Goal: Task Accomplishment & Management: Complete application form

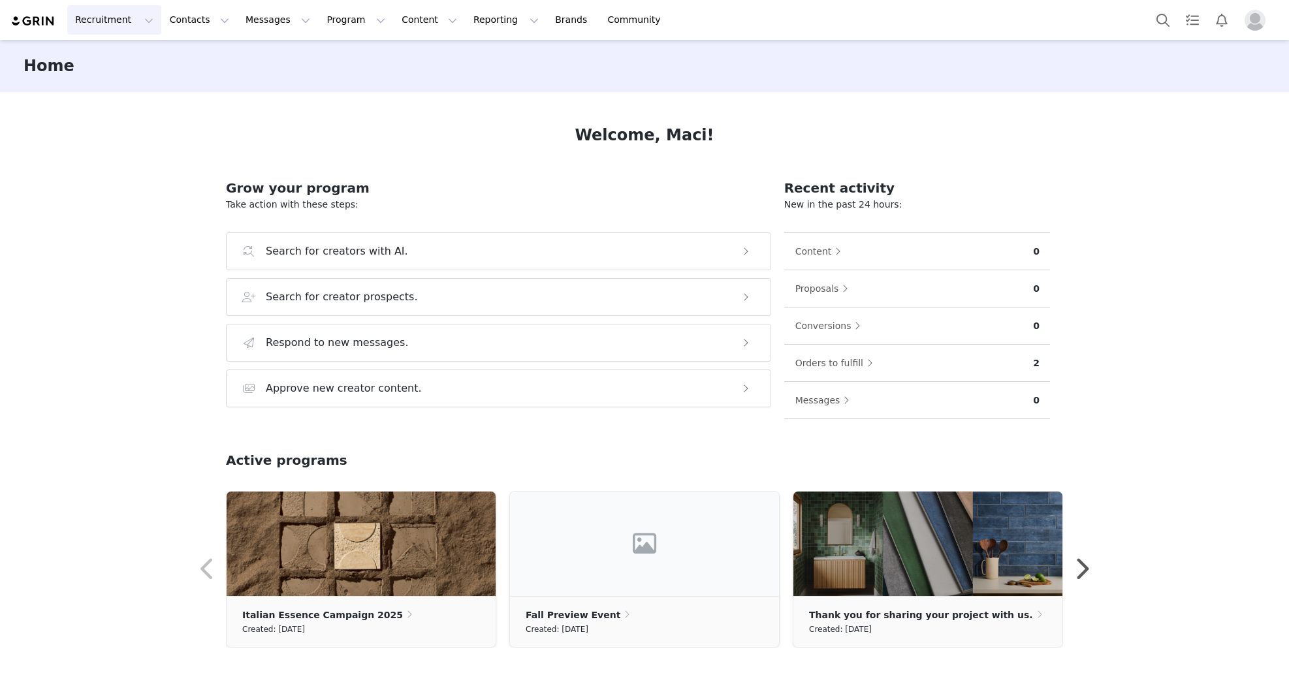
click at [118, 25] on button "Recruitment Recruitment" at bounding box center [114, 19] width 94 height 29
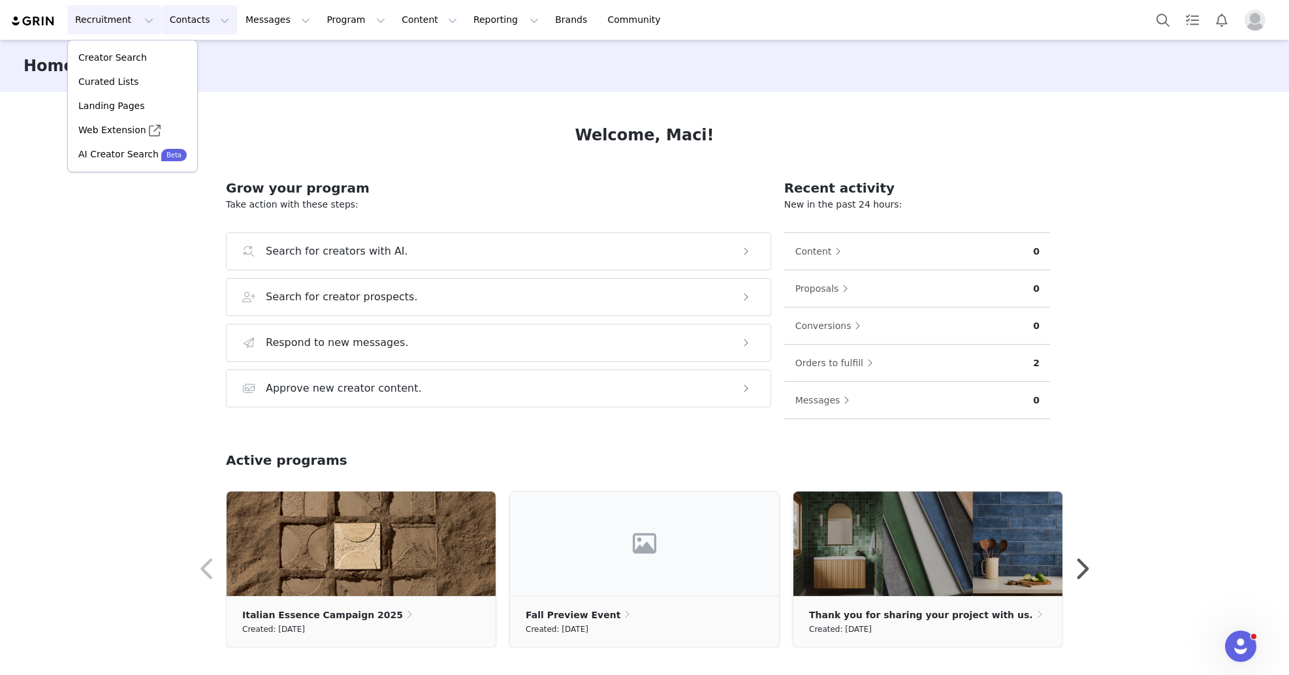
click at [198, 25] on button "Contacts Contacts" at bounding box center [199, 19] width 75 height 29
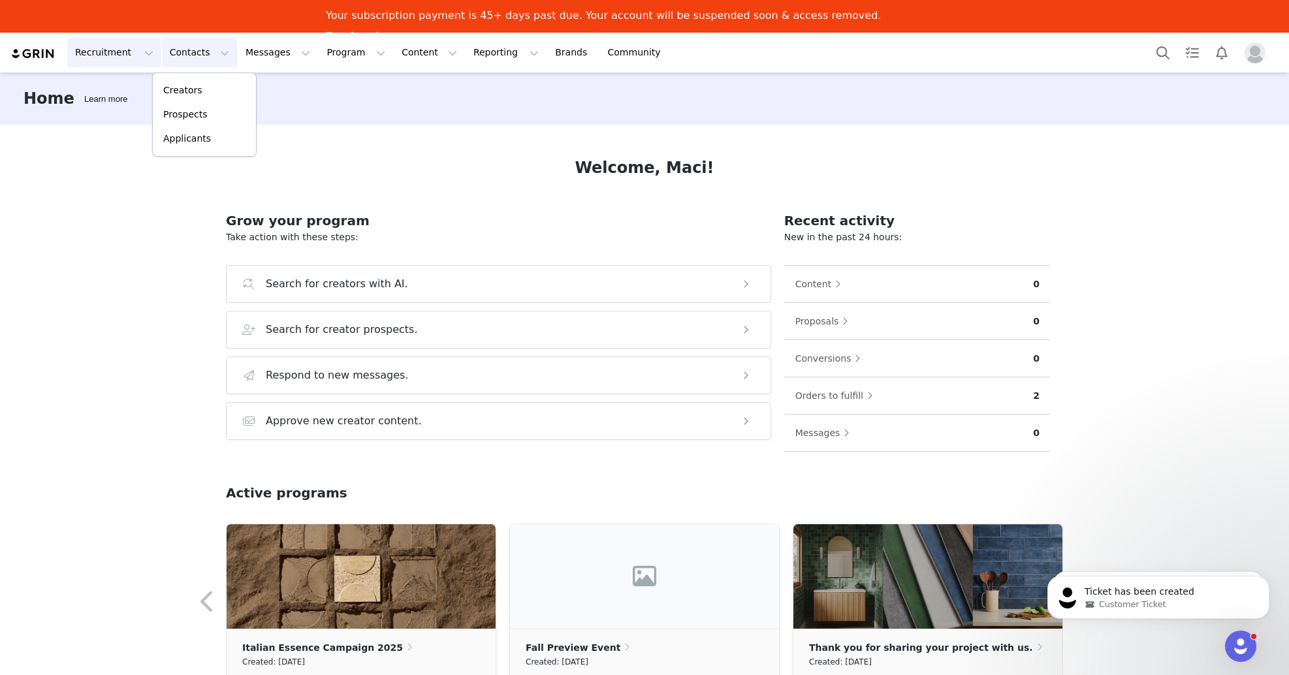
click at [119, 52] on button "Recruitment Recruitment" at bounding box center [114, 52] width 94 height 29
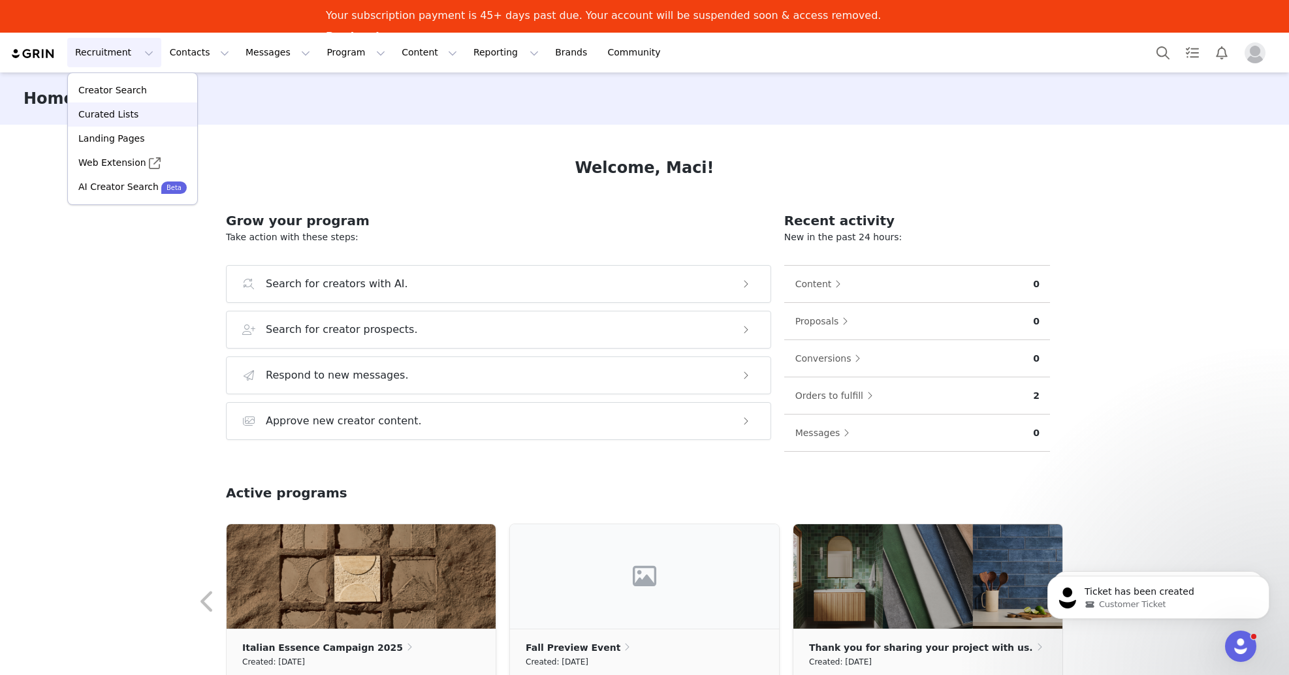
click at [155, 115] on div "Curated Lists" at bounding box center [133, 115] width 114 height 14
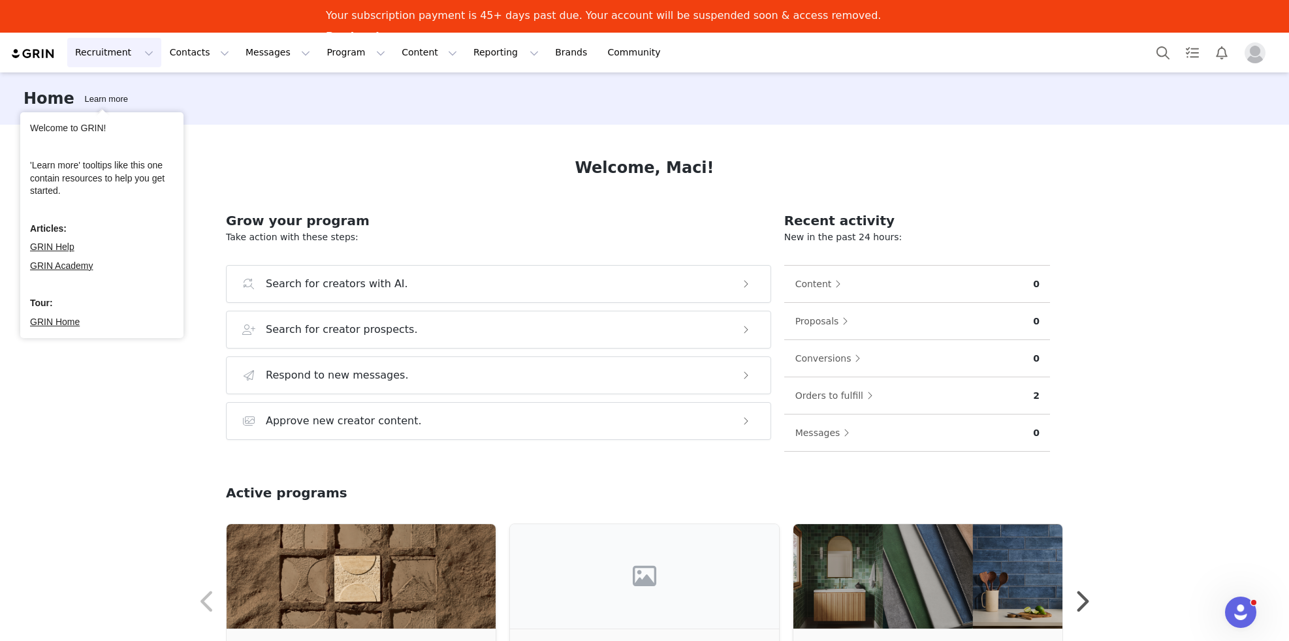
click at [122, 66] on button "Recruitment Recruitment" at bounding box center [114, 52] width 94 height 29
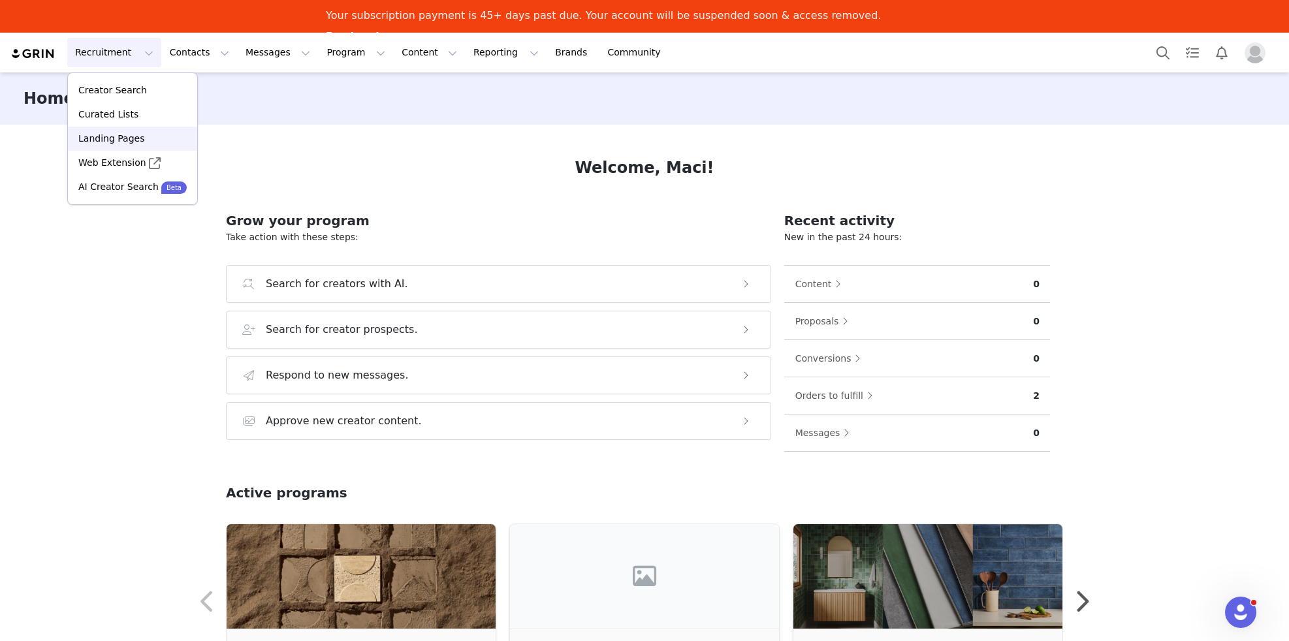
click at [139, 144] on p "Landing Pages" at bounding box center [111, 139] width 66 height 14
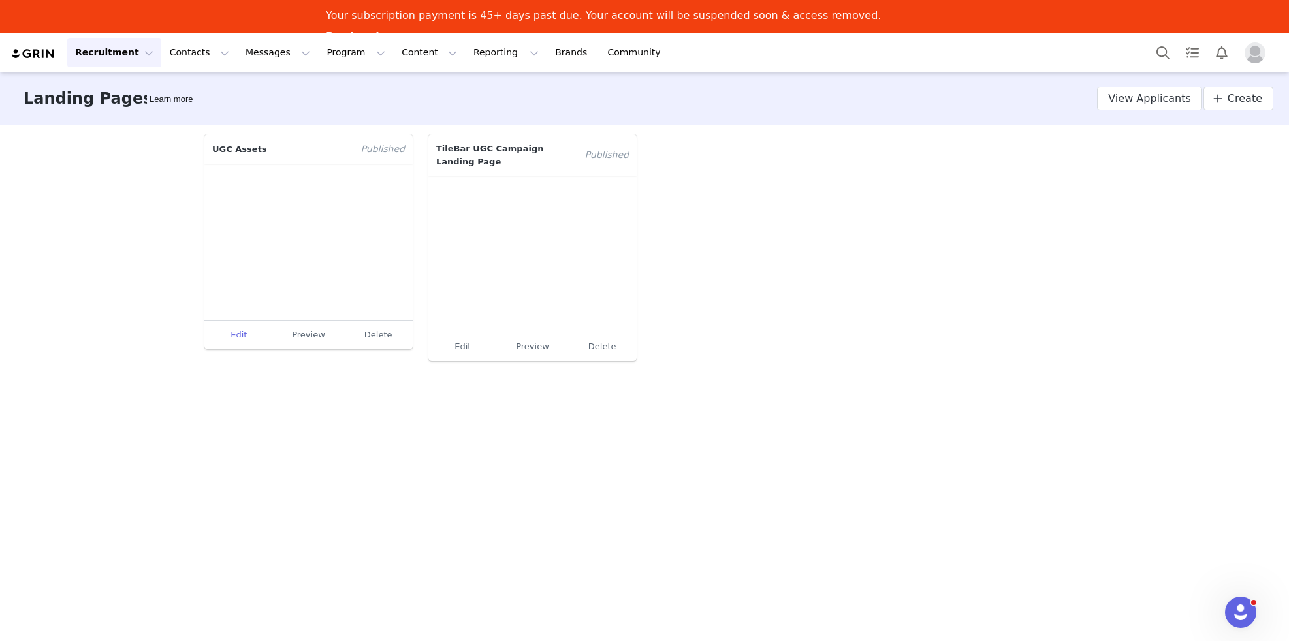
click at [245, 332] on link "Edit" at bounding box center [239, 335] width 70 height 29
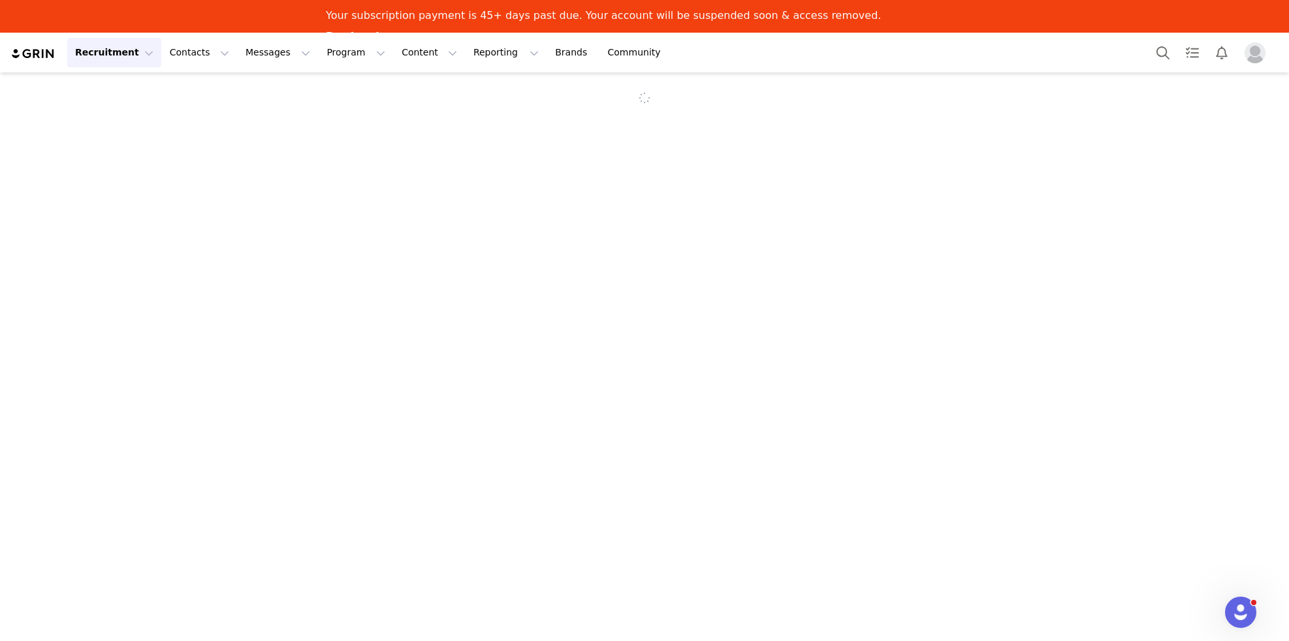
select select "0aba92d0-6d2b-4c65-b6e2-402cbe0694da"
select select "bdec089c-c6bc-4a77-812e-e492ab825694"
type input "UGC Assets"
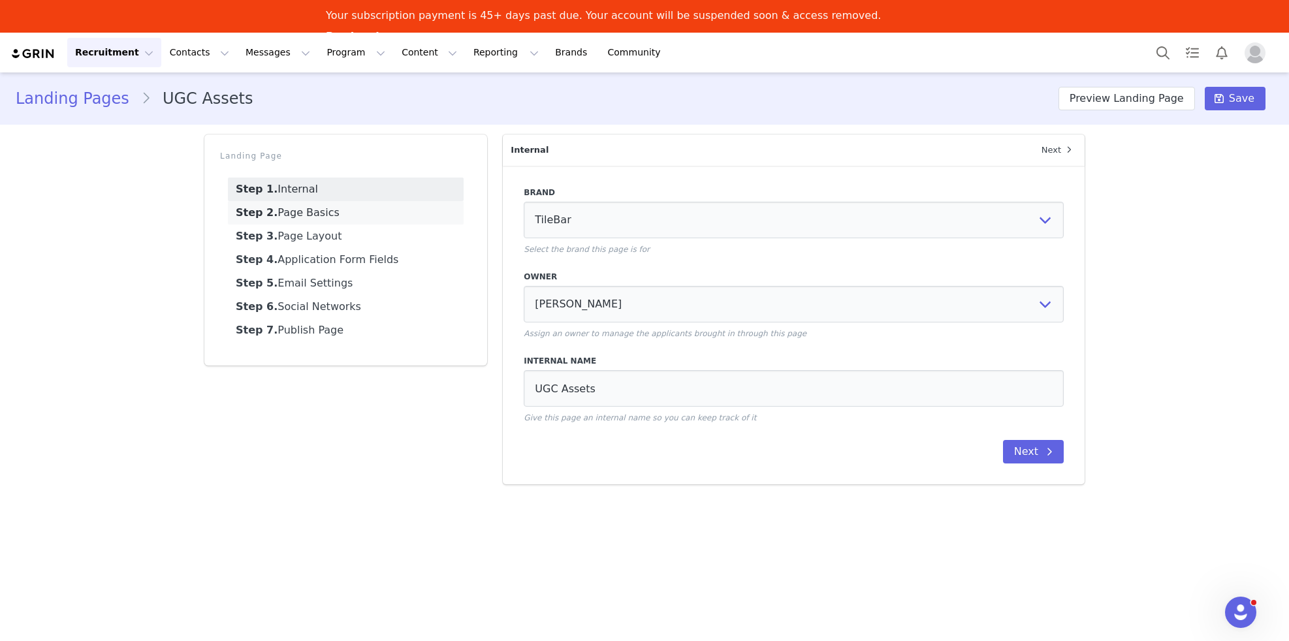
click at [326, 213] on link "Step 2. Page Basics" at bounding box center [346, 213] width 236 height 24
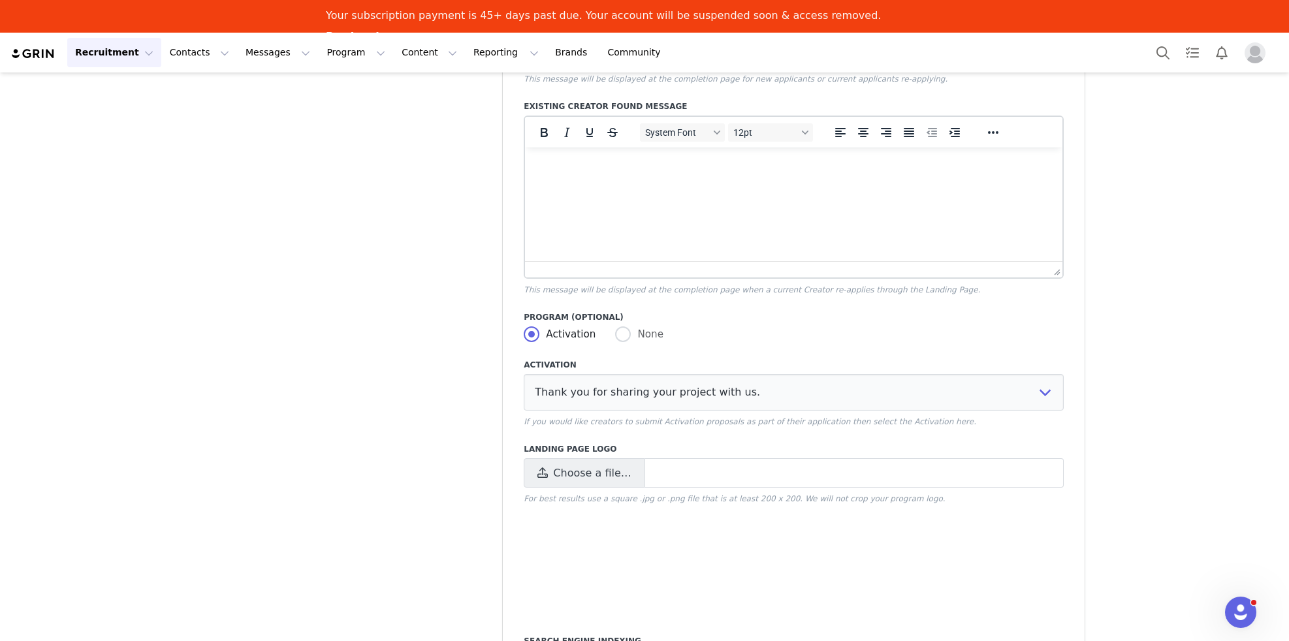
scroll to position [829, 0]
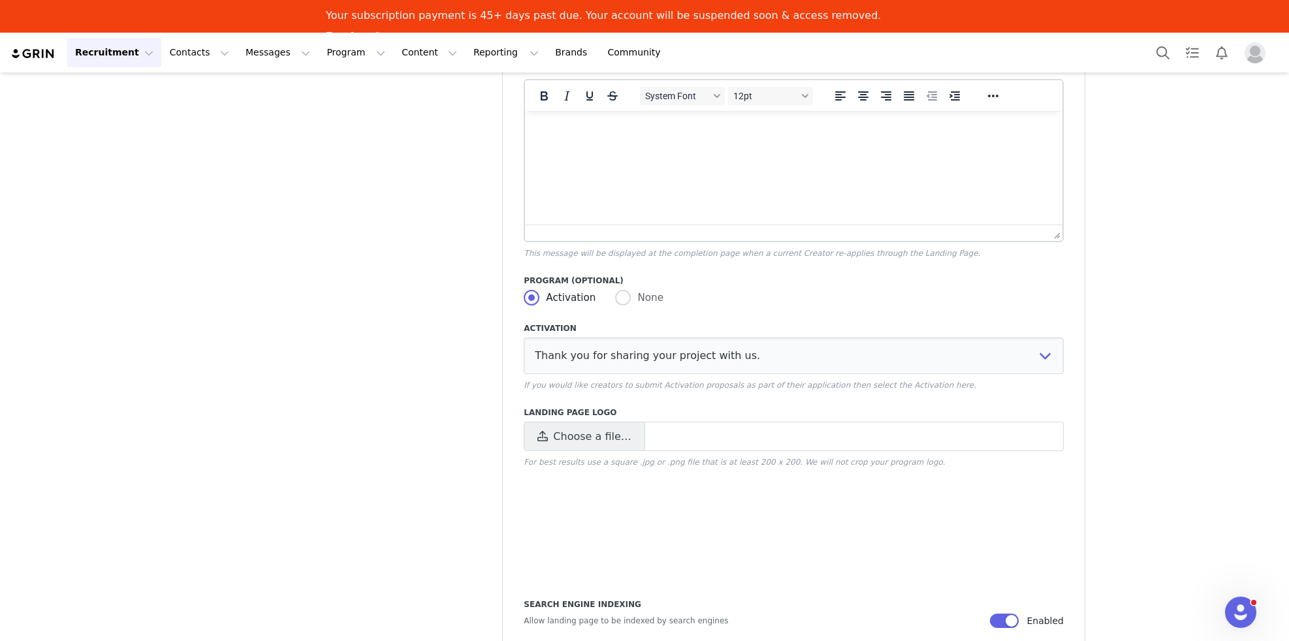
click at [1017, 272] on div "Page URL Create New [URL][DOMAIN_NAME] tilebarfeature URL Preview: [URL][DOMAIN…" at bounding box center [794, 35] width 582 height 1397
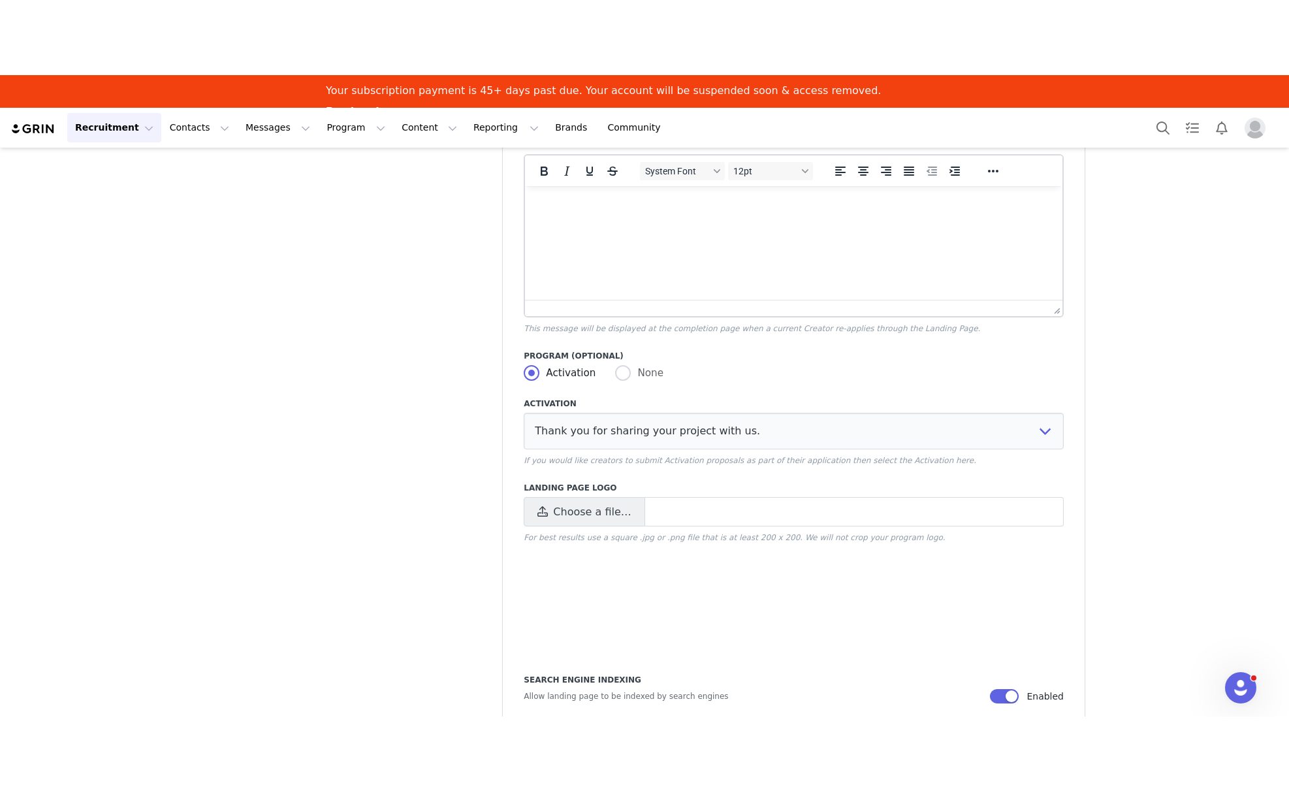
scroll to position [0, 0]
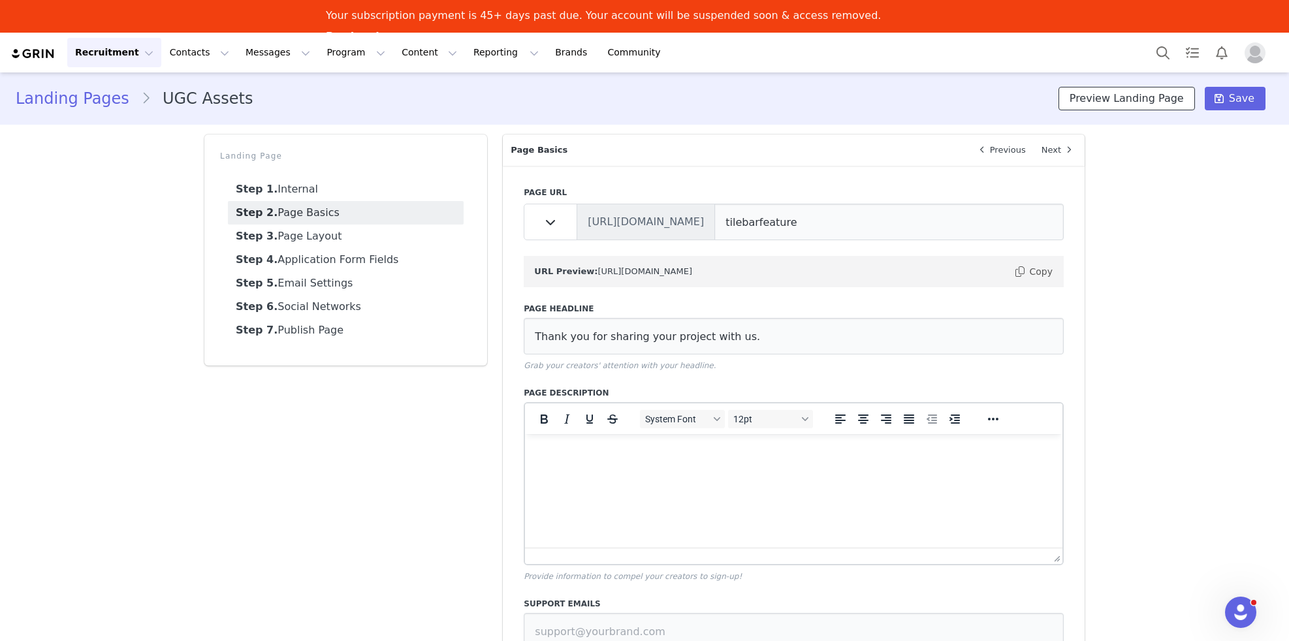
click at [1159, 94] on button "Preview Landing Page" at bounding box center [1126, 99] width 136 height 24
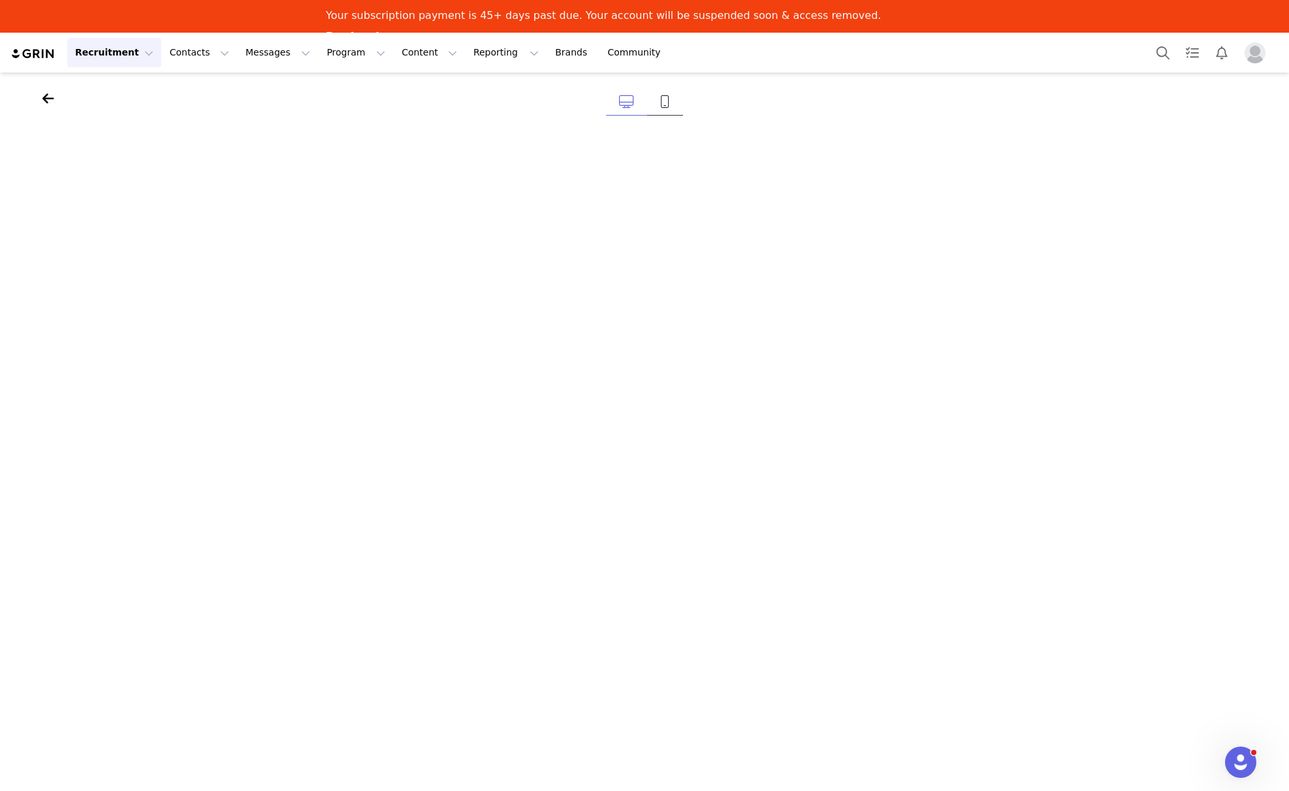
click at [667, 106] on icon at bounding box center [665, 101] width 10 height 13
click at [624, 103] on icon at bounding box center [626, 101] width 15 height 13
click at [44, 98] on icon at bounding box center [48, 98] width 12 height 13
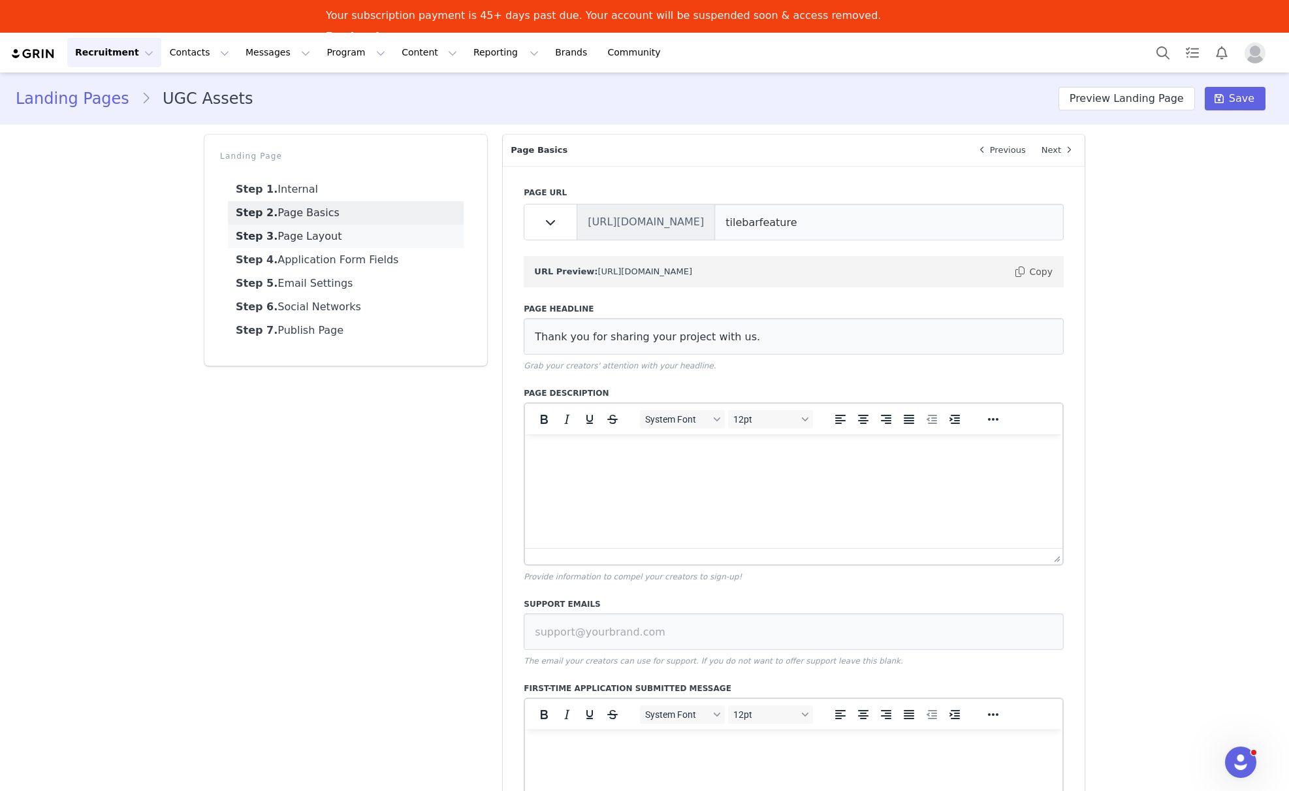
click at [314, 242] on link "Step 3. Page Layout" at bounding box center [346, 237] width 236 height 24
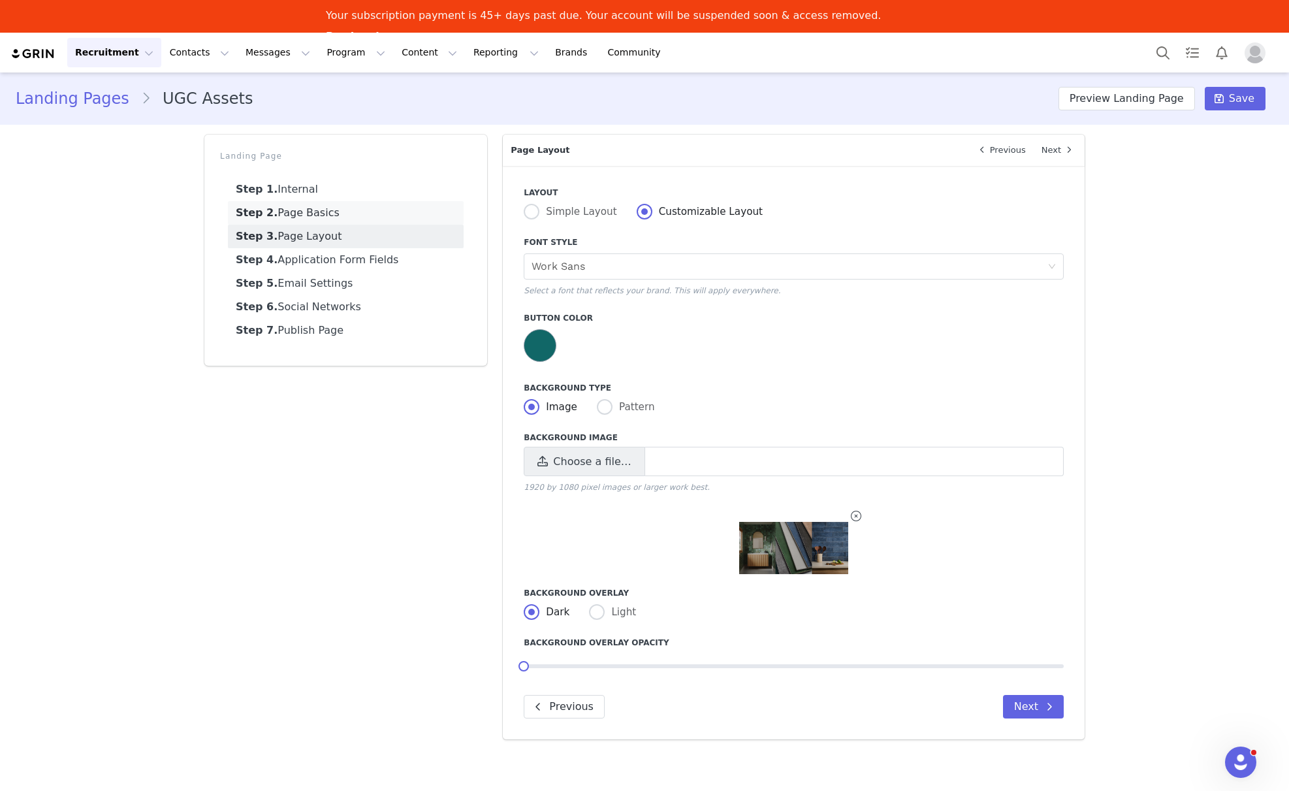
click at [336, 214] on link "Step 2. Page Basics" at bounding box center [346, 213] width 236 height 24
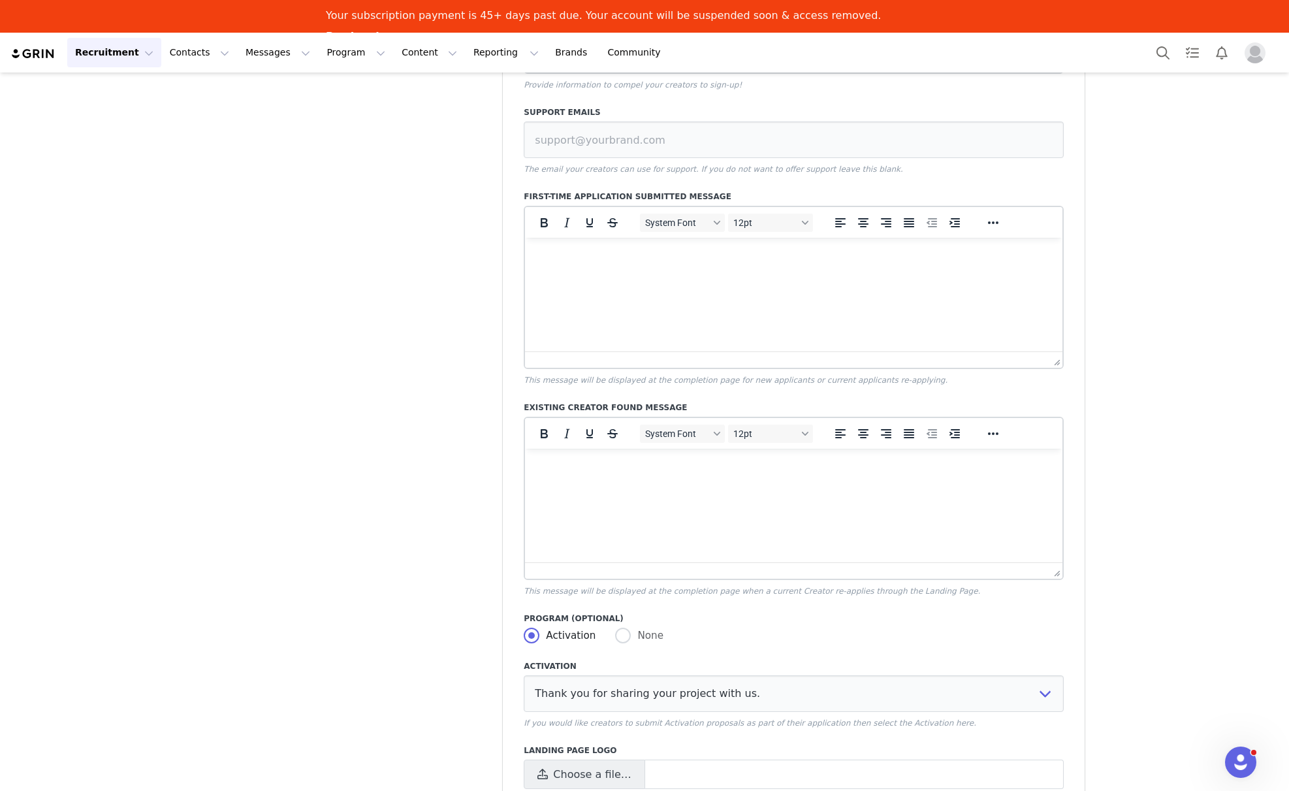
scroll to position [753, 0]
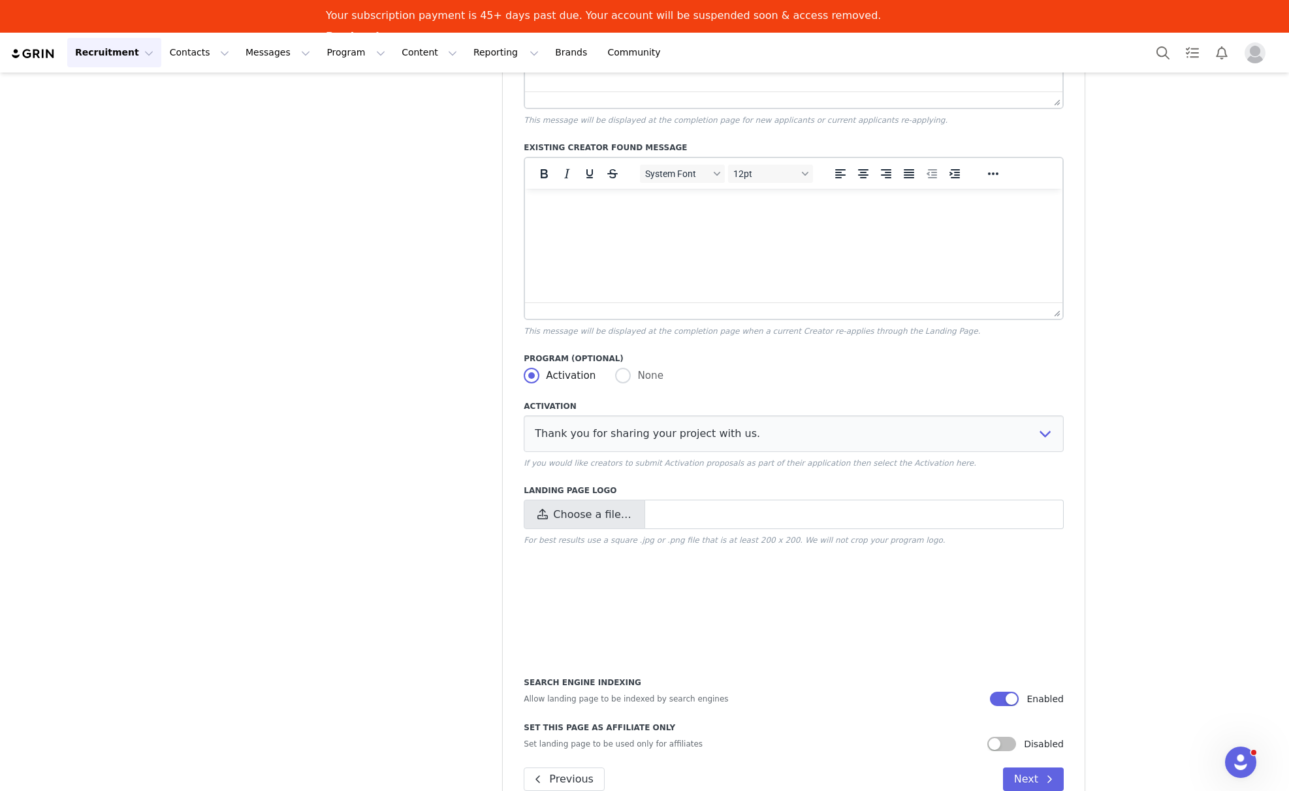
click at [591, 515] on span "Choose a file…" at bounding box center [592, 515] width 78 height 16
click at [591, 515] on input "Choose a file…" at bounding box center [794, 513] width 540 height 29
type input "C:\fakepath\TileBar-Logotype-White-padded-400px.png"
click at [1210, 467] on div "Landing Pages UGC Assets Preview Landing Page Save Landing Page Step 1. Interna…" at bounding box center [644, 71] width 1289 height 1500
click at [1037, 674] on button "Next" at bounding box center [1033, 779] width 61 height 24
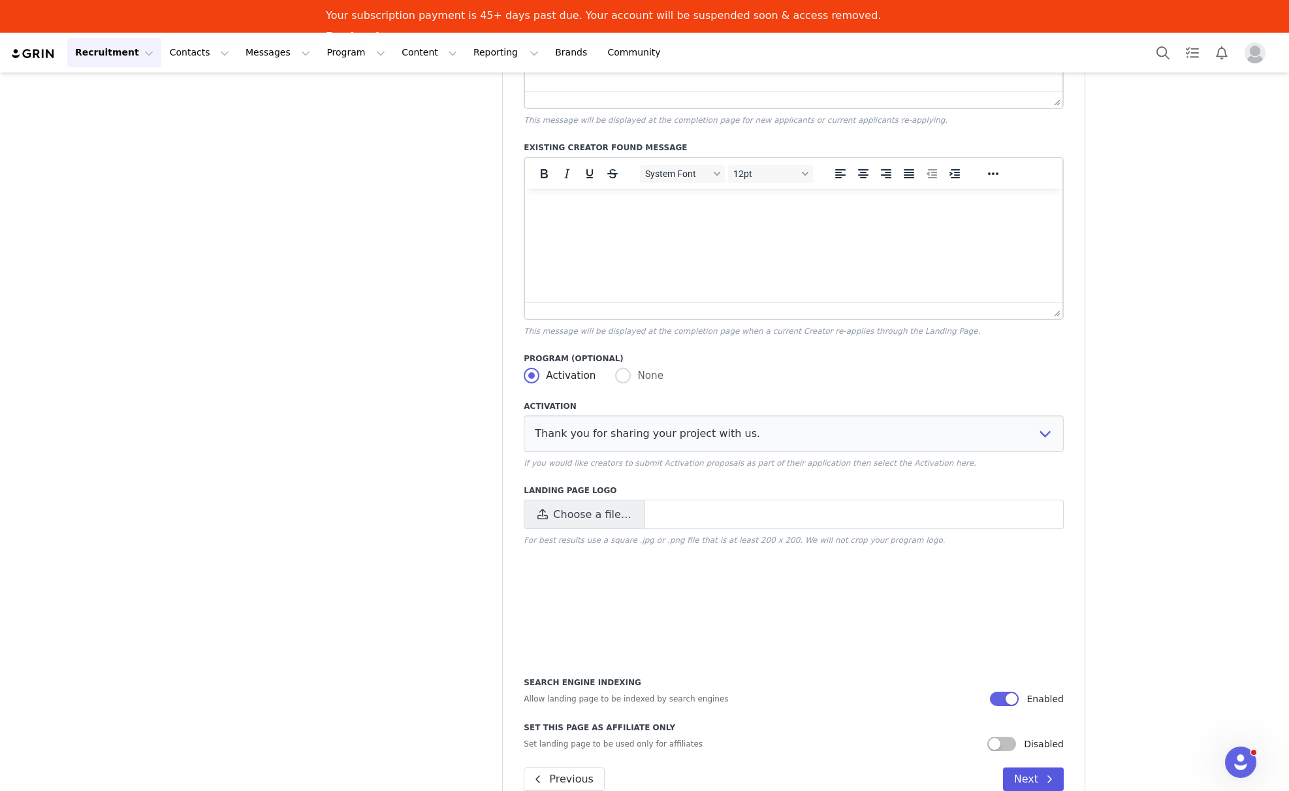
scroll to position [0, 0]
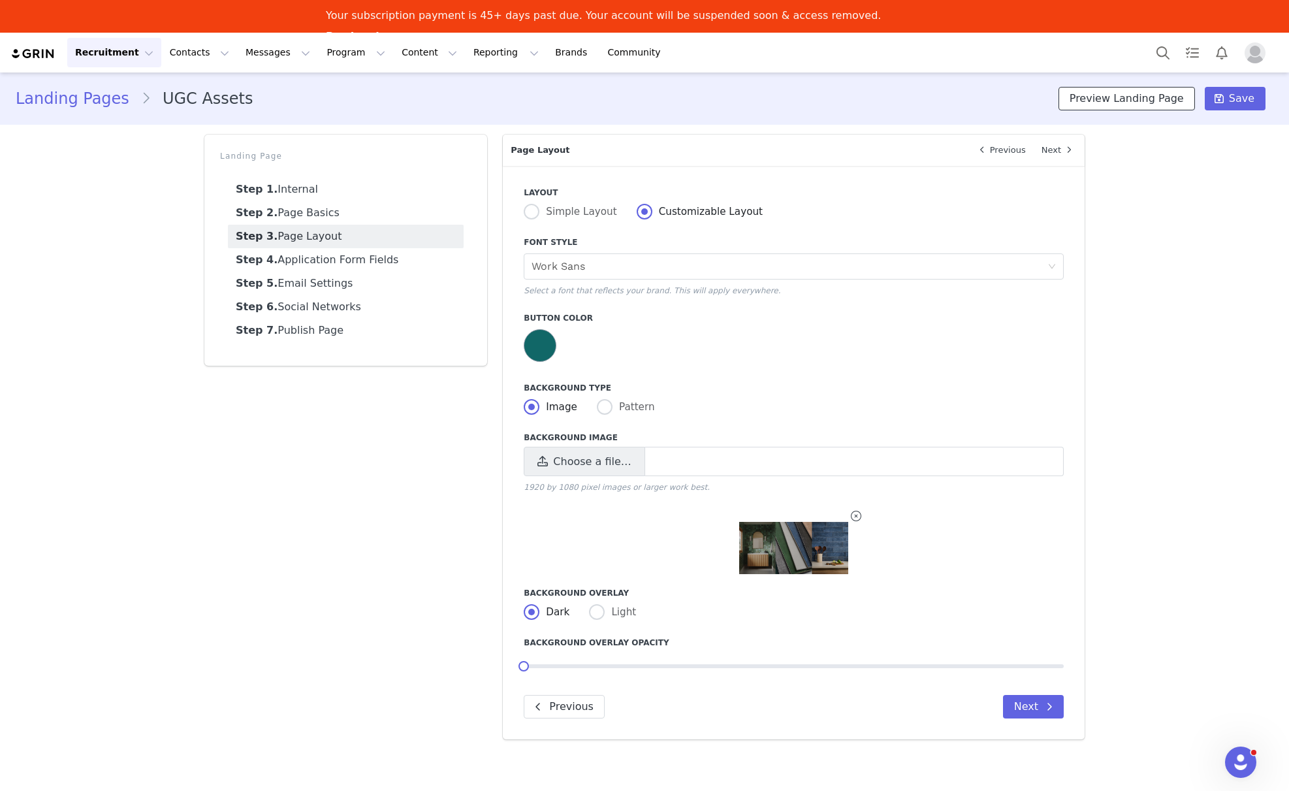
click at [1109, 104] on button "Preview Landing Page" at bounding box center [1126, 99] width 136 height 24
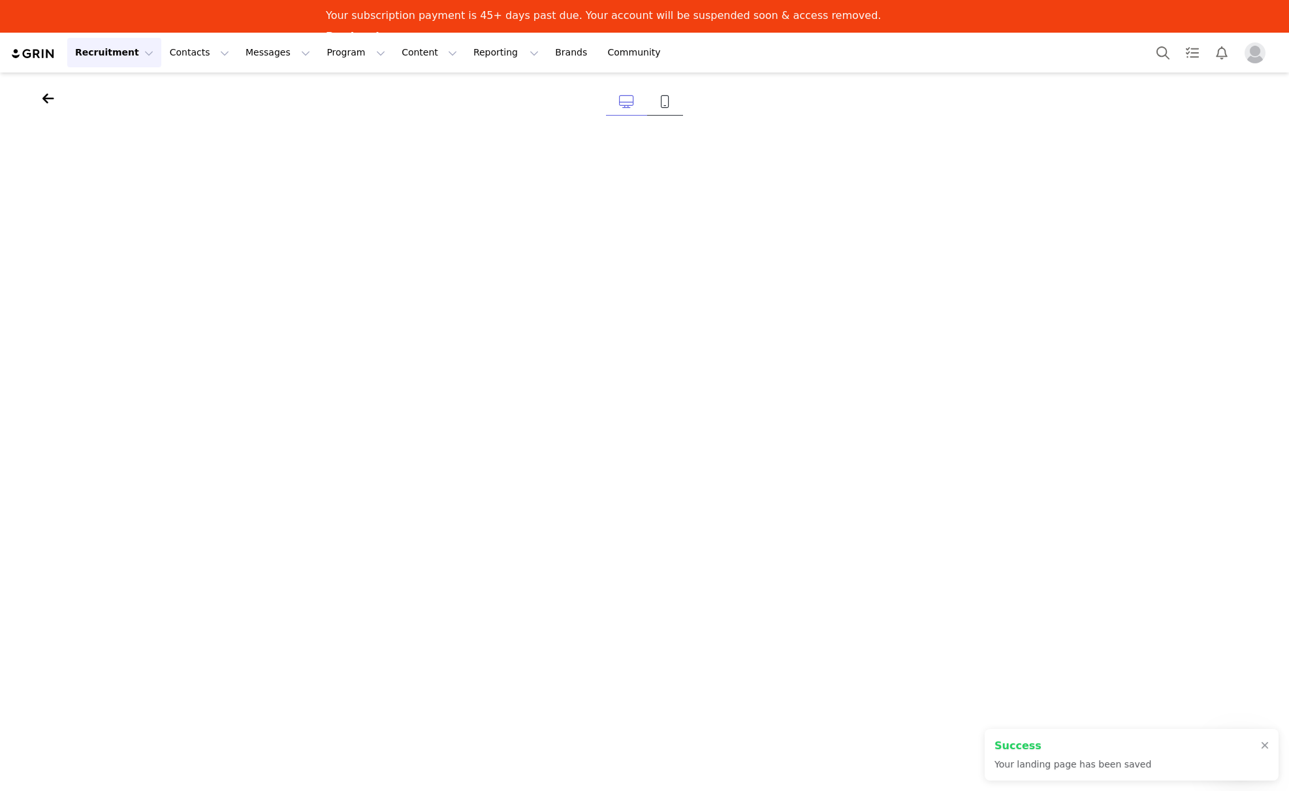
click at [657, 109] on link at bounding box center [665, 102] width 36 height 27
click at [42, 104] on icon at bounding box center [48, 98] width 12 height 13
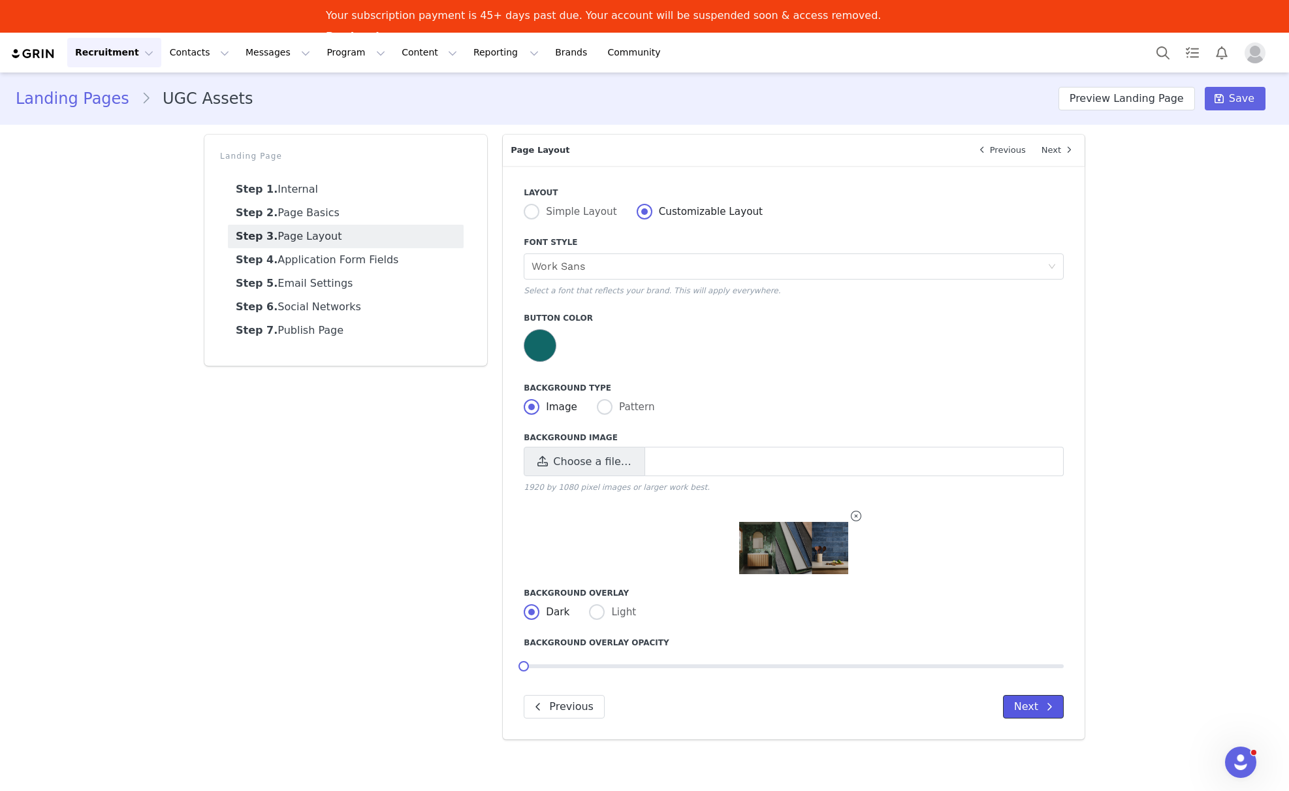
click at [1034, 674] on button "Next" at bounding box center [1033, 707] width 61 height 24
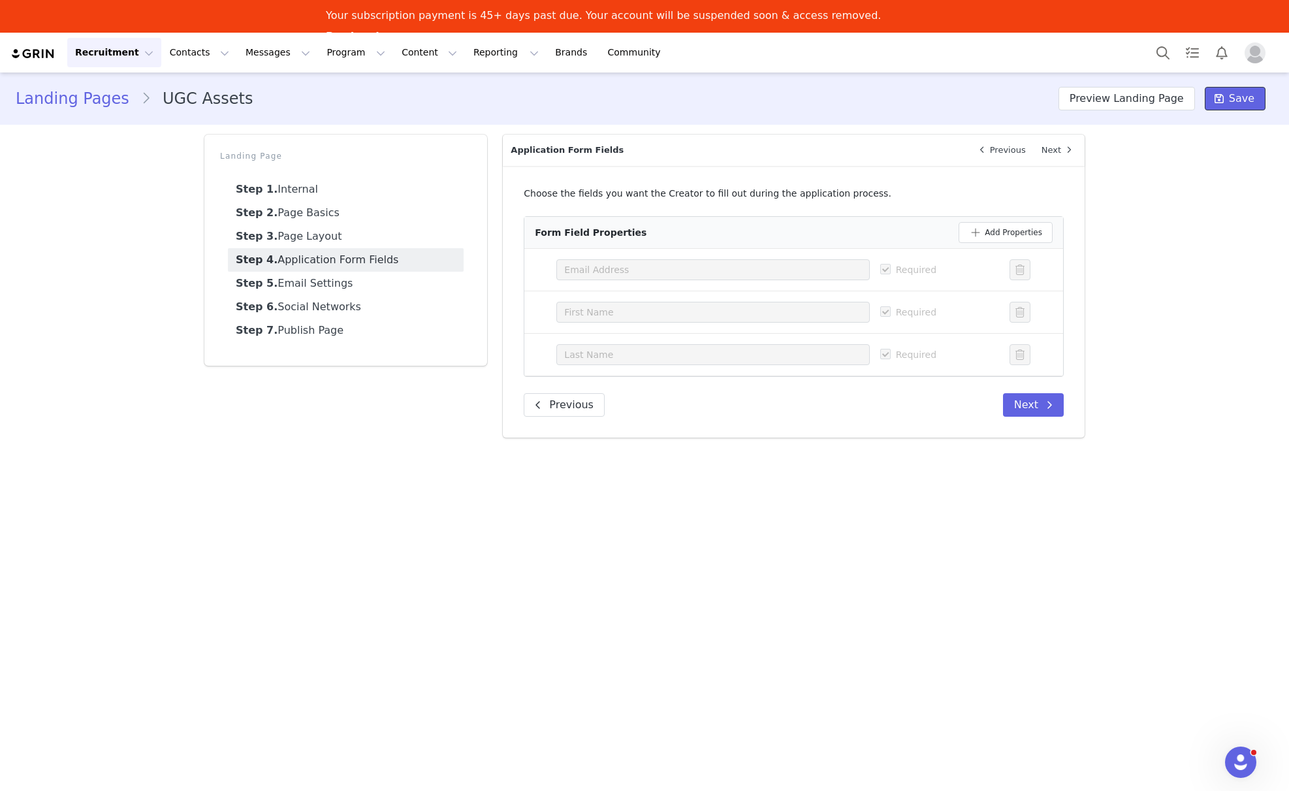
click at [1248, 104] on span "Save" at bounding box center [1241, 99] width 25 height 16
click at [326, 235] on link "Step 3. Page Layout" at bounding box center [346, 237] width 236 height 24
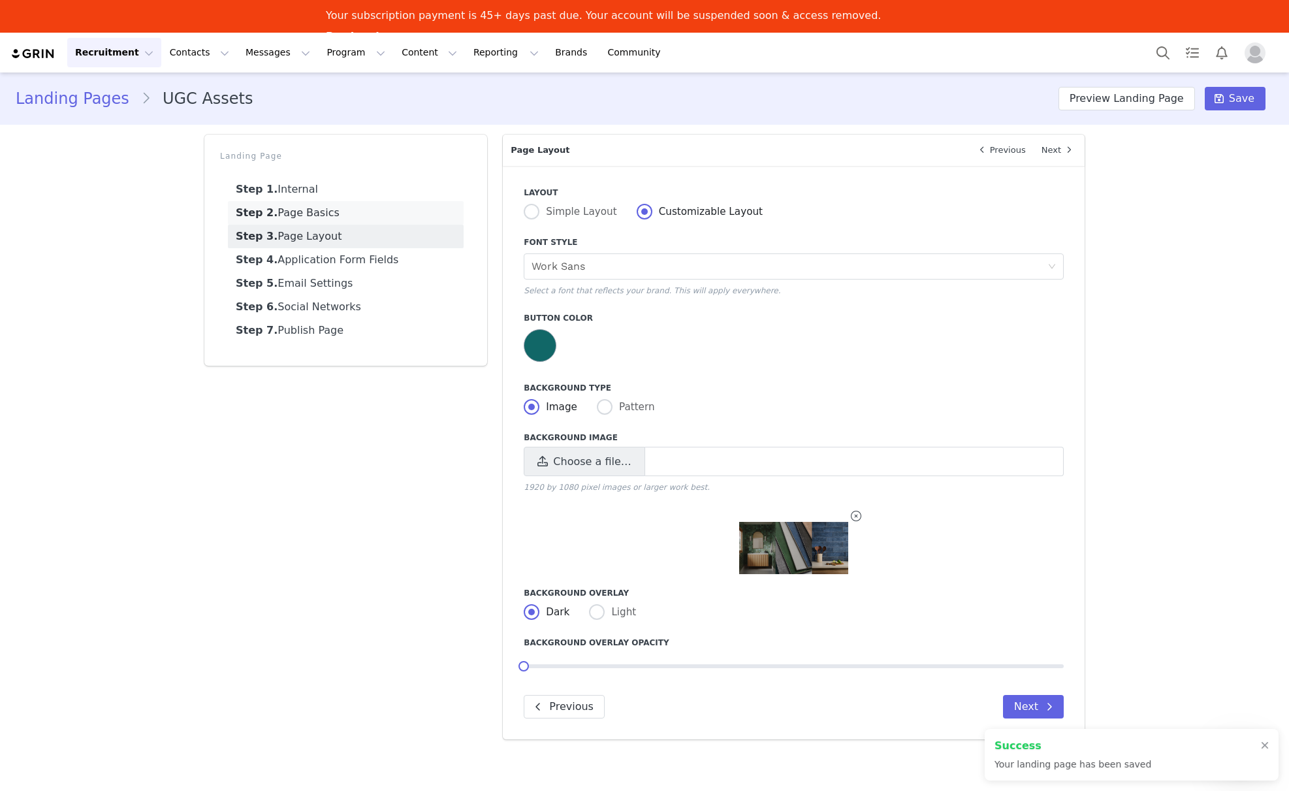
click at [316, 223] on link "Step 2. Page Basics" at bounding box center [346, 213] width 236 height 24
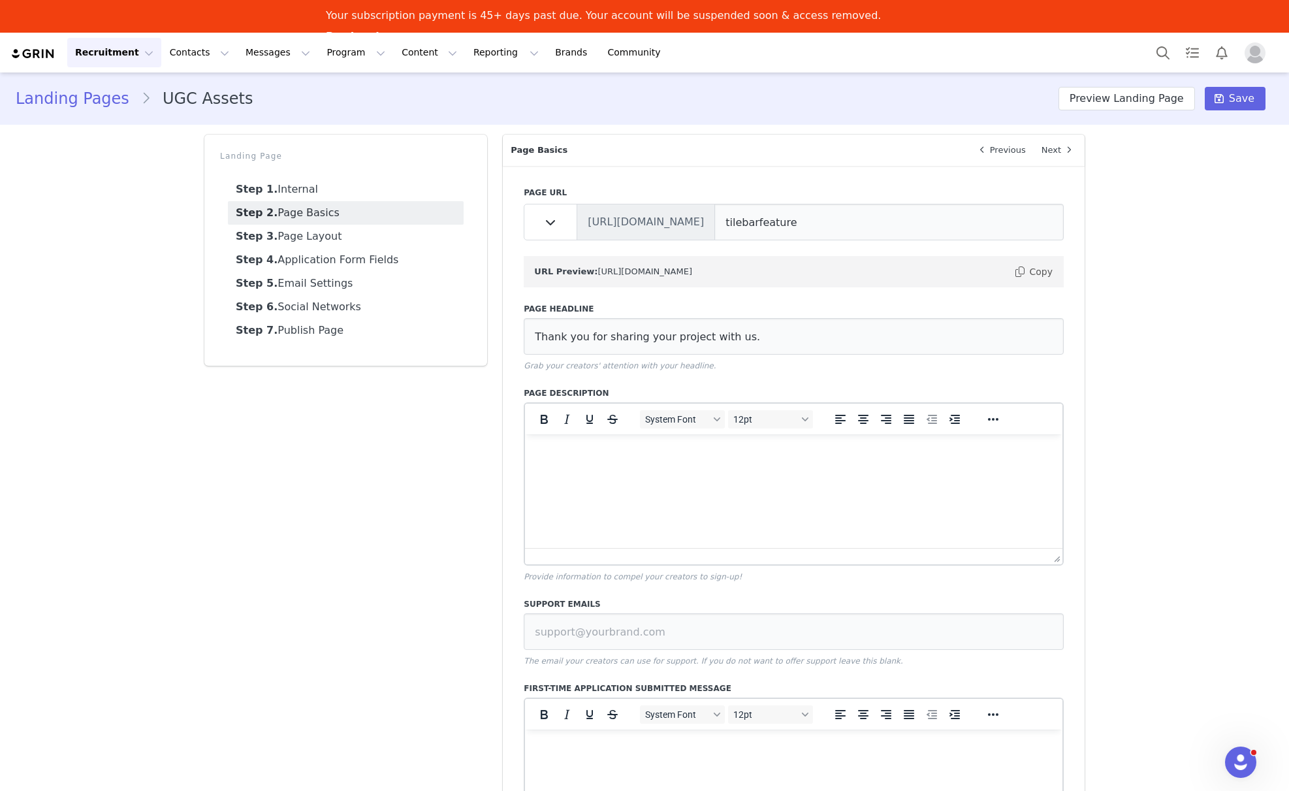
scroll to position [753, 0]
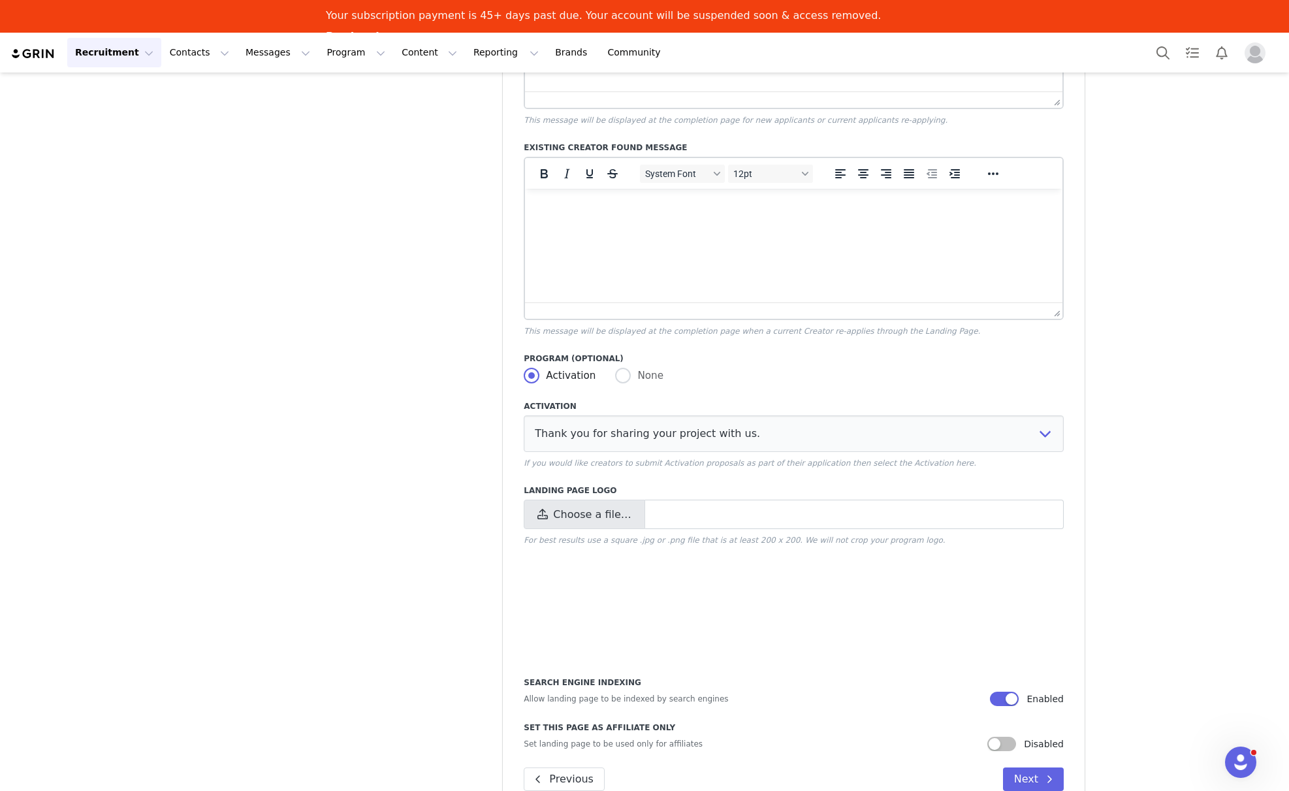
click at [565, 525] on span "Choose a file…" at bounding box center [584, 513] width 121 height 29
click at [565, 525] on input "Choose a file…" at bounding box center [794, 513] width 540 height 29
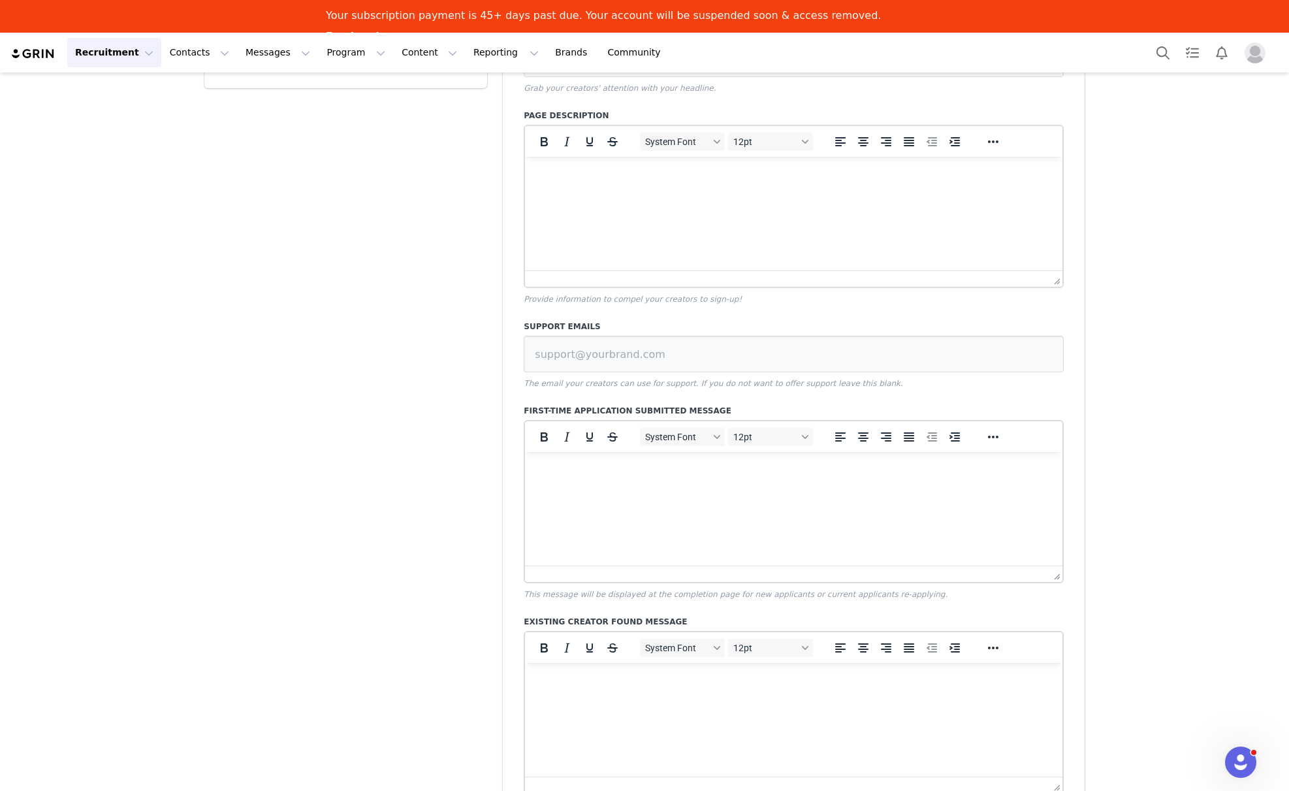
scroll to position [0, 0]
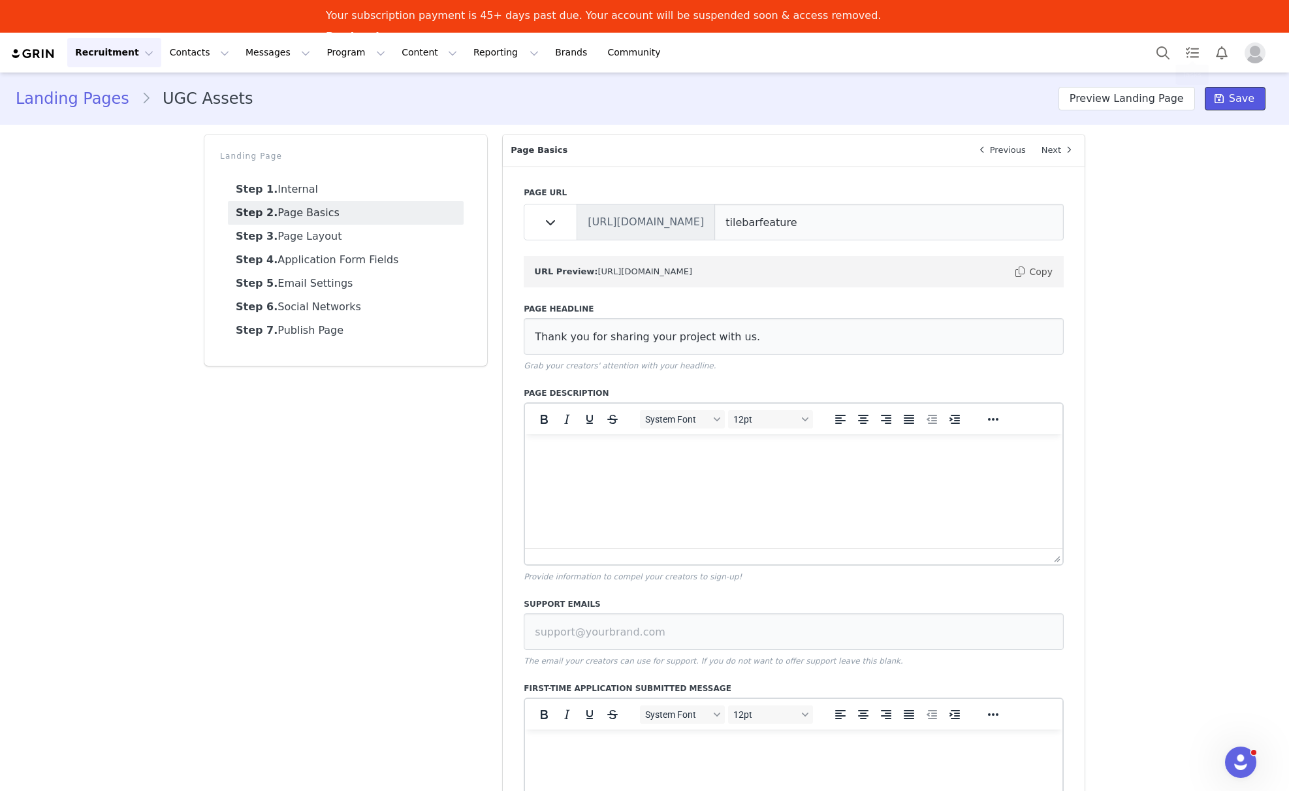
click at [1240, 102] on span "Save" at bounding box center [1241, 99] width 25 height 16
click at [1114, 109] on button "Preview Landing Page" at bounding box center [1126, 99] width 136 height 24
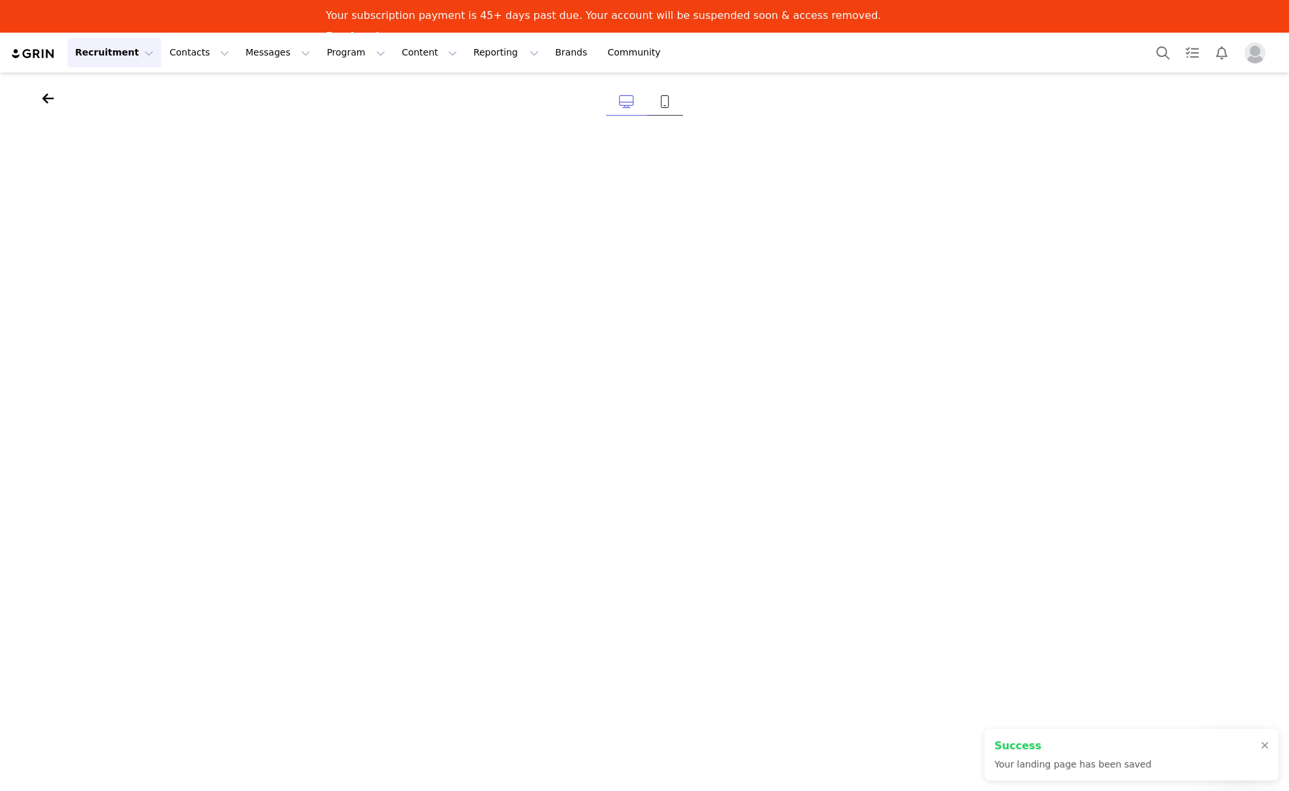
click at [668, 103] on icon at bounding box center [665, 101] width 10 height 13
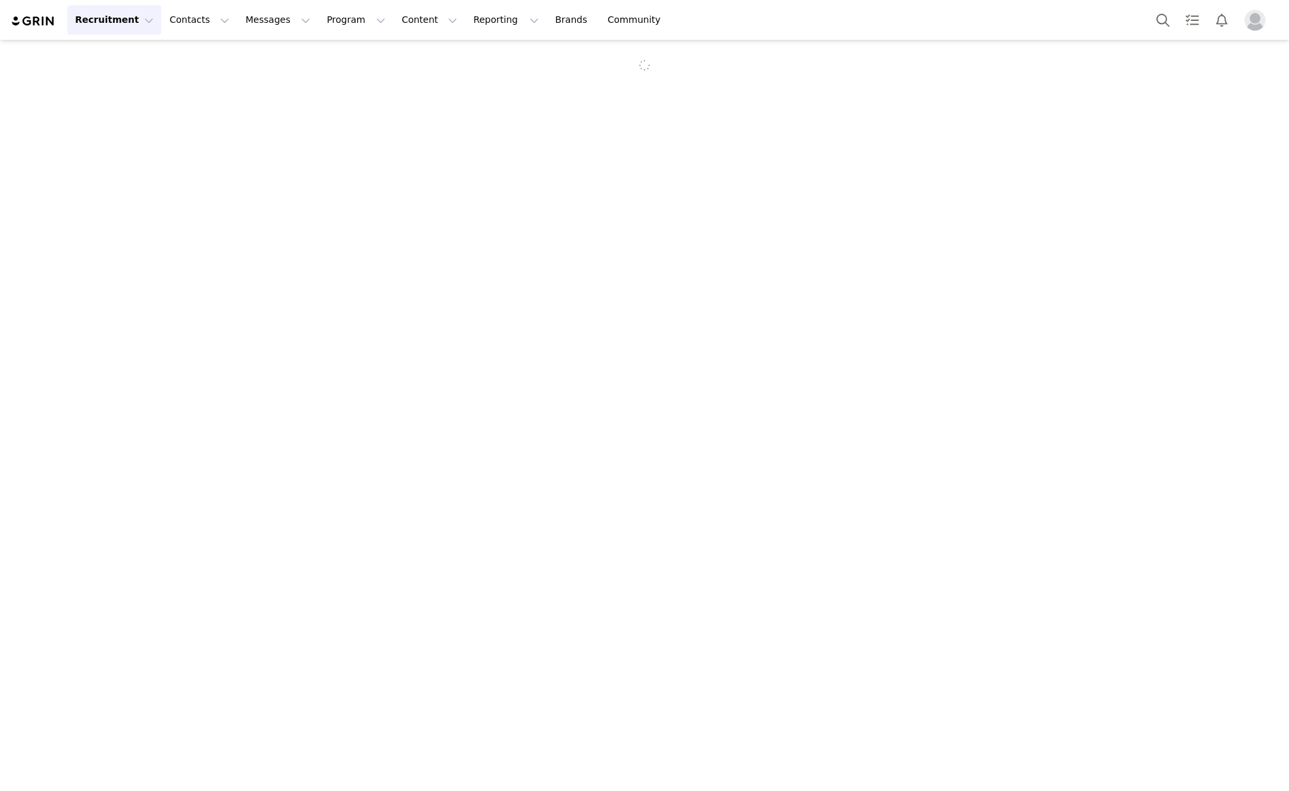
select select "0aba92d0-6d2b-4c65-b6e2-402cbe0694da"
type input "UGC Assets"
type input "tilebarfeature"
type input "Thank you for sharing your project with us."
radio input "true"
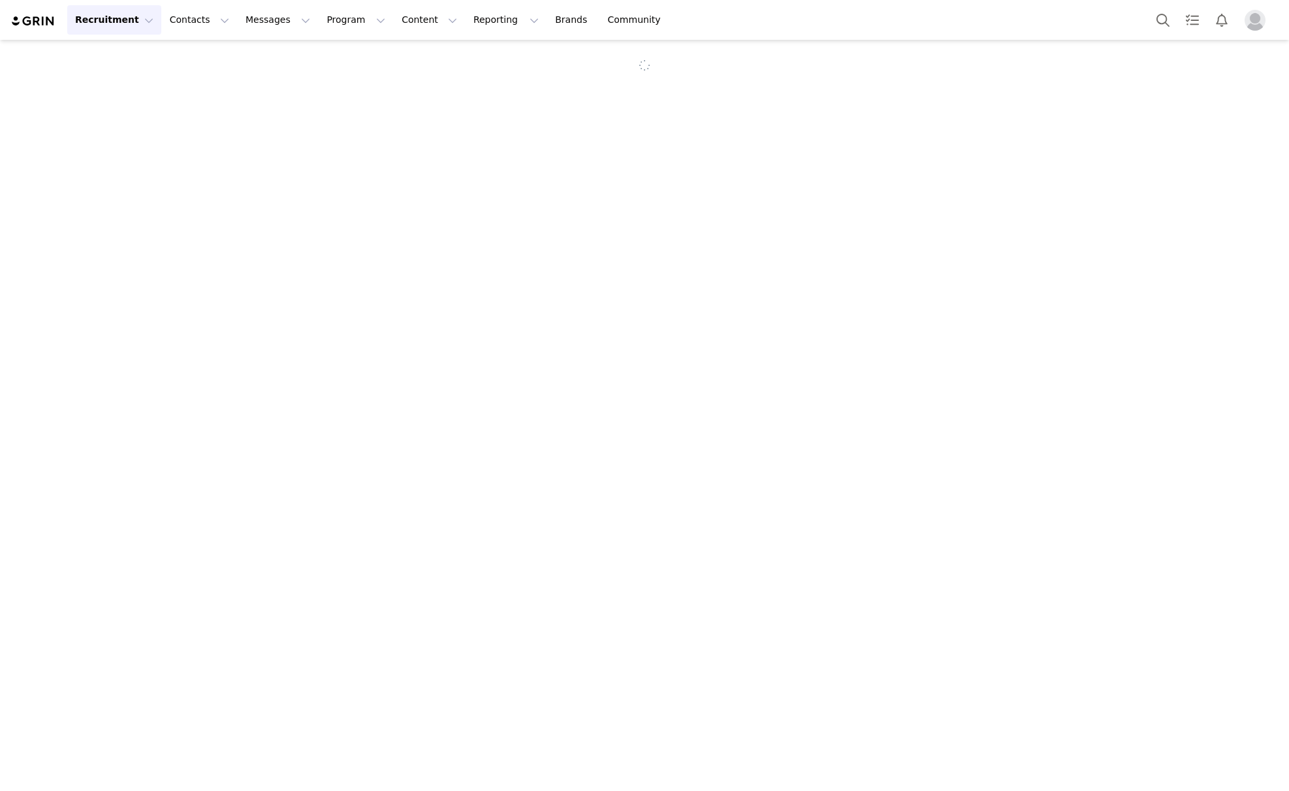
radio input "false"
select select "bdec089c-c6bc-4a77-812e-e492ab825694"
select select "98854280-f576-48fa-8f2b-8cf977e2ab67"
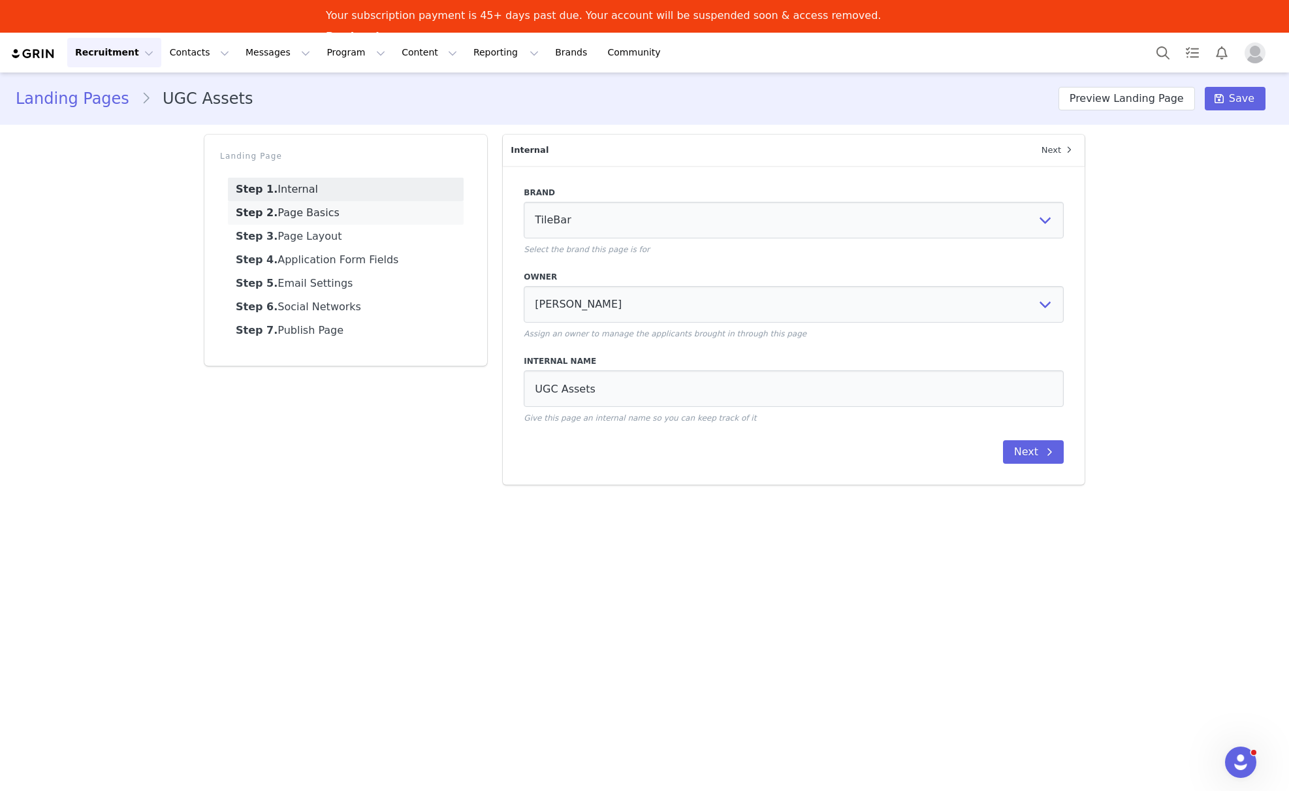
click at [323, 210] on link "Step 2. Page Basics" at bounding box center [346, 213] width 236 height 24
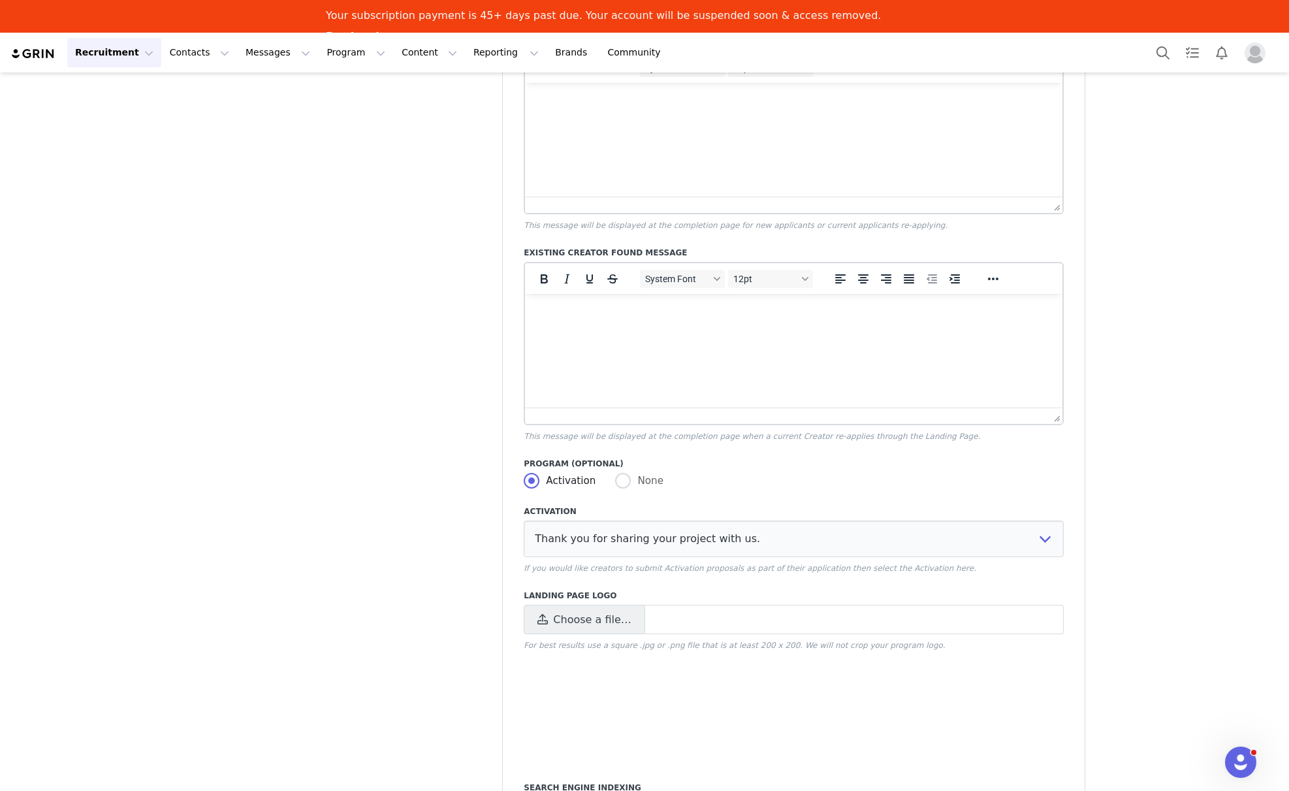
scroll to position [753, 0]
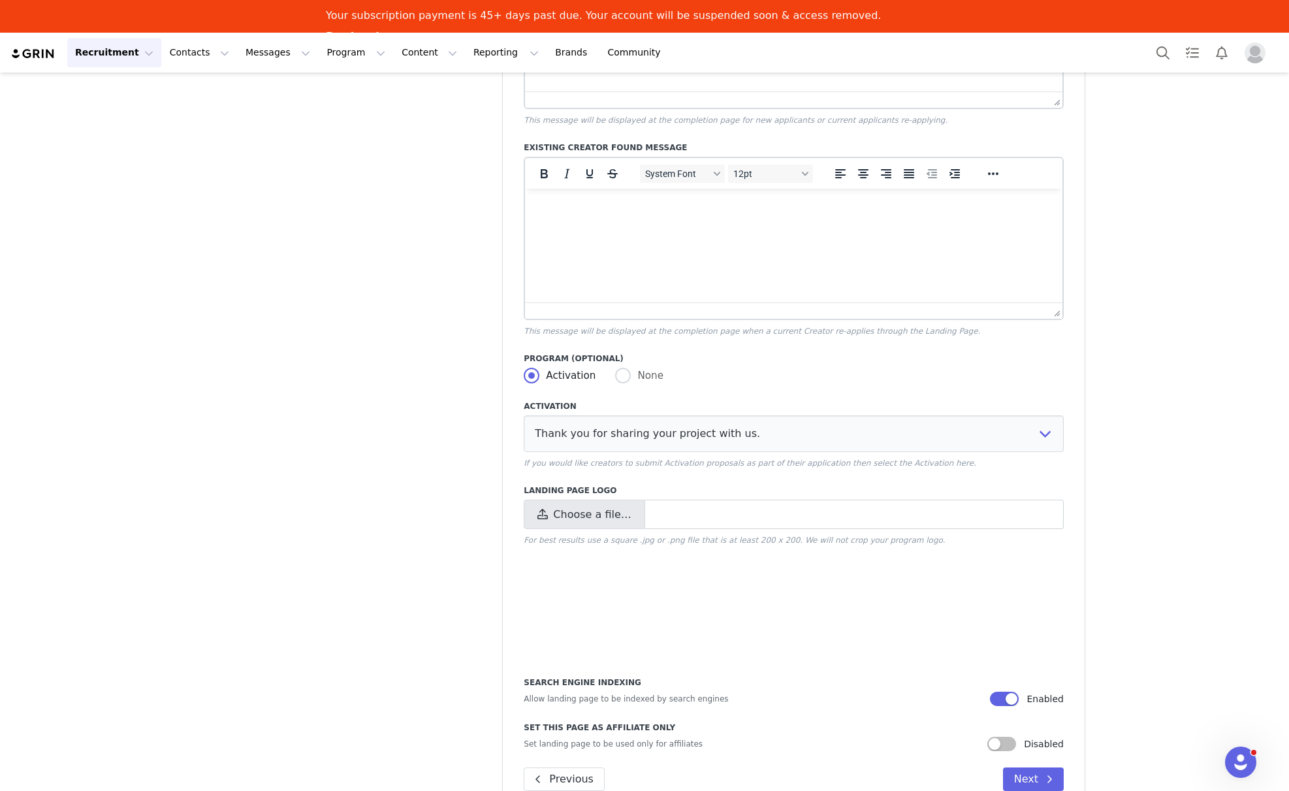
click at [583, 516] on span "Choose a file…" at bounding box center [592, 515] width 78 height 16
click at [583, 516] on input "Choose a file…" at bounding box center [794, 513] width 540 height 29
type input "C:\fakepath\TileBar-Logotype-White-padded-400px.png"
click at [1044, 771] on span at bounding box center [1049, 779] width 16 height 16
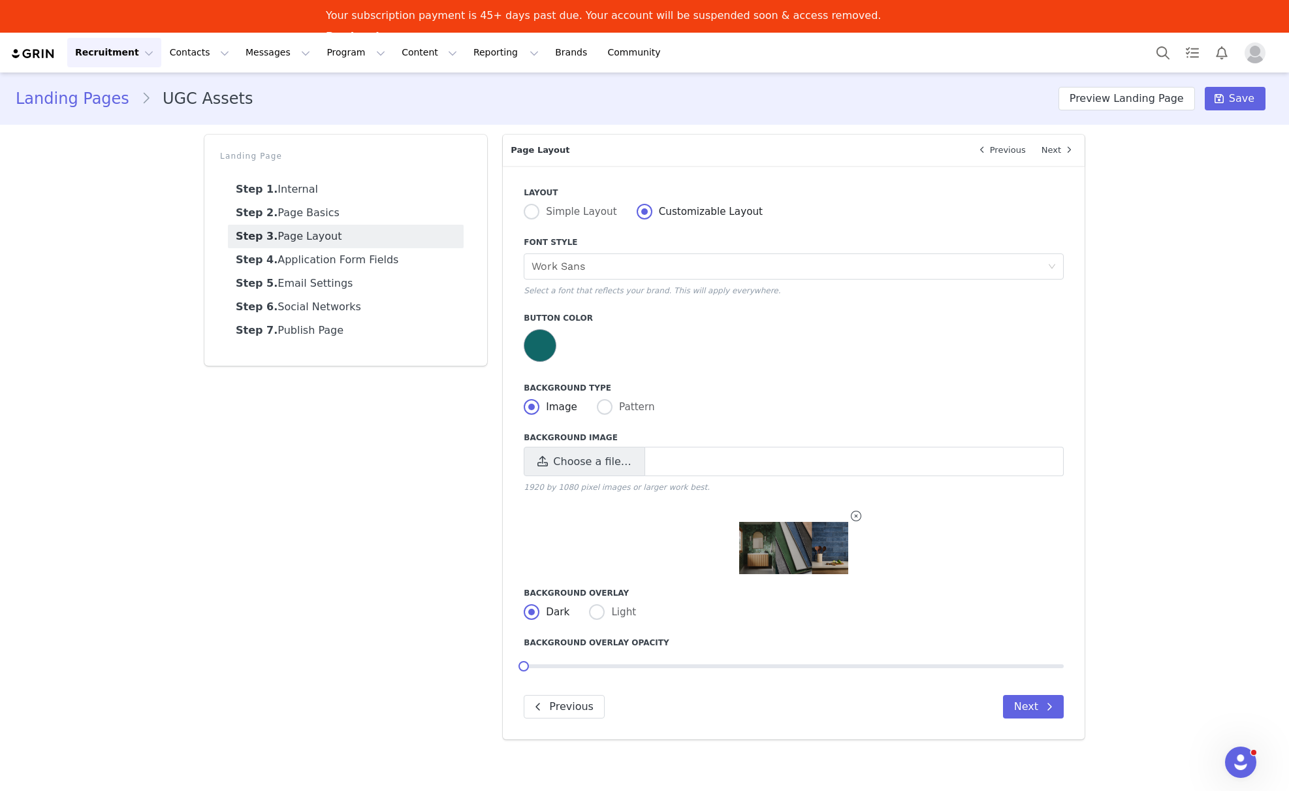
scroll to position [0, 0]
click at [1005, 704] on button "Next" at bounding box center [1033, 707] width 61 height 24
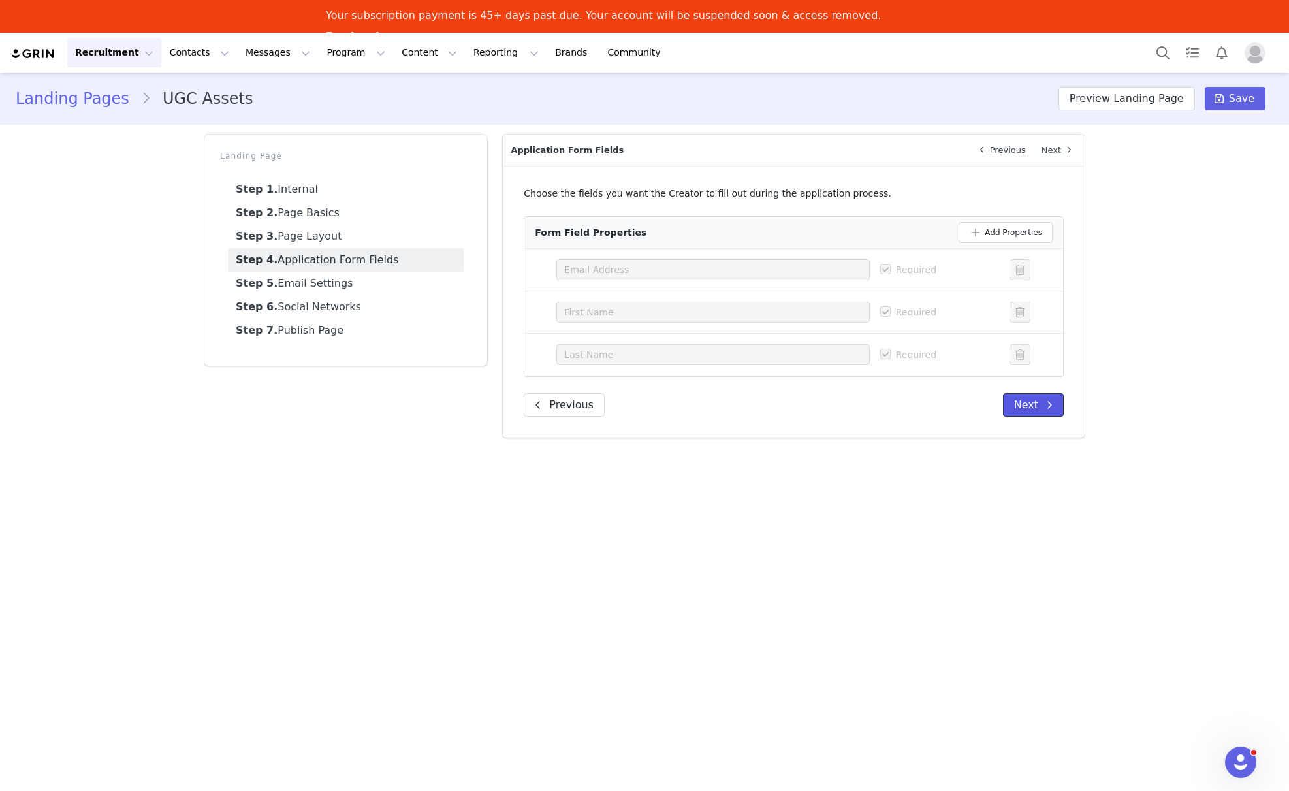
click at [1029, 407] on button "Next" at bounding box center [1033, 405] width 61 height 24
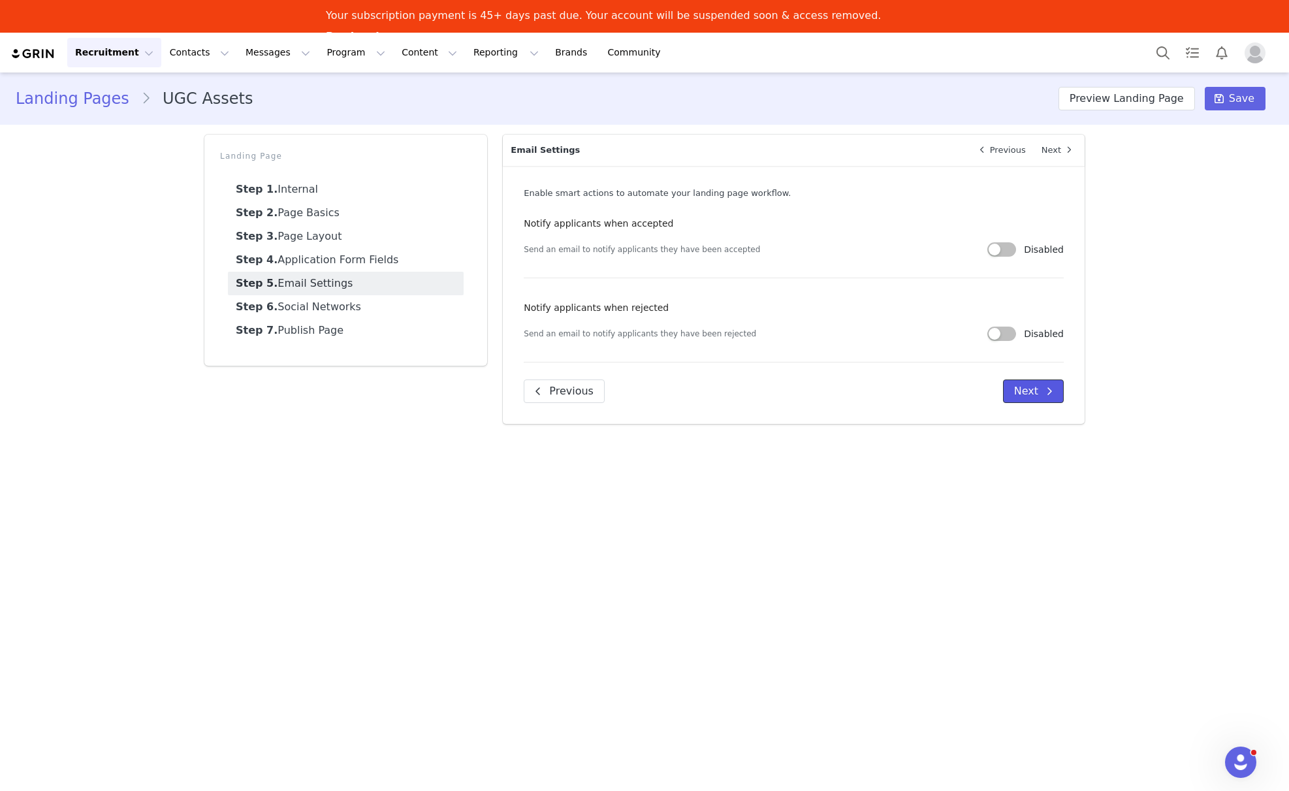
click at [1023, 381] on button "Next" at bounding box center [1033, 391] width 61 height 24
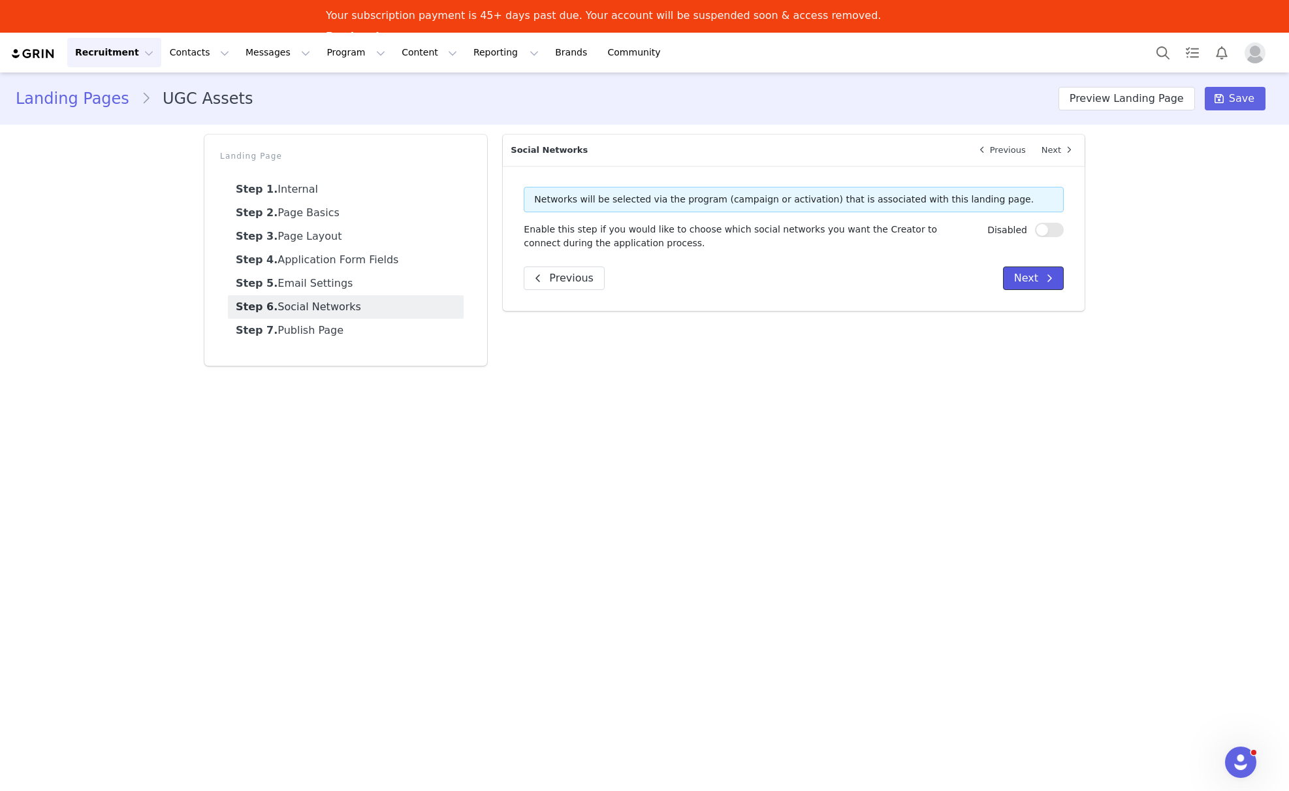
click at [1030, 289] on button "Next" at bounding box center [1033, 278] width 61 height 24
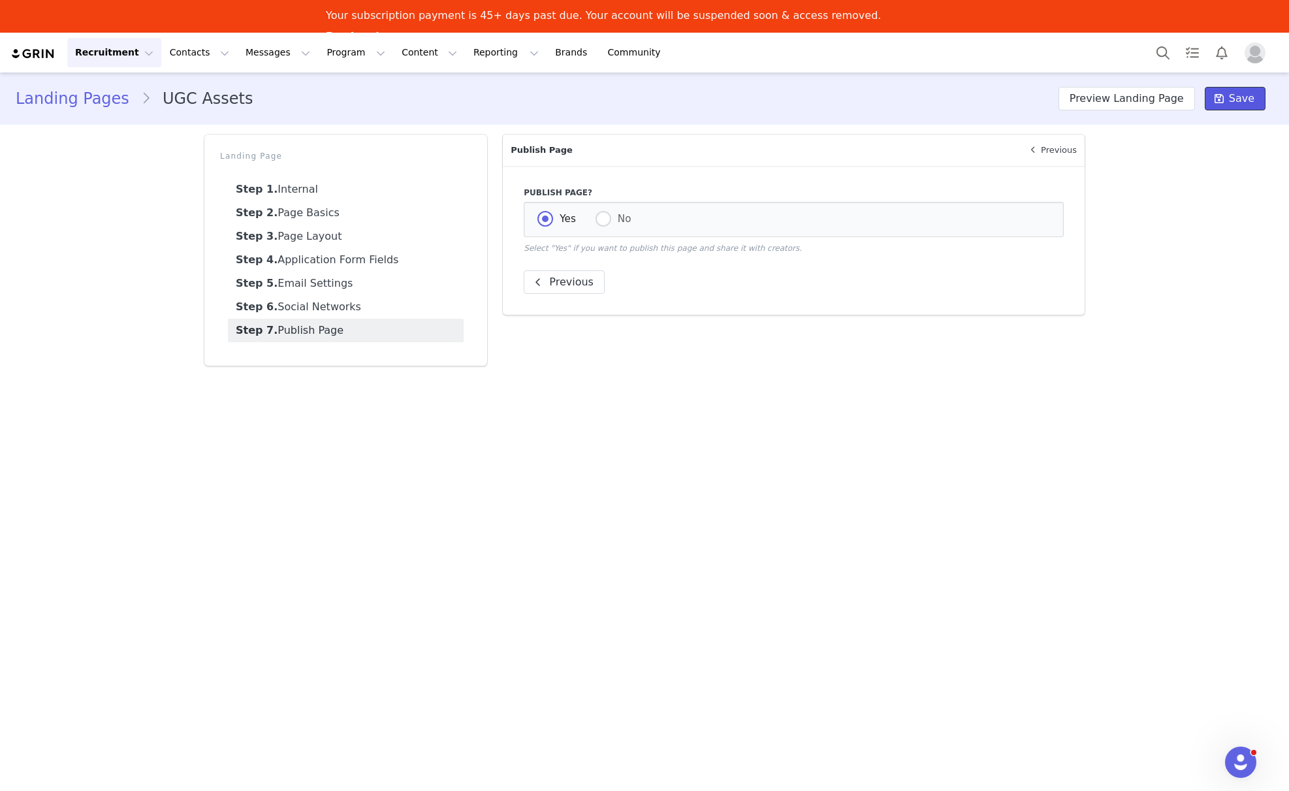
click at [1231, 104] on span "Save" at bounding box center [1241, 99] width 25 height 16
click at [1095, 104] on button "Preview Landing Page" at bounding box center [1126, 99] width 136 height 24
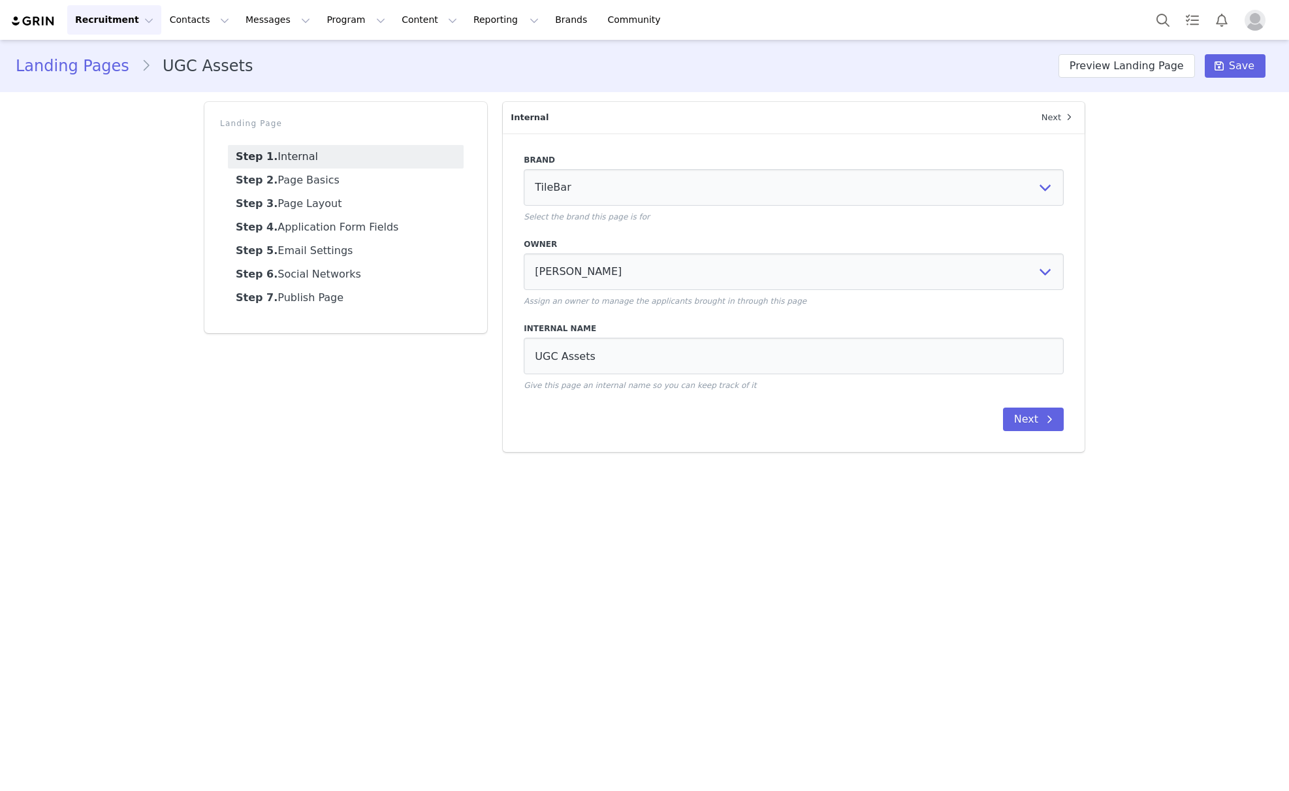
select select "0aba92d0-6d2b-4c65-b6e2-402cbe0694da"
select select "bdec089c-c6bc-4a77-812e-e492ab825694"
select select "98854280-f576-48fa-8f2b-8cf977e2ab67"
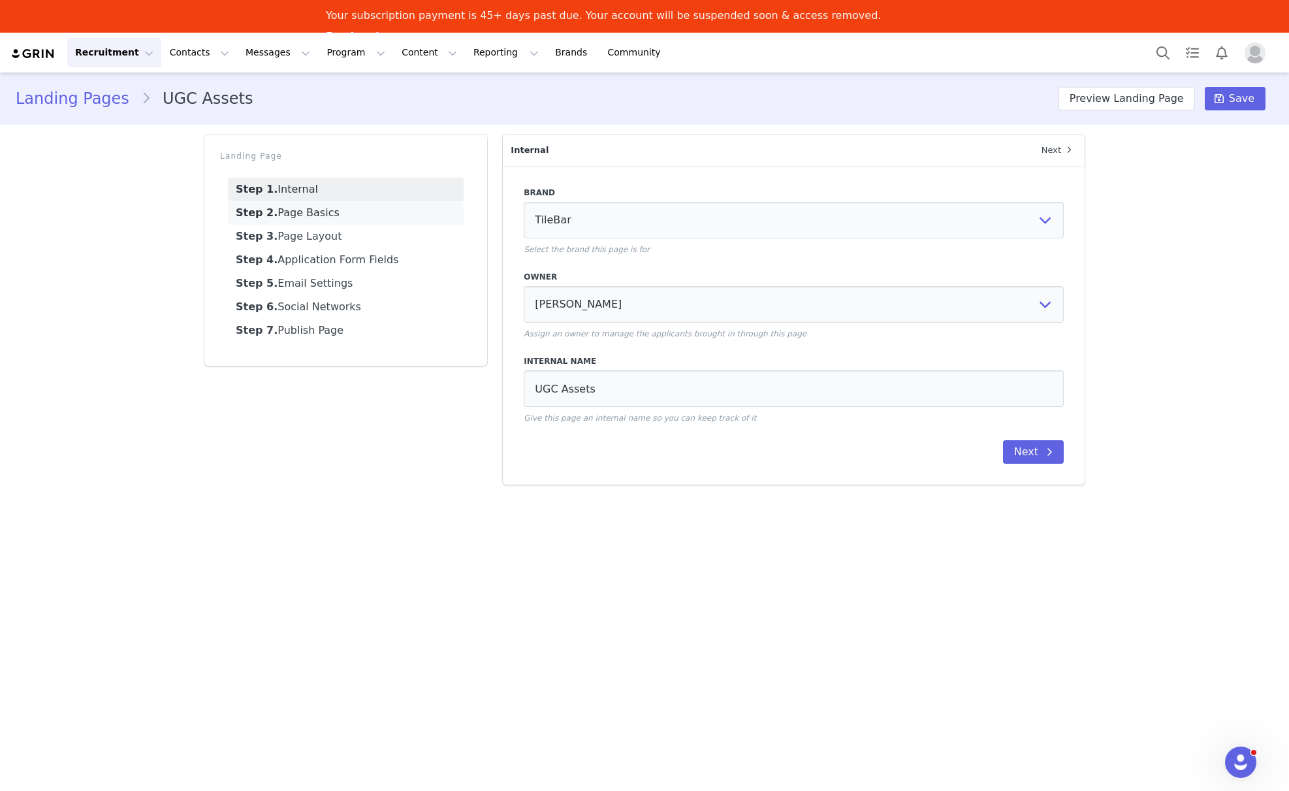
click at [369, 222] on link "Step 2. Page Basics" at bounding box center [346, 213] width 236 height 24
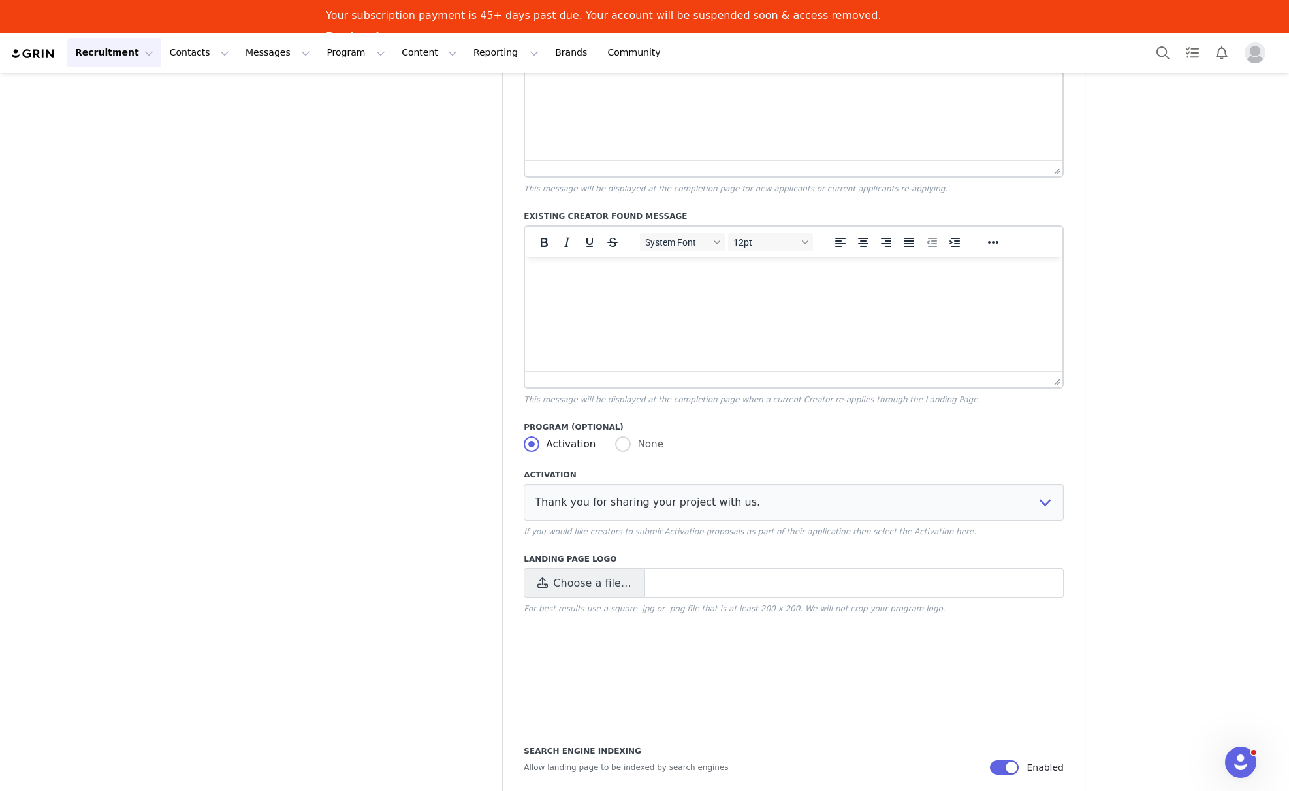
scroll to position [753, 0]
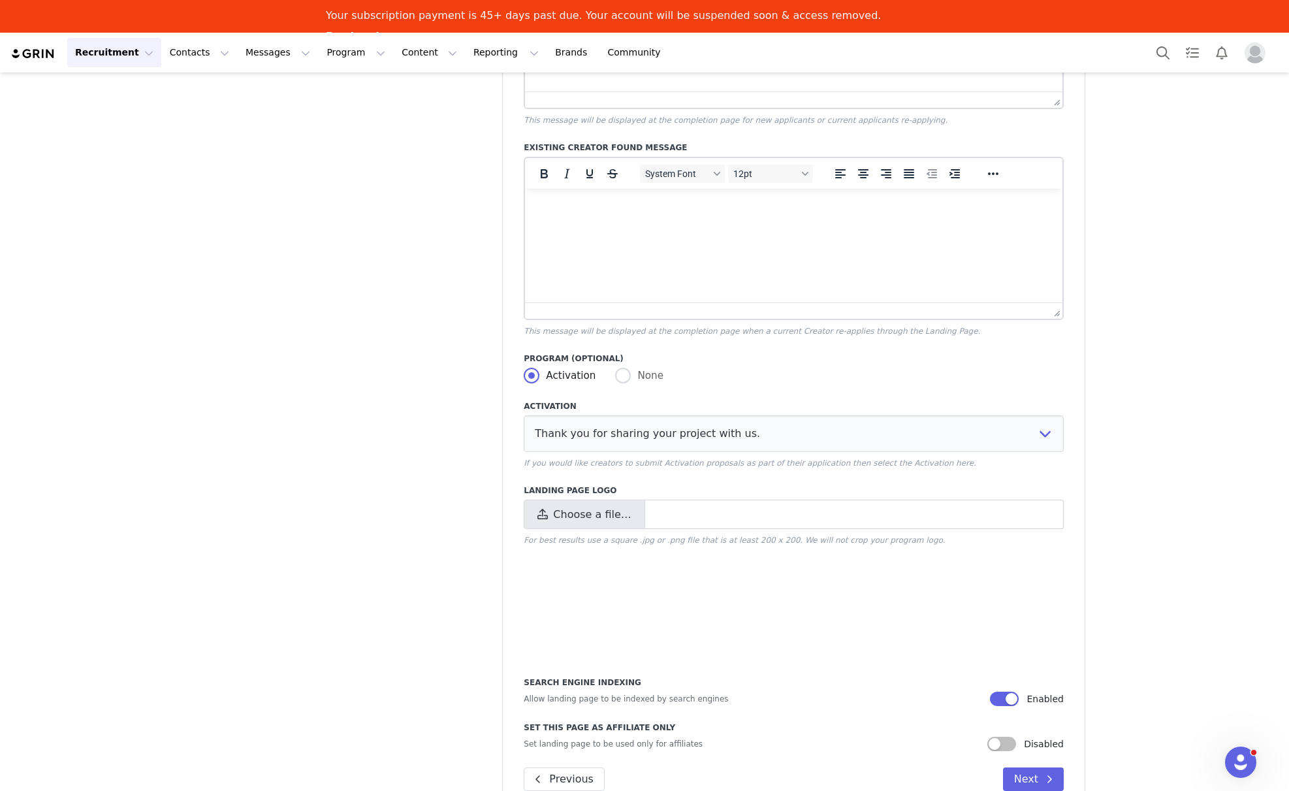
click at [590, 510] on span "Choose a file…" at bounding box center [592, 515] width 78 height 16
click at [590, 510] on input "Choose a file…" at bounding box center [794, 513] width 540 height 29
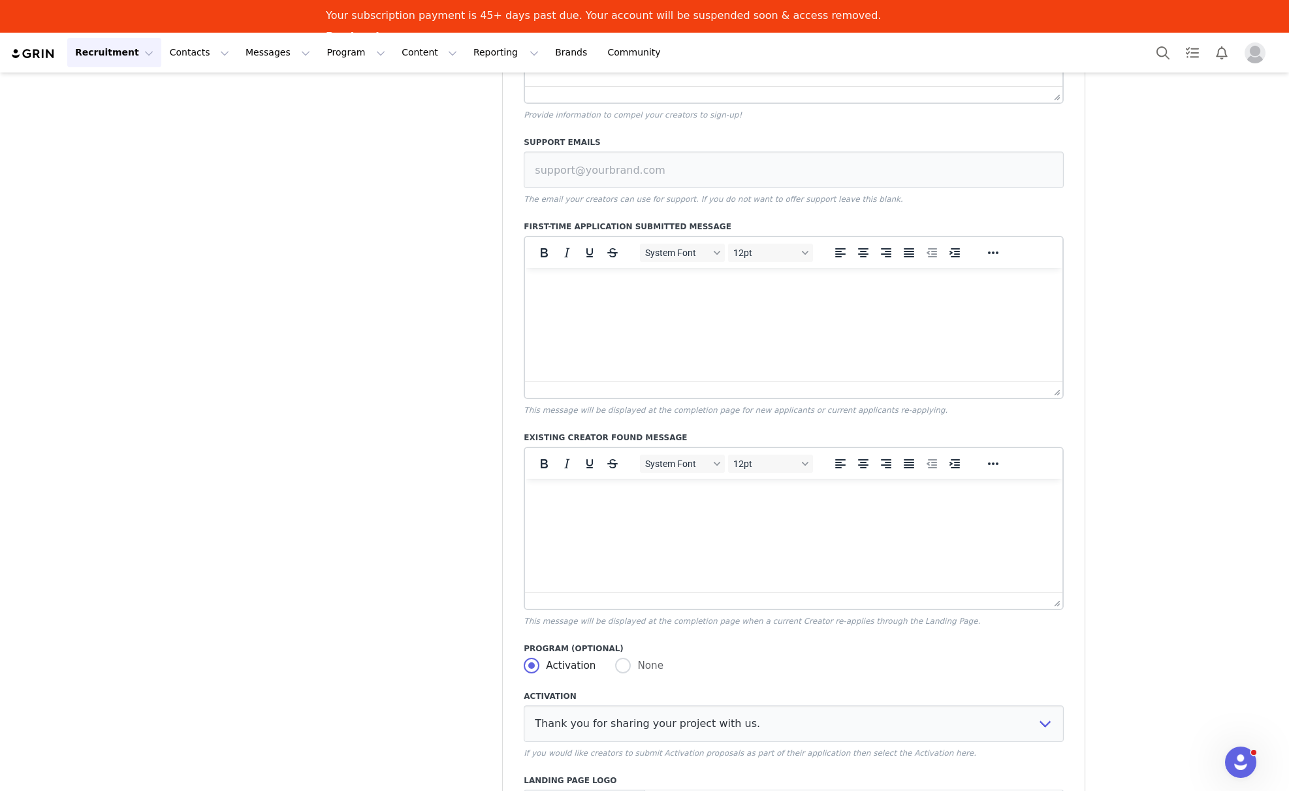
scroll to position [0, 0]
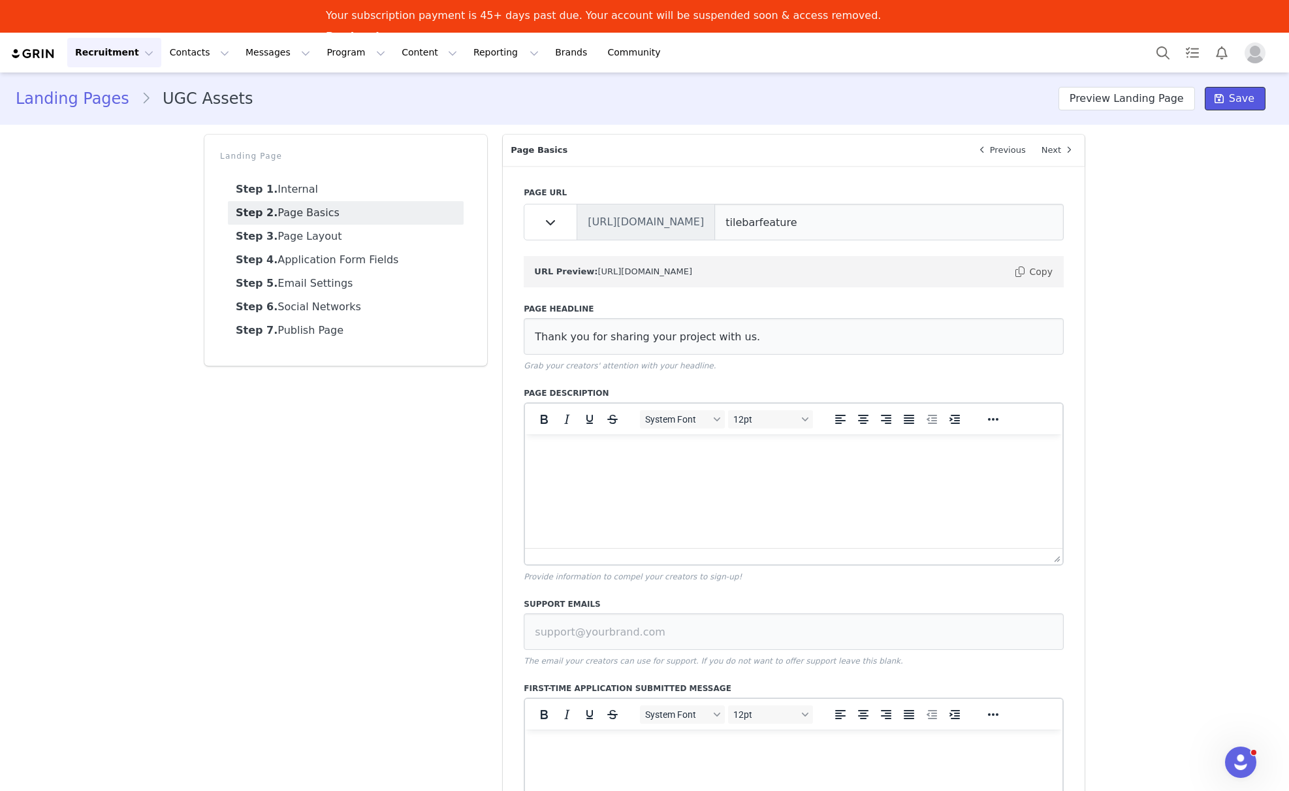
click at [1238, 97] on span "Save" at bounding box center [1241, 99] width 25 height 16
click at [1146, 99] on button "Preview Landing Page" at bounding box center [1126, 99] width 136 height 24
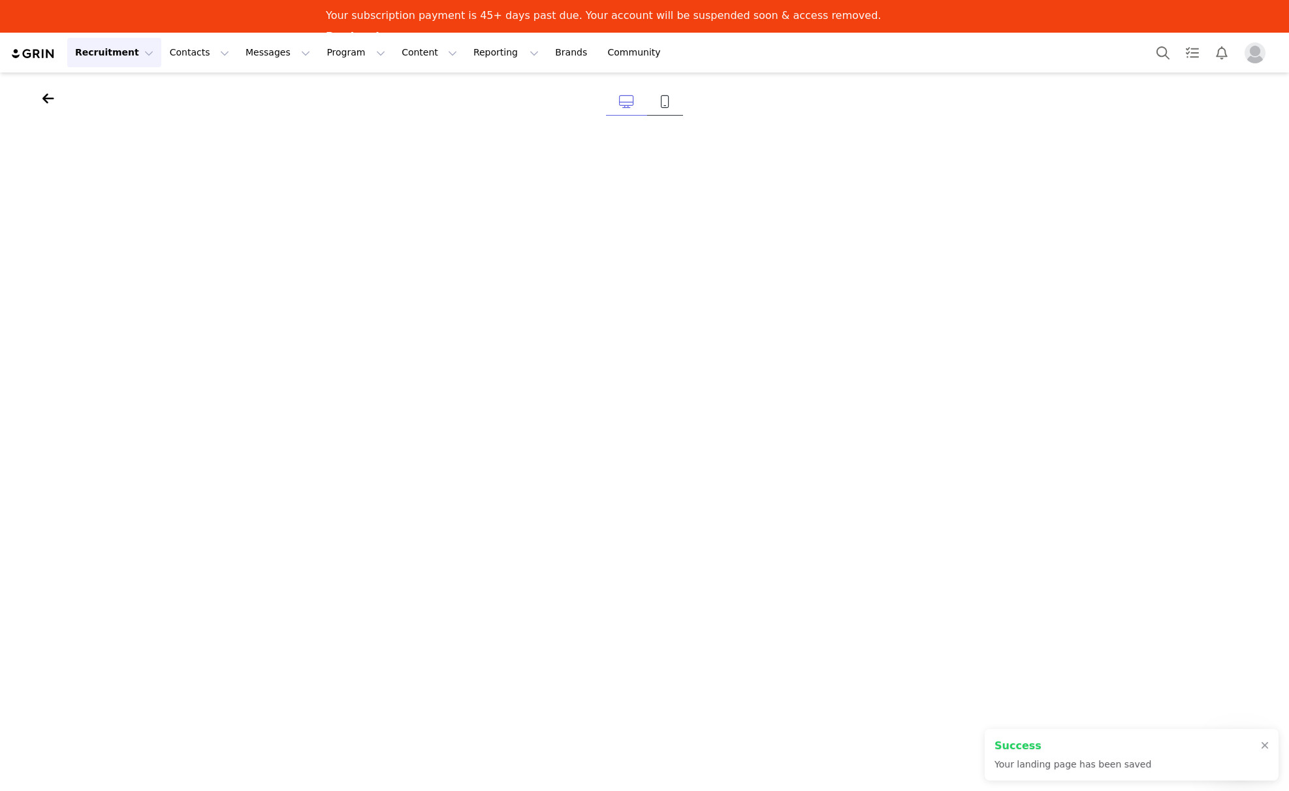
click at [661, 107] on icon at bounding box center [665, 101] width 10 height 13
click at [39, 101] on div at bounding box center [644, 105] width 1289 height 66
click at [50, 101] on icon at bounding box center [48, 98] width 12 height 13
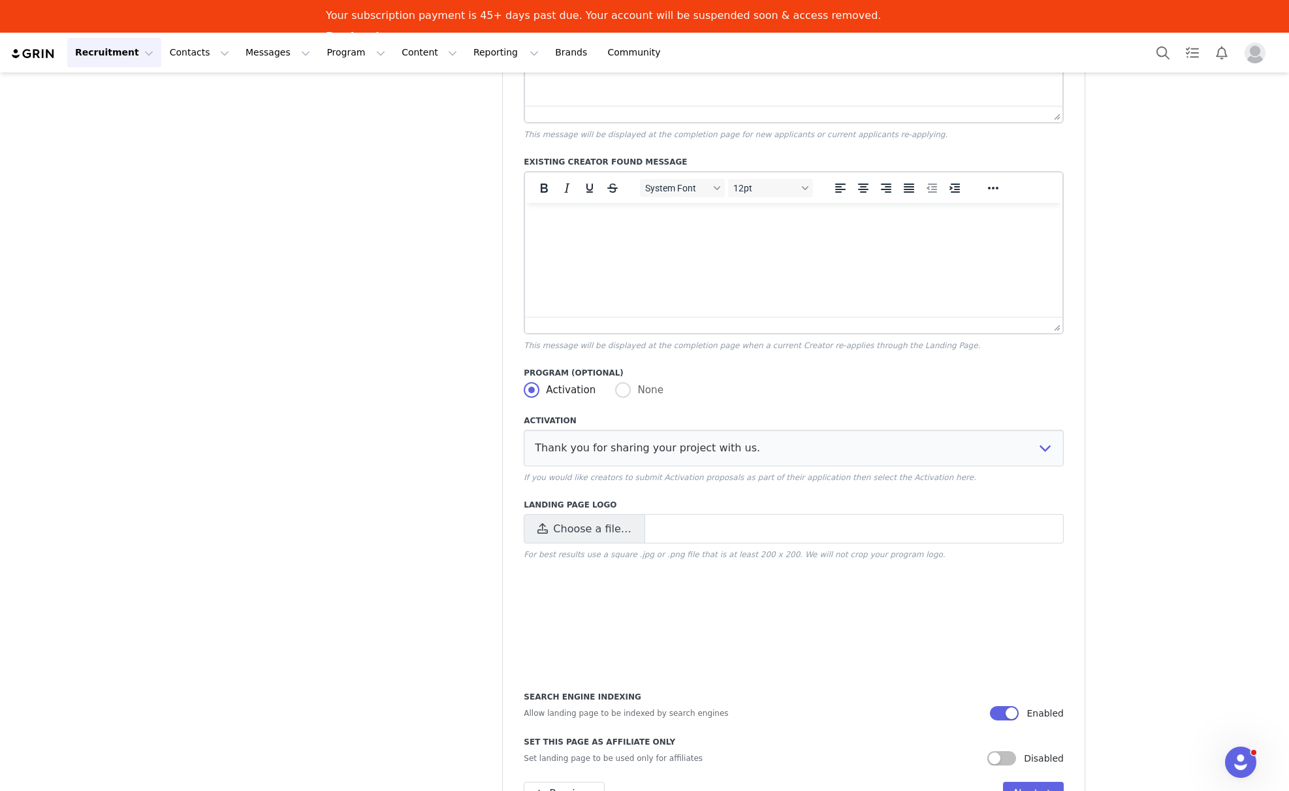
scroll to position [753, 0]
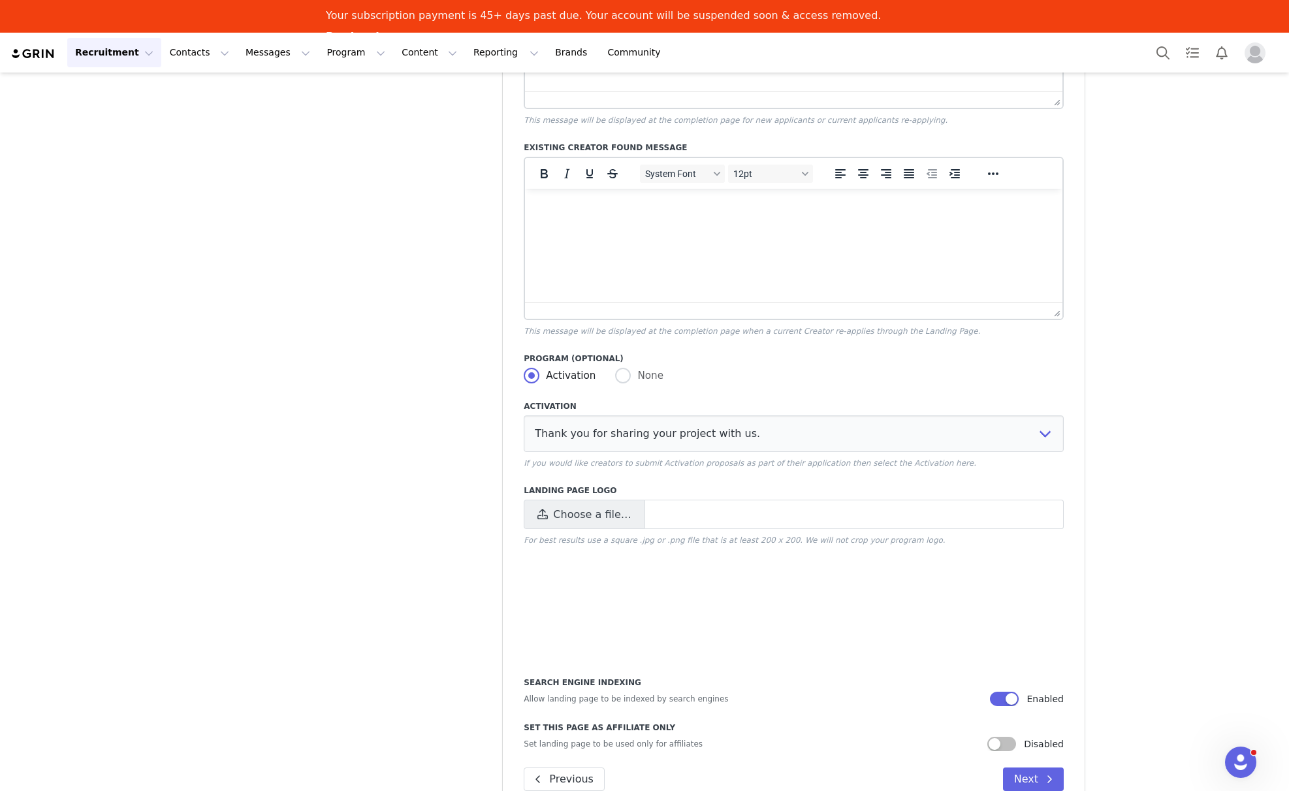
click at [597, 494] on label "Landing Page Logo" at bounding box center [794, 490] width 540 height 12
click at [597, 508] on span "Choose a file…" at bounding box center [592, 515] width 78 height 16
click at [597, 508] on input "Choose a file…" at bounding box center [794, 513] width 540 height 29
type input "C:\fakepath\TileBar-Logotype-White-padded-400px.png"
click at [1031, 781] on button "Next" at bounding box center [1033, 779] width 61 height 24
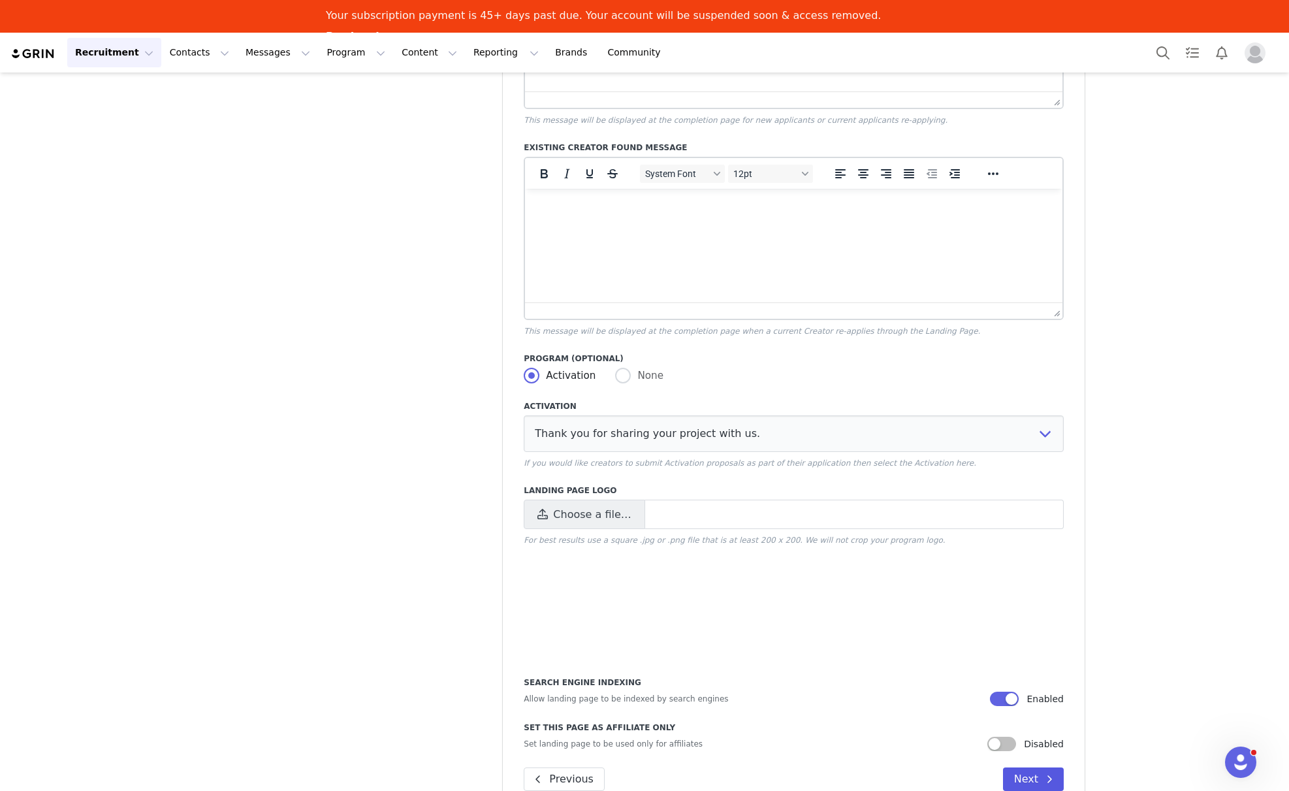
scroll to position [0, 0]
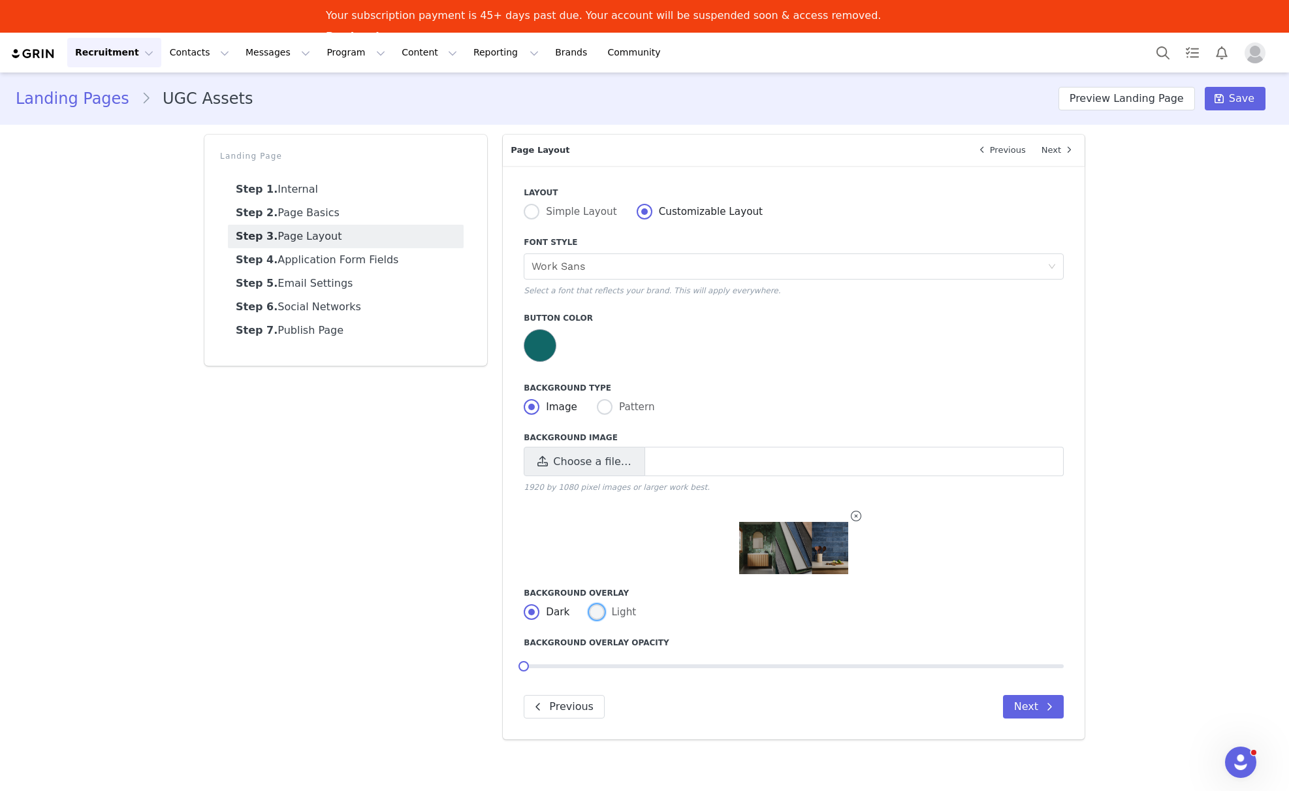
click at [603, 616] on span at bounding box center [597, 612] width 16 height 16
click at [603, 616] on input "Light" at bounding box center [597, 612] width 16 height 17
radio input "true"
radio input "false"
radio input "true"
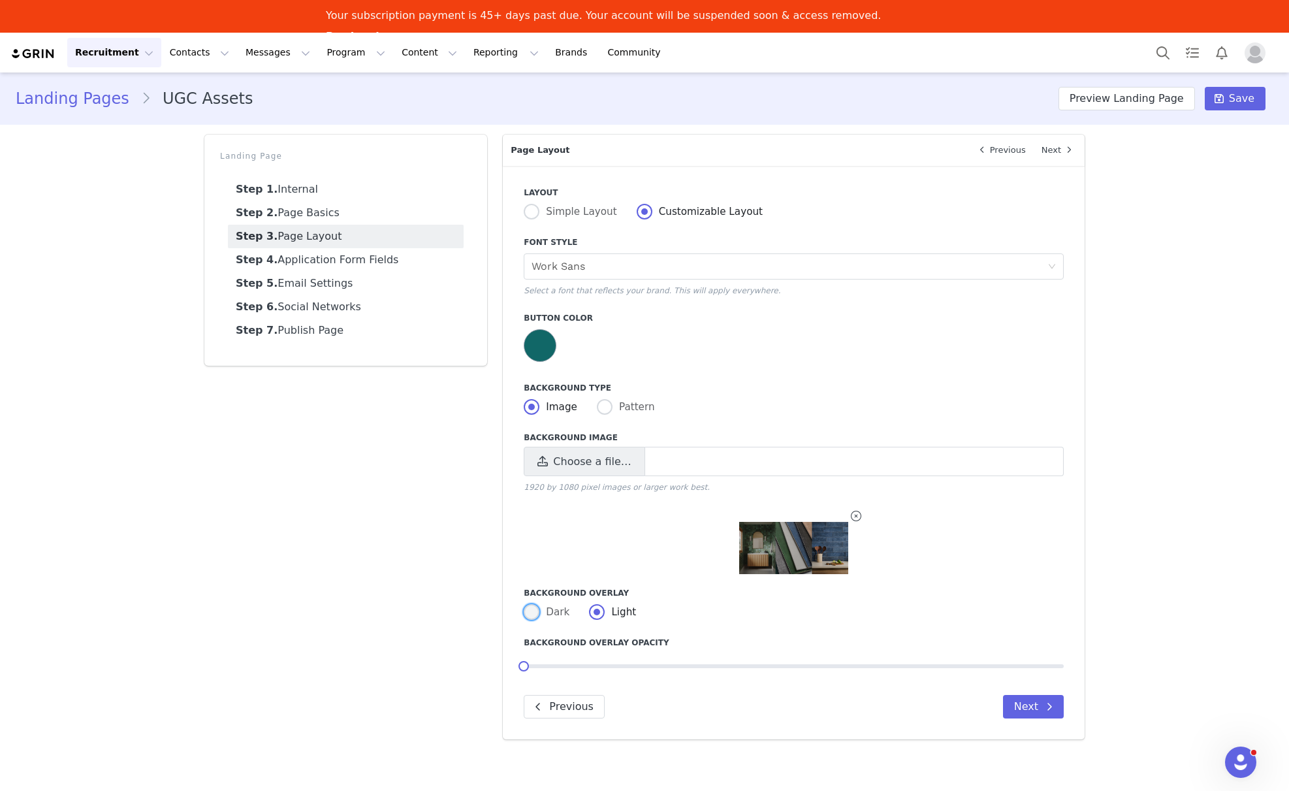
click at [531, 618] on span at bounding box center [532, 612] width 16 height 16
click at [531, 618] on input "Dark" at bounding box center [532, 612] width 16 height 17
radio input "true"
click at [600, 621] on span at bounding box center [597, 612] width 16 height 17
click at [600, 621] on input "Light" at bounding box center [597, 612] width 16 height 17
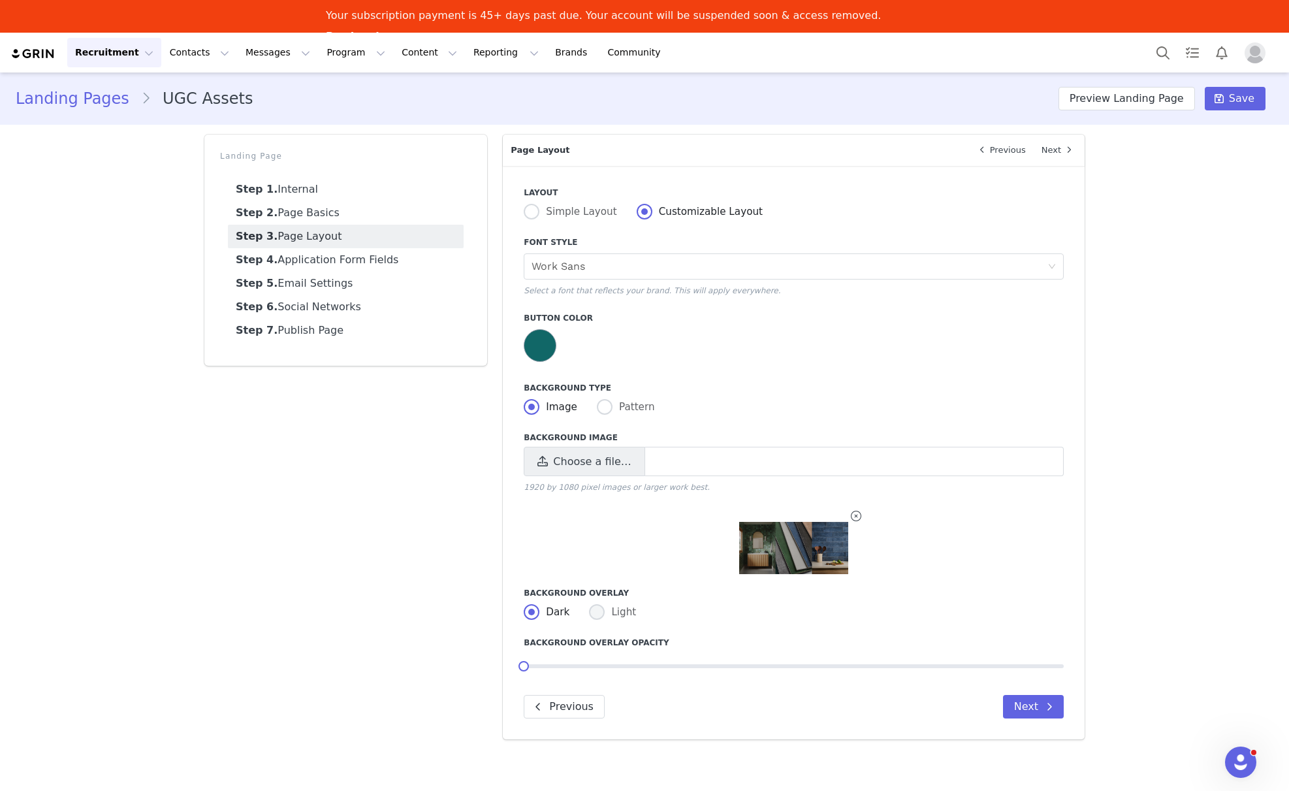
radio input "true"
radio input "false"
radio input "true"
click at [527, 619] on span at bounding box center [532, 612] width 16 height 16
click at [527, 619] on input "Dark" at bounding box center [532, 612] width 16 height 17
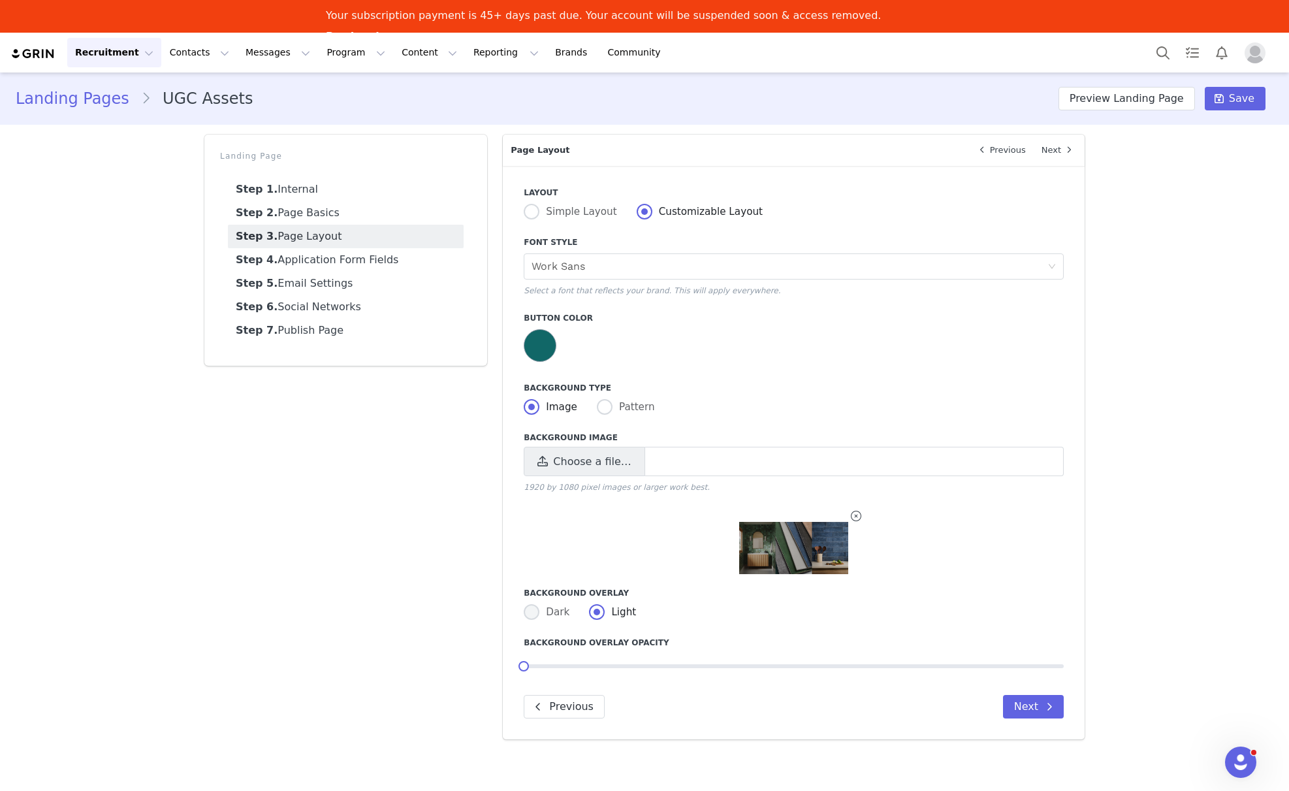
radio input "true"
radio input "false"
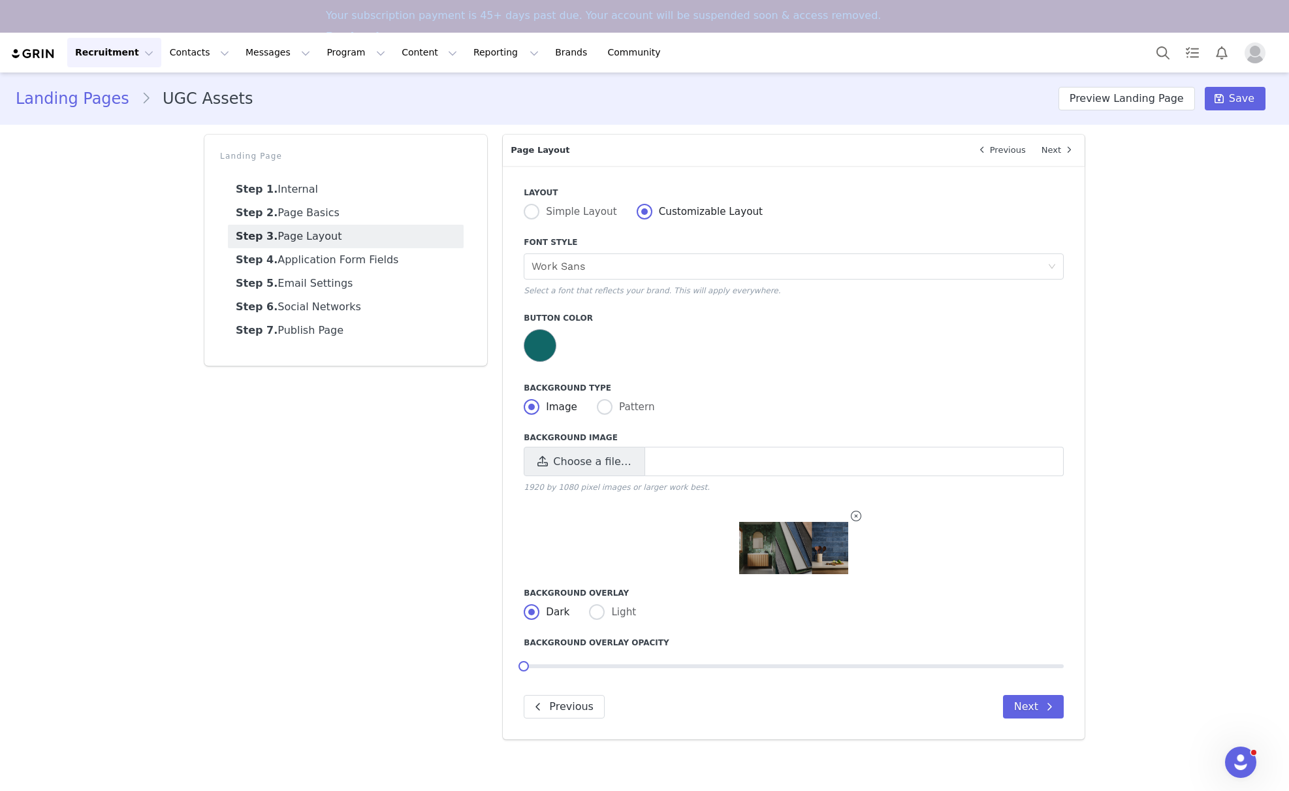
drag, startPoint x: 527, startPoint y: 664, endPoint x: 652, endPoint y: 665, distance: 124.7
click at [524, 666] on div "0%" at bounding box center [524, 674] width 35 height 27
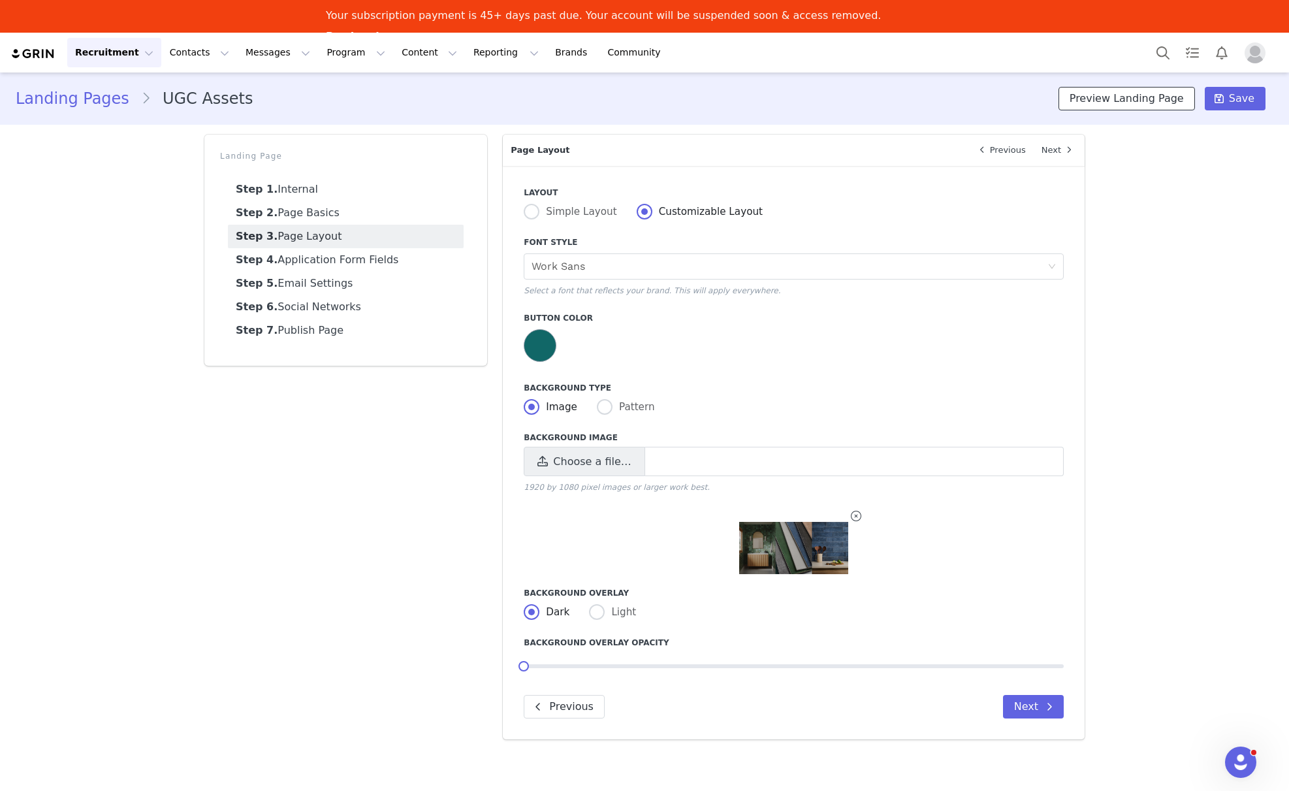
click at [1116, 102] on button "Preview Landing Page" at bounding box center [1126, 99] width 136 height 24
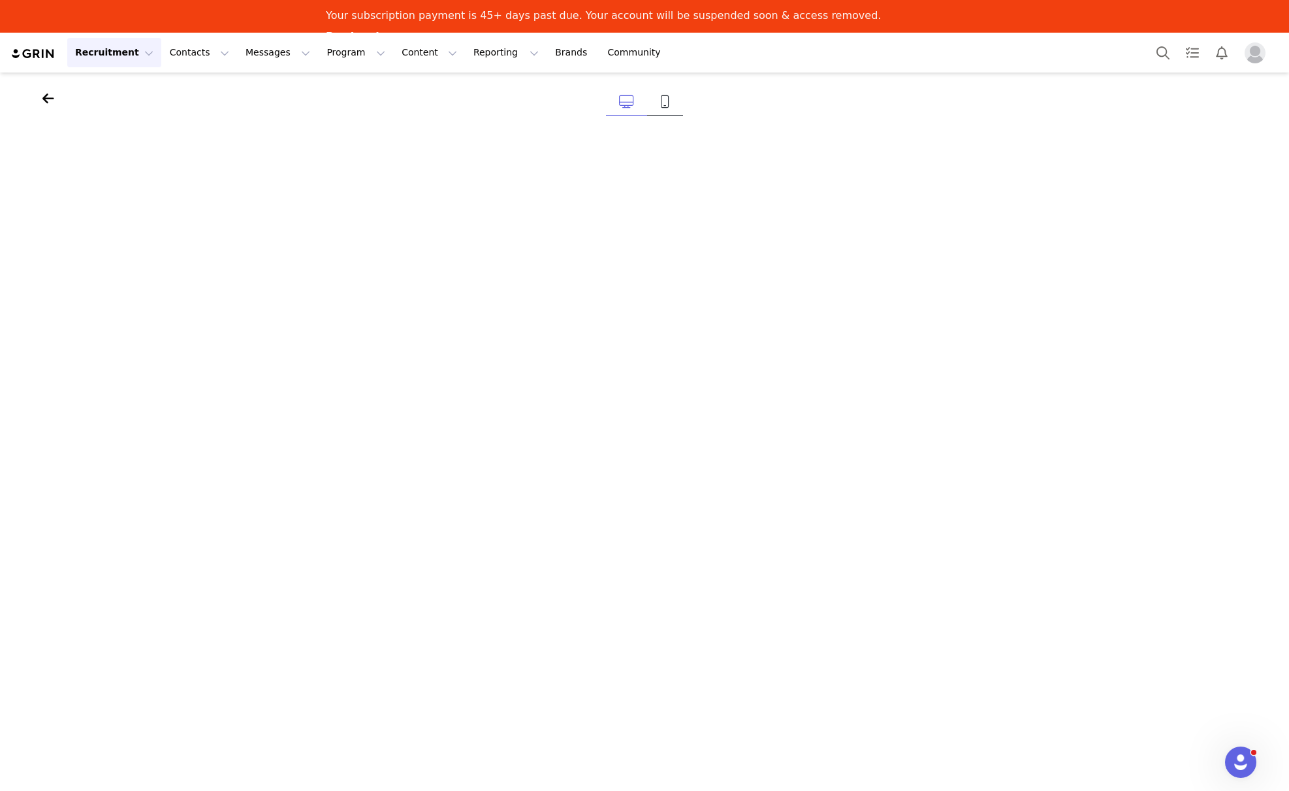
click at [668, 98] on icon at bounding box center [665, 101] width 10 height 13
click at [45, 100] on icon at bounding box center [48, 98] width 12 height 13
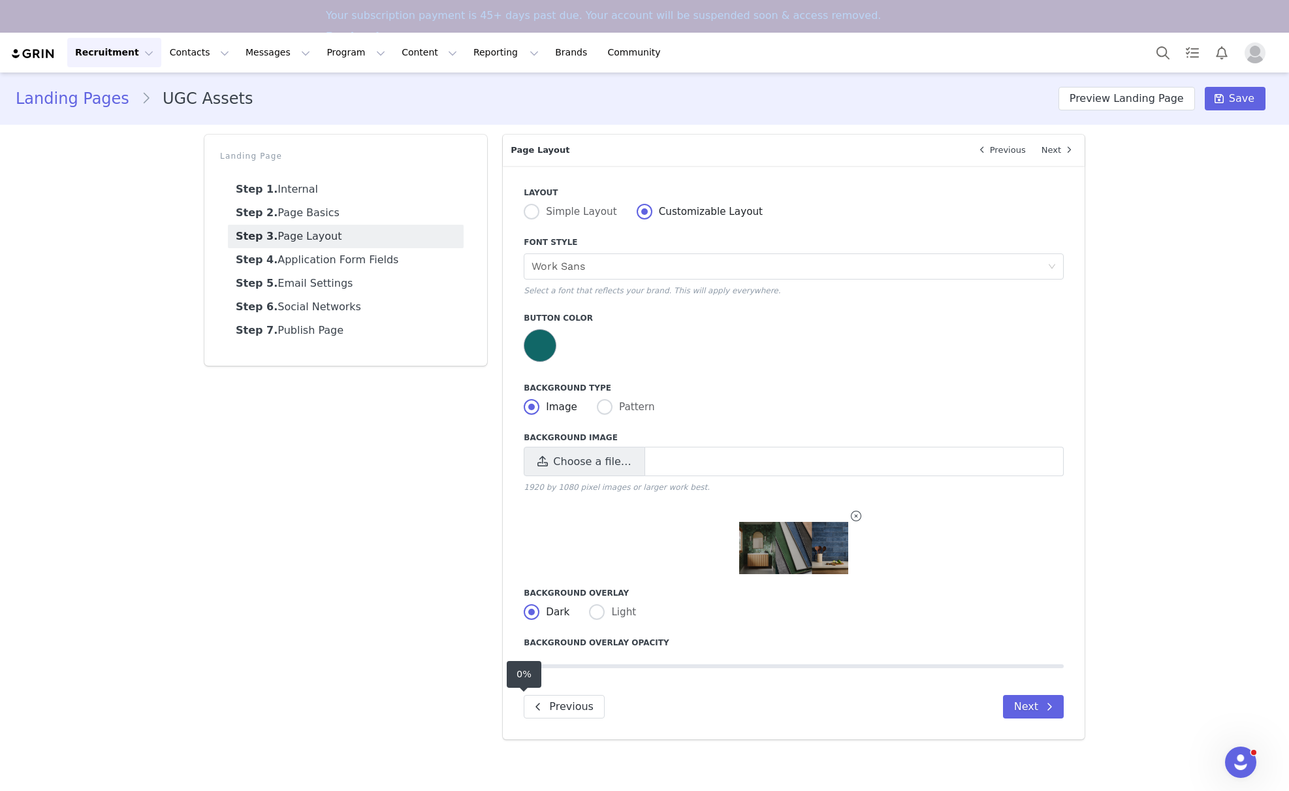
drag, startPoint x: 525, startPoint y: 665, endPoint x: 546, endPoint y: 668, distance: 21.9
click at [546, 668] on body "Recruitment Recruitment Creator Search Curated Lists Landing Pages Web Extensio…" at bounding box center [644, 428] width 1289 height 791
drag, startPoint x: 524, startPoint y: 667, endPoint x: 564, endPoint y: 667, distance: 40.5
click at [564, 667] on body "Recruitment Recruitment Creator Search Curated Lists Landing Pages Web Extensio…" at bounding box center [644, 428] width 1289 height 791
drag, startPoint x: 526, startPoint y: 665, endPoint x: 599, endPoint y: 667, distance: 73.8
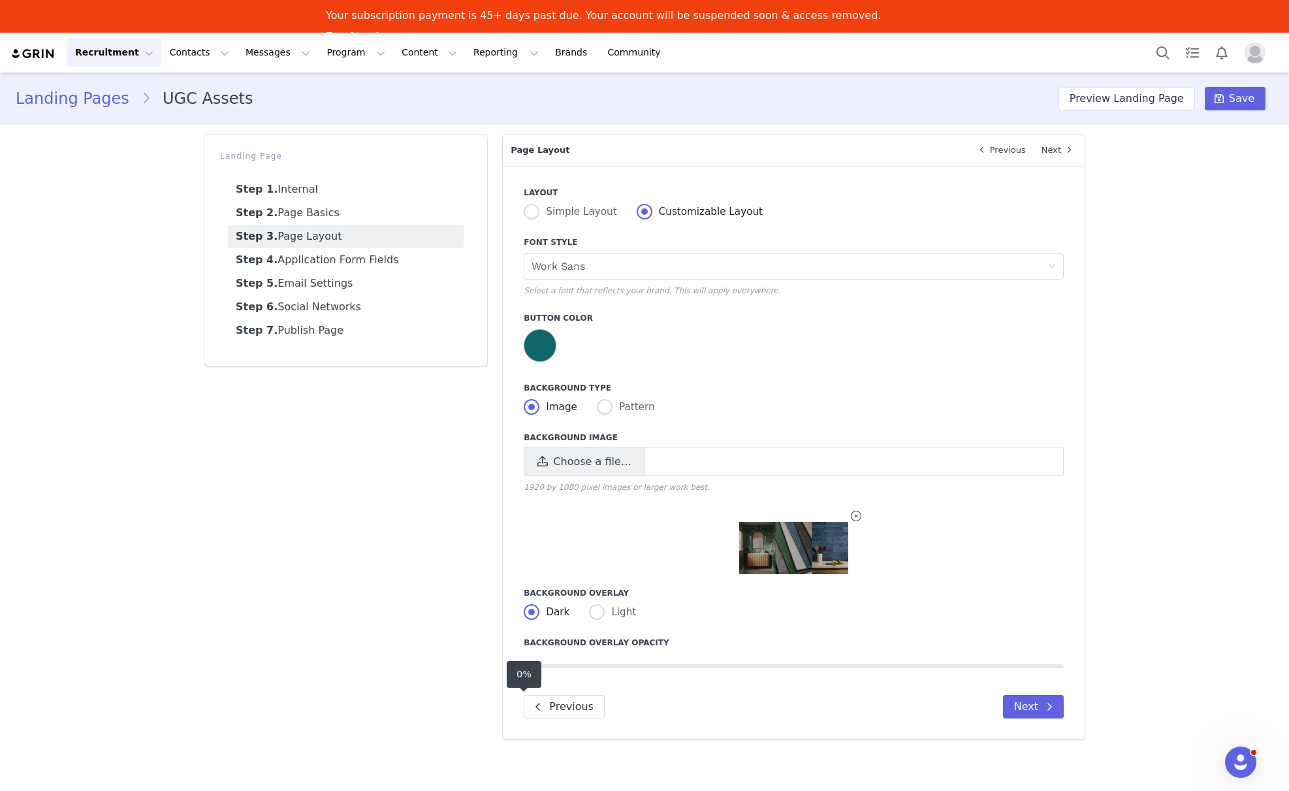
click at [599, 667] on div "slider between 0 and 100" at bounding box center [794, 666] width 540 height 4
click at [595, 667] on div "14%" at bounding box center [600, 674] width 40 height 27
click at [629, 667] on div "slider between 0 and 100" at bounding box center [794, 666] width 540 height 4
click at [634, 670] on span "19%" at bounding box center [626, 673] width 21 height 10
click at [648, 670] on div "slider between 0 and 100" at bounding box center [794, 665] width 540 height 25
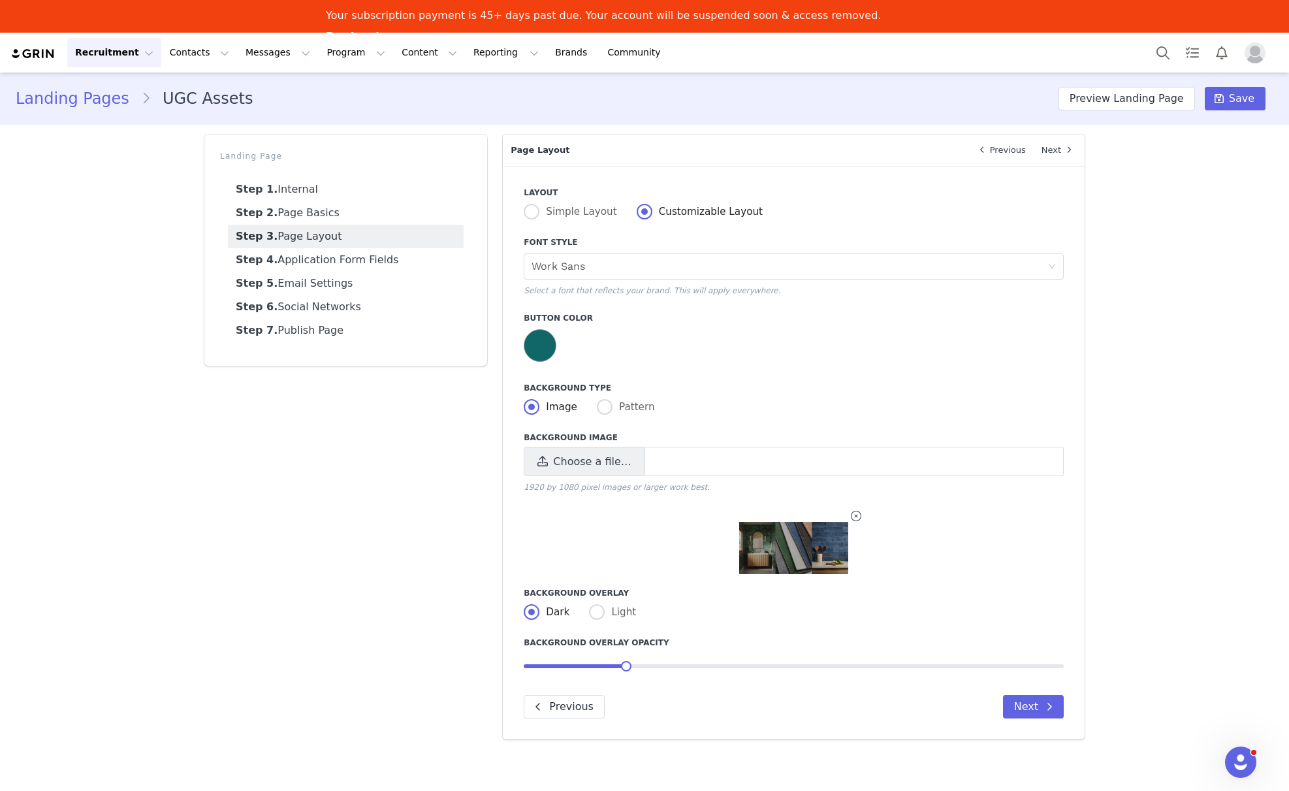
click at [645, 667] on div "slider between 0 and 100" at bounding box center [794, 666] width 540 height 4
click at [623, 668] on div "22%" at bounding box center [643, 674] width 40 height 27
click at [631, 668] on div "22%" at bounding box center [643, 674] width 40 height 27
click at [628, 668] on div "slider between 0 and 100" at bounding box center [583, 666] width 119 height 4
click at [1030, 708] on button "Next" at bounding box center [1033, 707] width 61 height 24
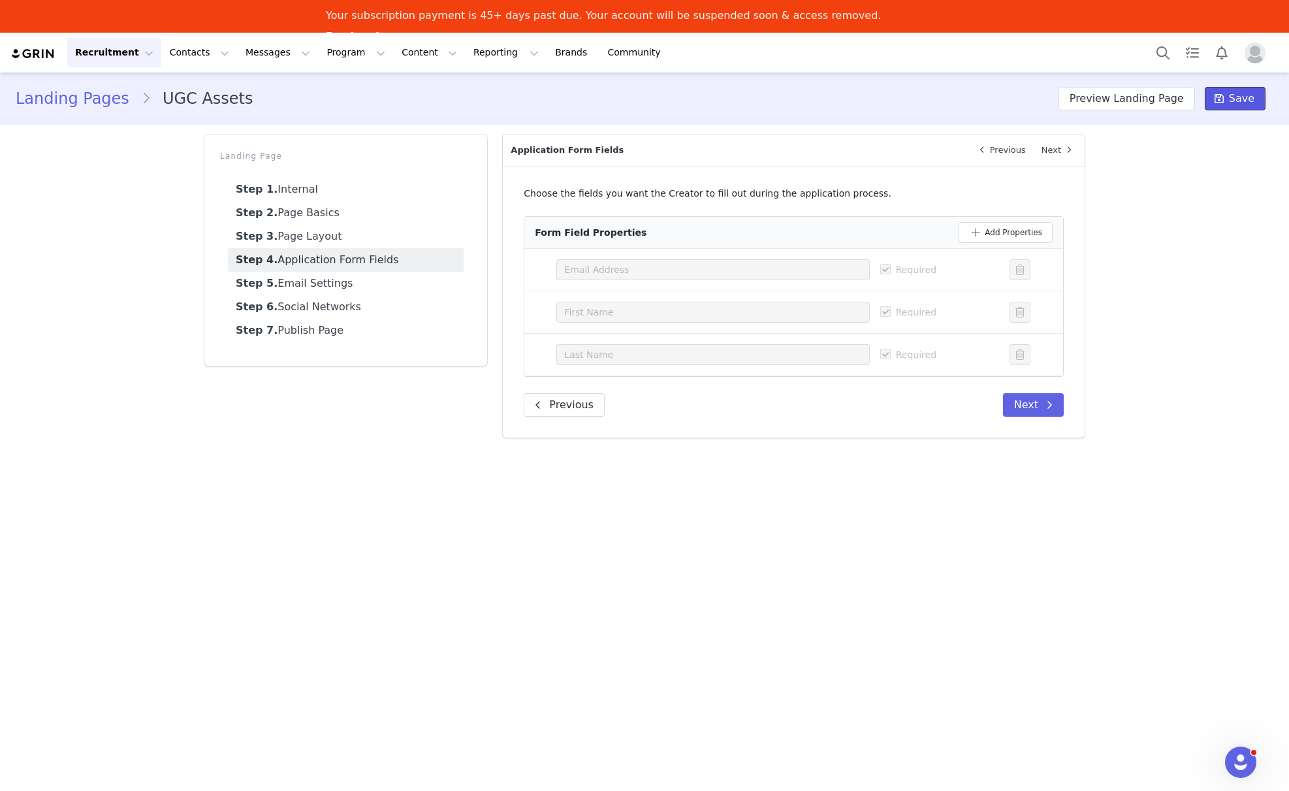
click at [1241, 97] on span "Save" at bounding box center [1241, 99] width 25 height 16
click at [1116, 106] on button "Preview Landing Page" at bounding box center [1126, 99] width 136 height 24
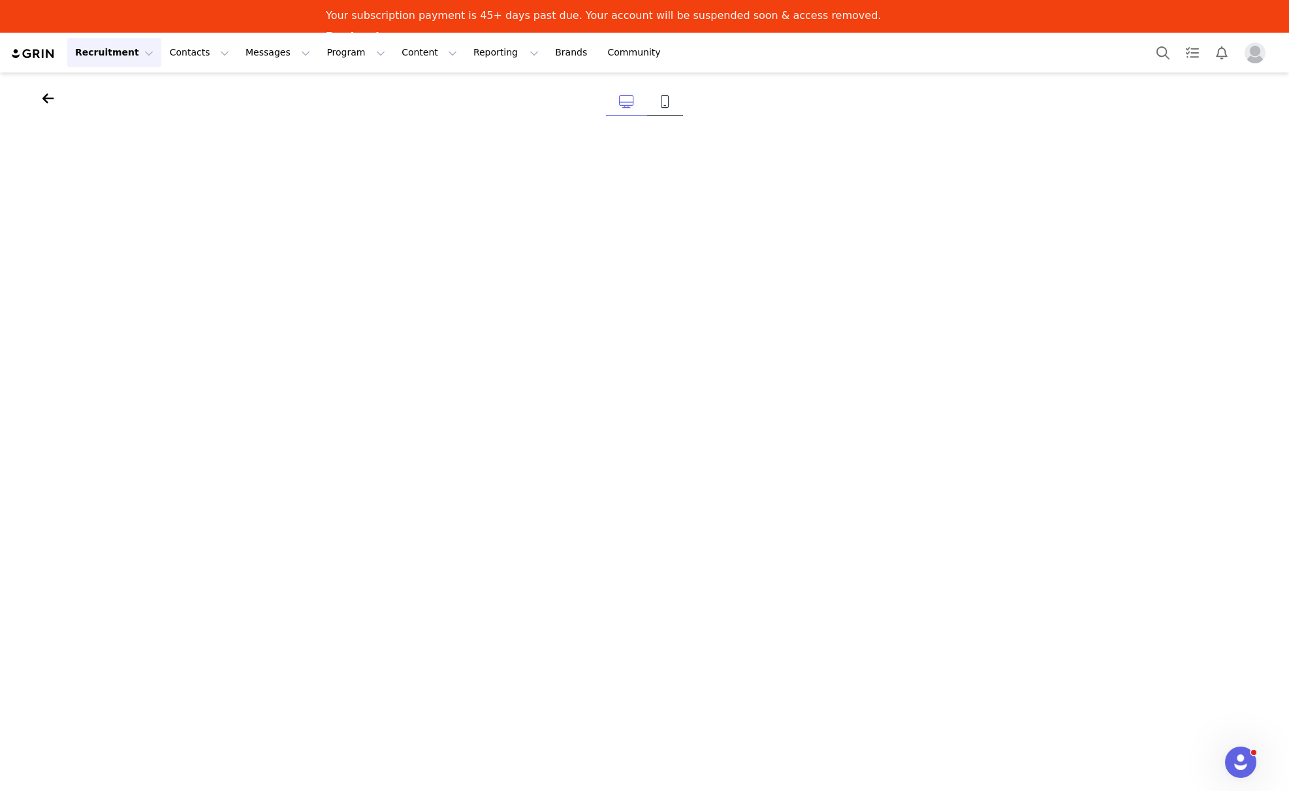
click at [672, 103] on link at bounding box center [665, 102] width 36 height 27
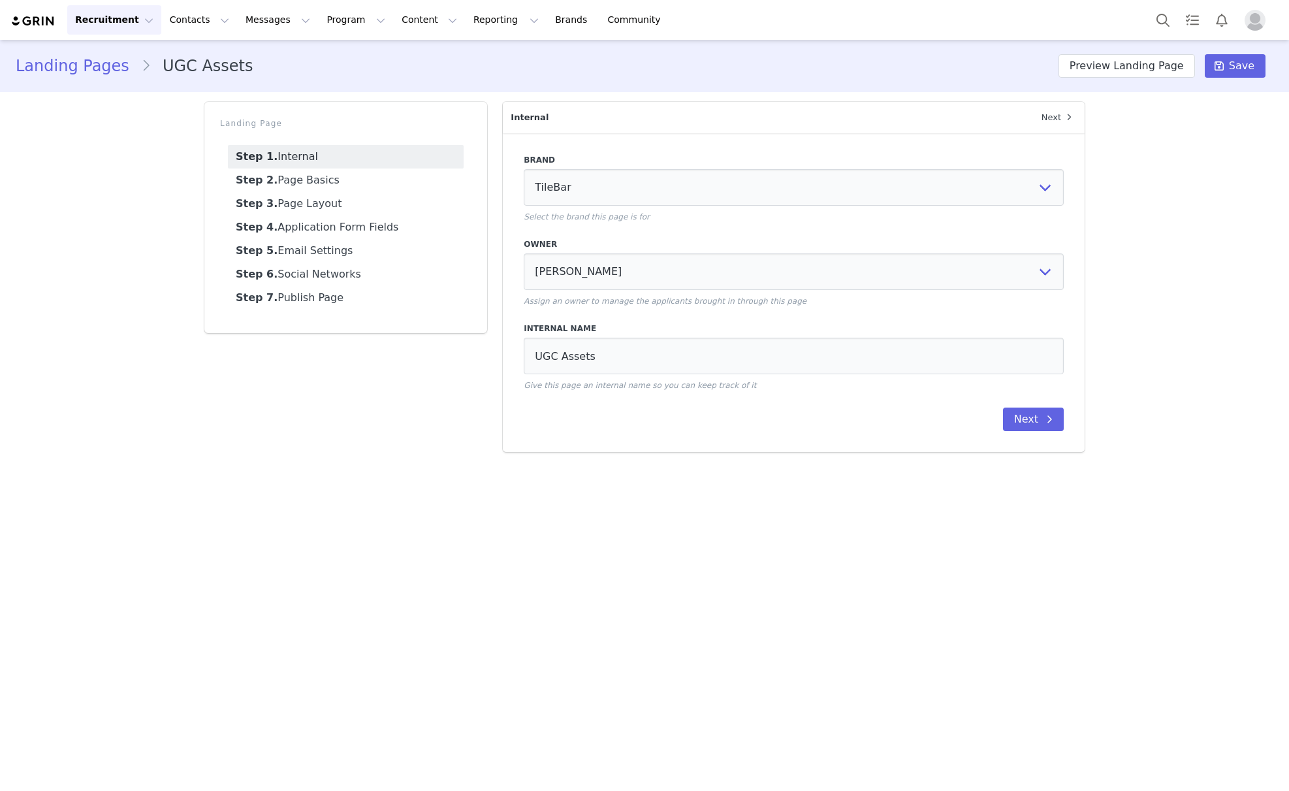
select select "0aba92d0-6d2b-4c65-b6e2-402cbe0694da"
select select "bdec089c-c6bc-4a77-812e-e492ab825694"
select select "98854280-f576-48fa-8f2b-8cf977e2ab67"
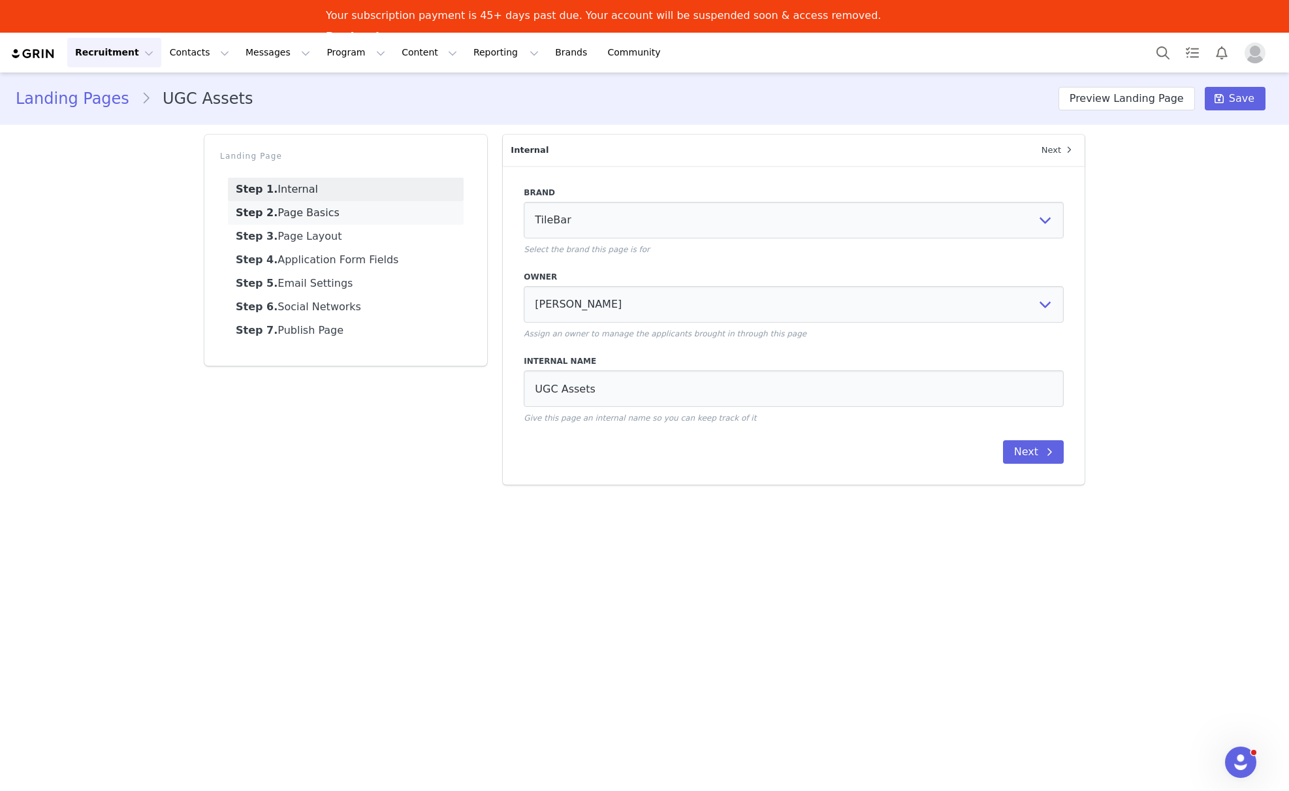
click at [316, 213] on link "Step 2. Page Basics" at bounding box center [346, 213] width 236 height 24
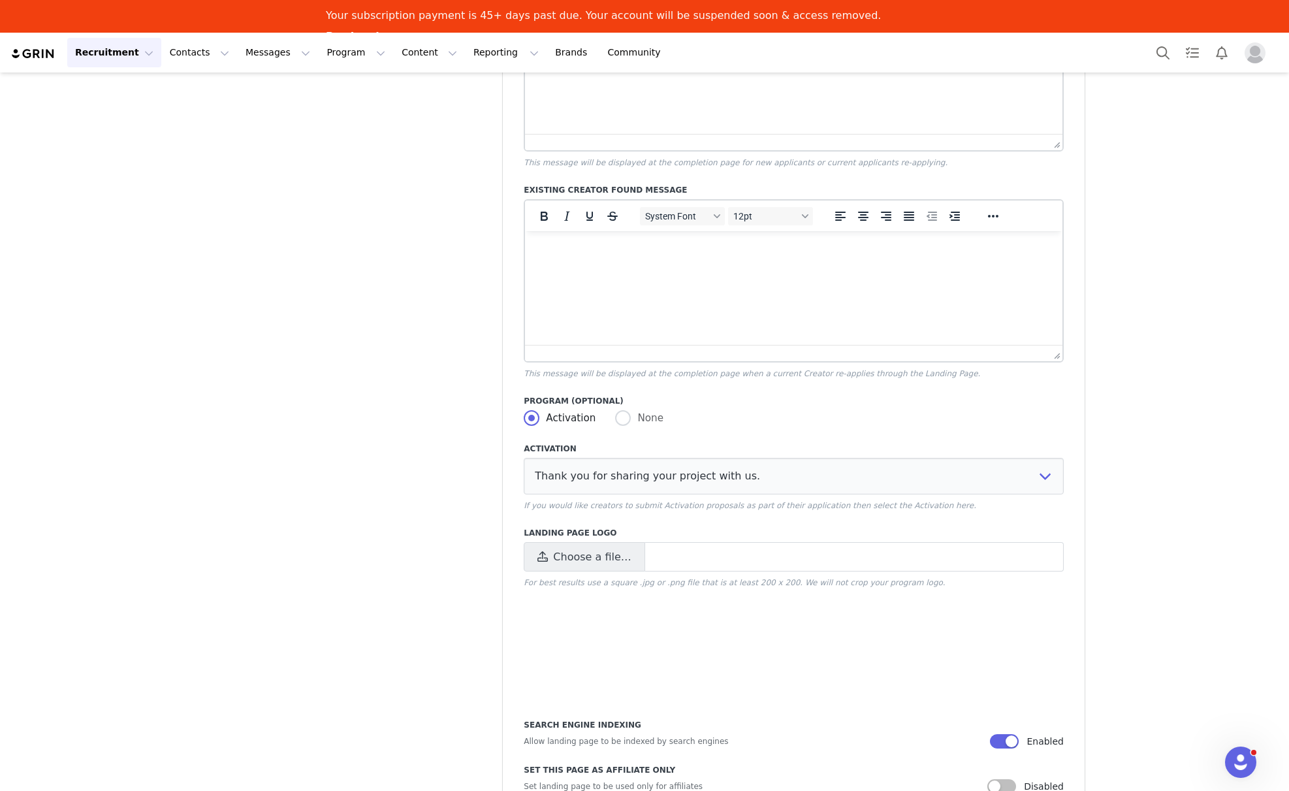
scroll to position [711, 0]
click at [550, 558] on span "Choose a file…" at bounding box center [584, 554] width 121 height 29
click at [550, 558] on input "Choose a file…" at bounding box center [794, 554] width 540 height 29
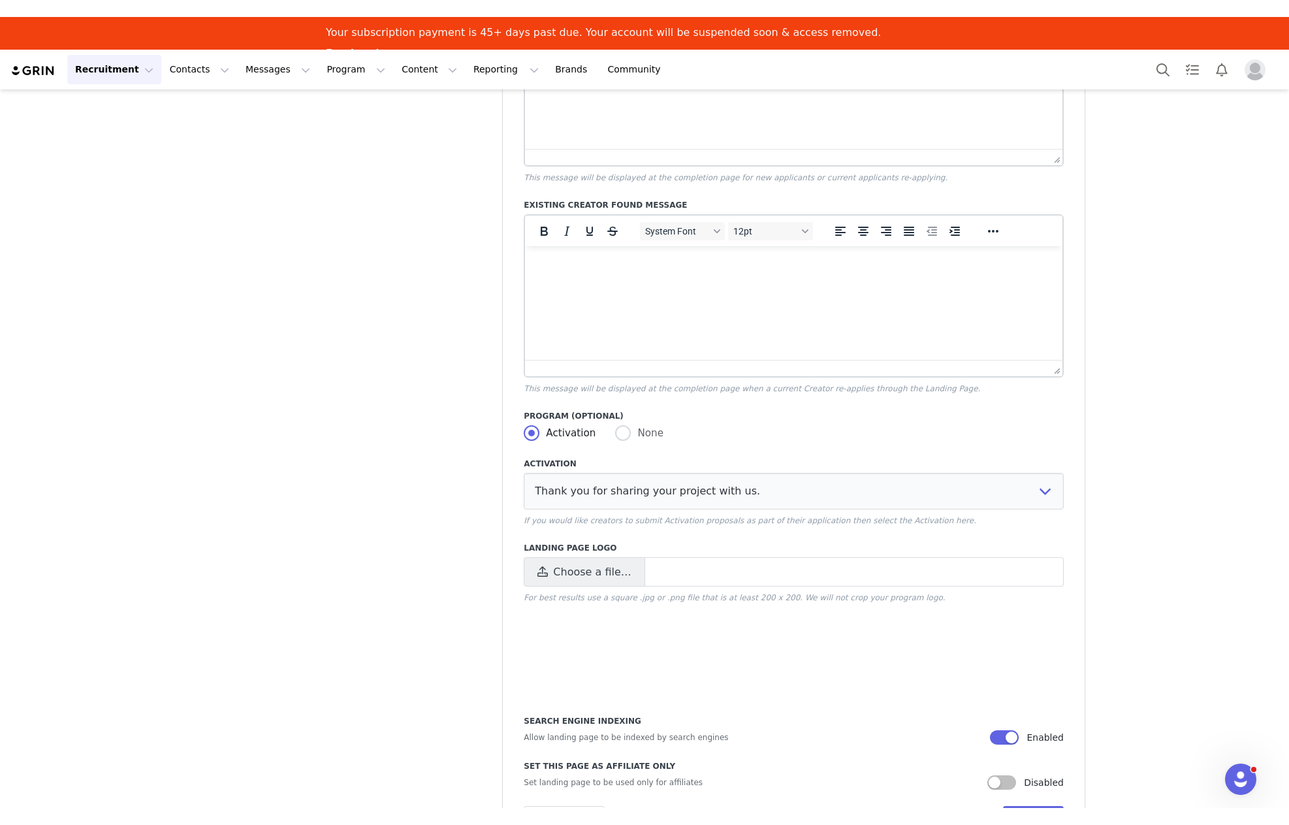
scroll to position [0, 0]
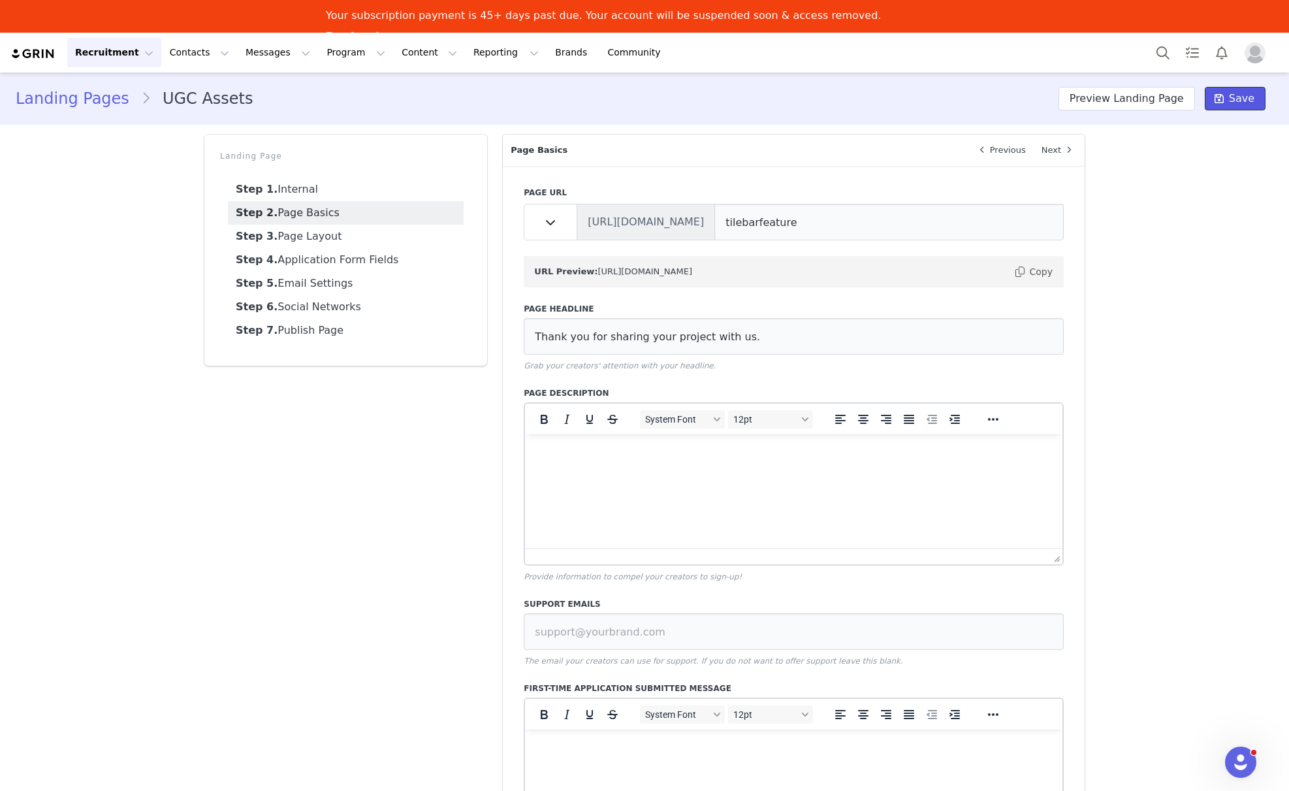
click at [1230, 100] on button "Save" at bounding box center [1234, 99] width 61 height 24
click at [1135, 97] on button "Preview Landing Page" at bounding box center [1126, 99] width 136 height 24
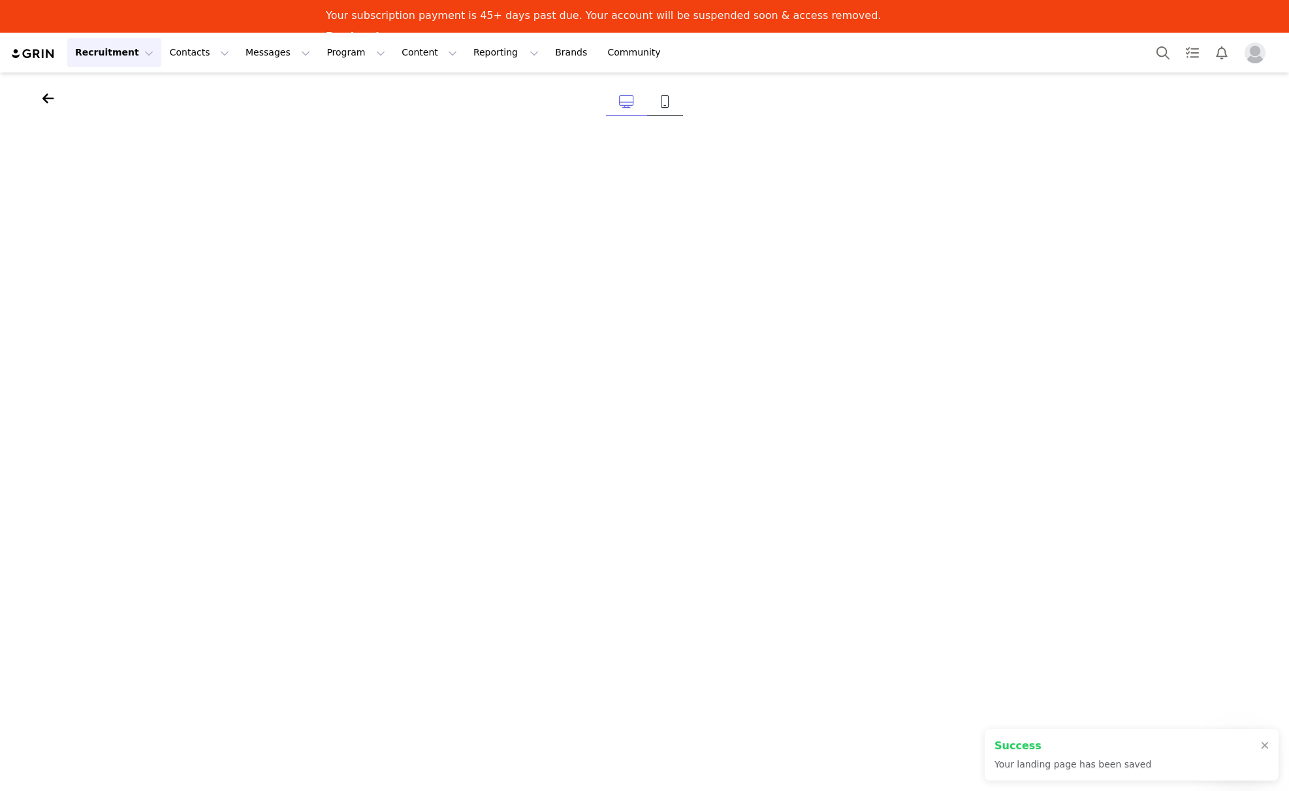
click at [657, 102] on link at bounding box center [665, 102] width 36 height 27
click at [627, 100] on icon at bounding box center [626, 101] width 15 height 13
click at [666, 104] on icon at bounding box center [665, 101] width 10 height 13
click at [626, 99] on icon at bounding box center [626, 101] width 15 height 13
click at [663, 104] on icon at bounding box center [665, 101] width 10 height 13
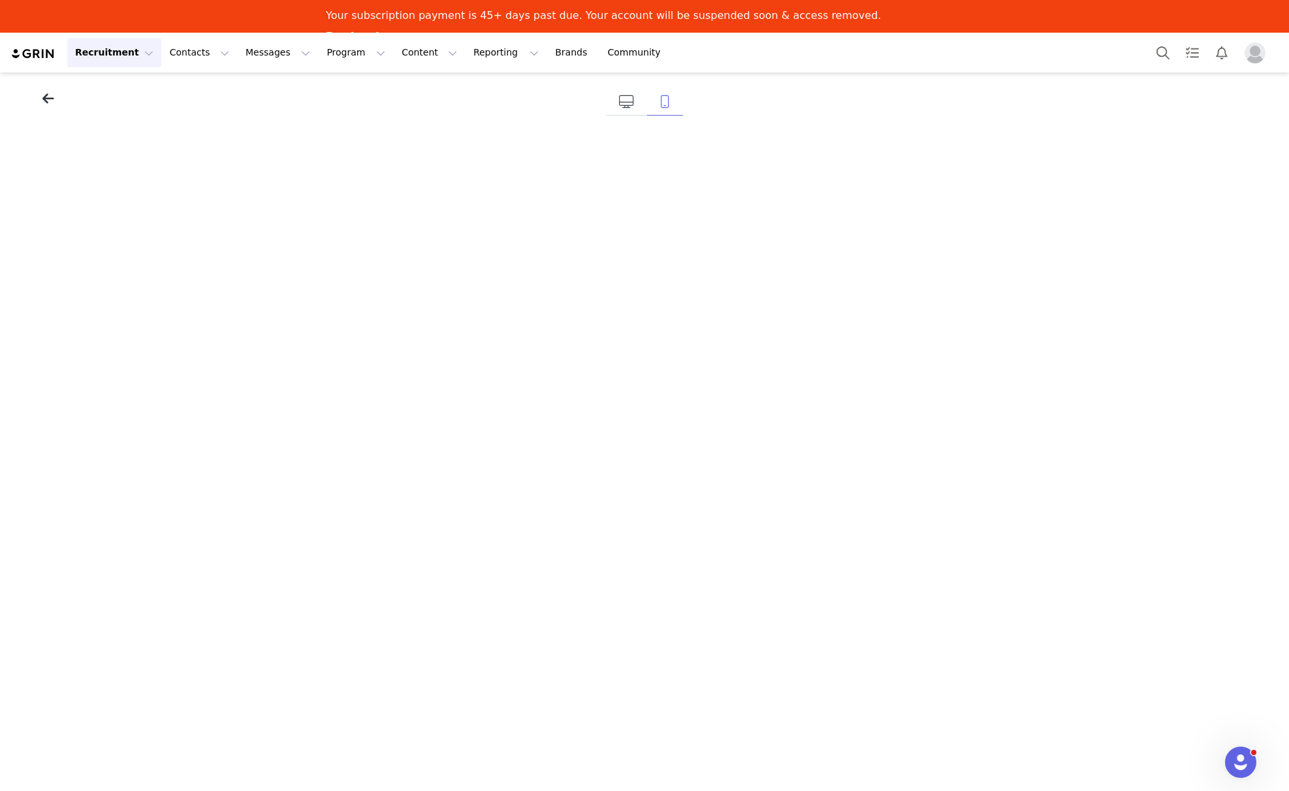
click at [46, 96] on icon at bounding box center [48, 98] width 12 height 13
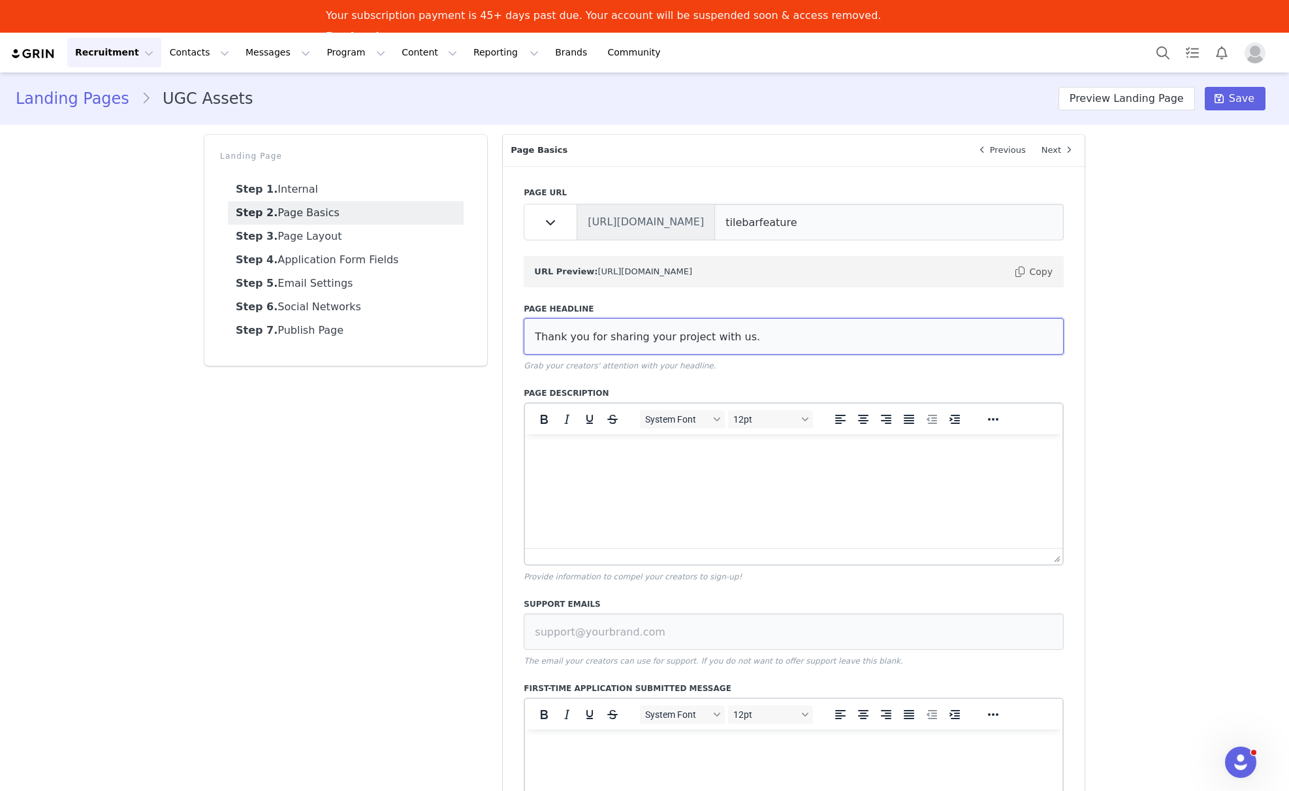
click at [739, 334] on input "Thank you for sharing your project with us." at bounding box center [794, 336] width 540 height 37
click at [1157, 99] on button "Preview Landing Page" at bounding box center [1126, 99] width 136 height 24
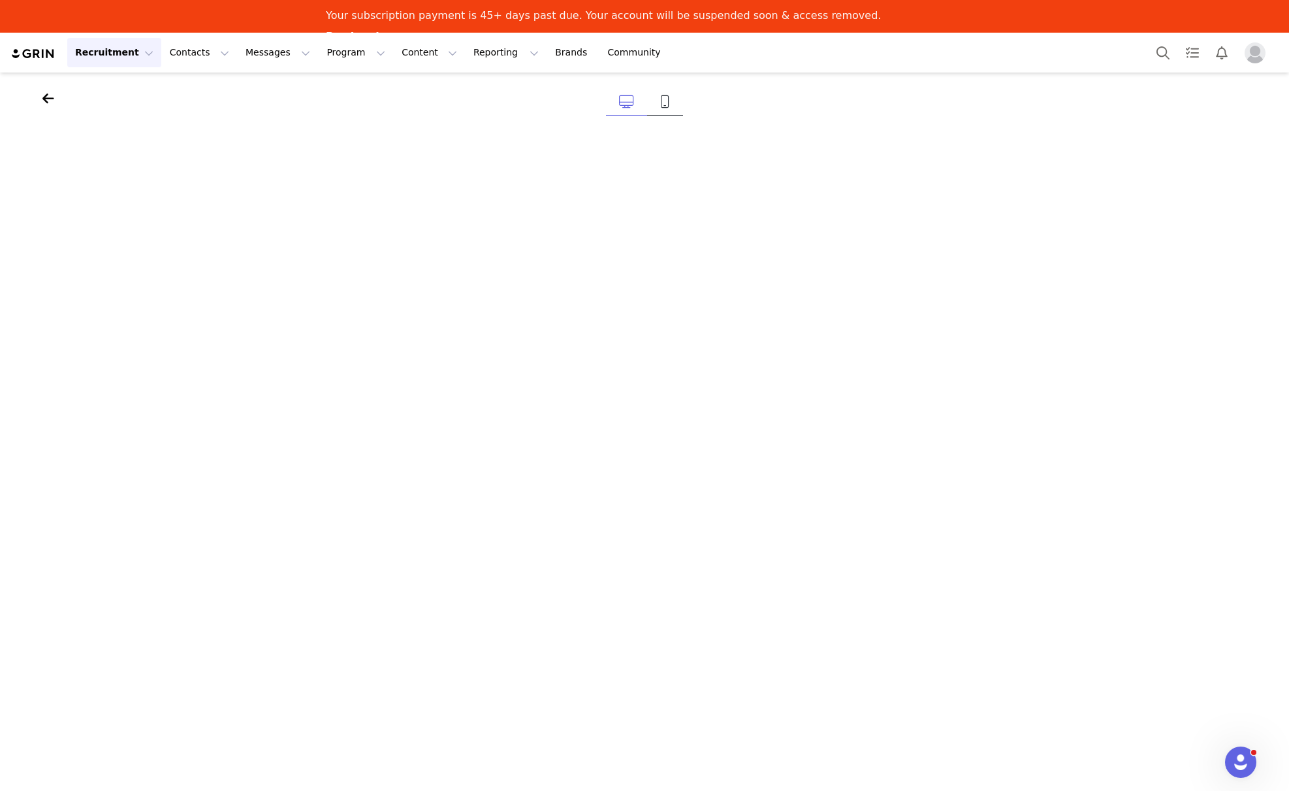
click at [665, 106] on icon at bounding box center [665, 101] width 10 height 13
click at [48, 100] on icon at bounding box center [48, 98] width 12 height 13
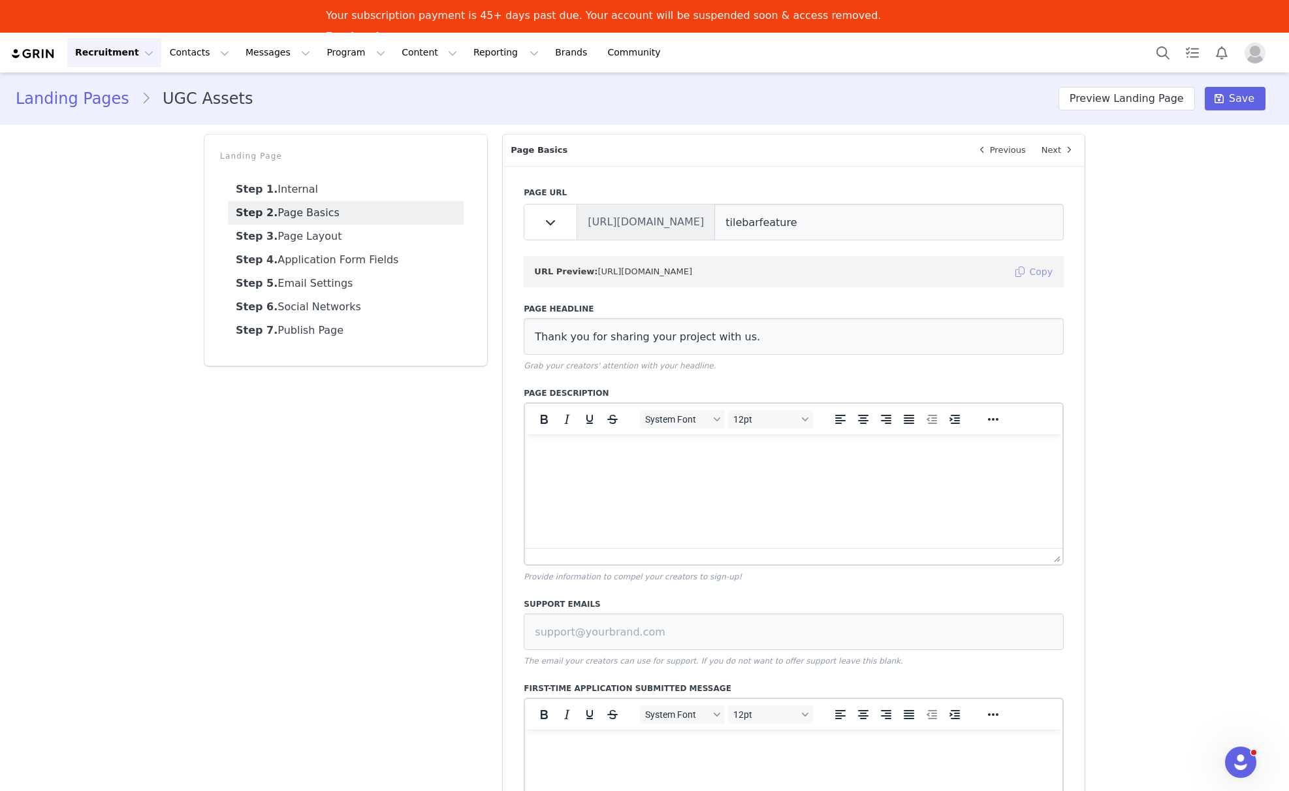
click at [1030, 269] on button "Copy" at bounding box center [1033, 271] width 40 height 21
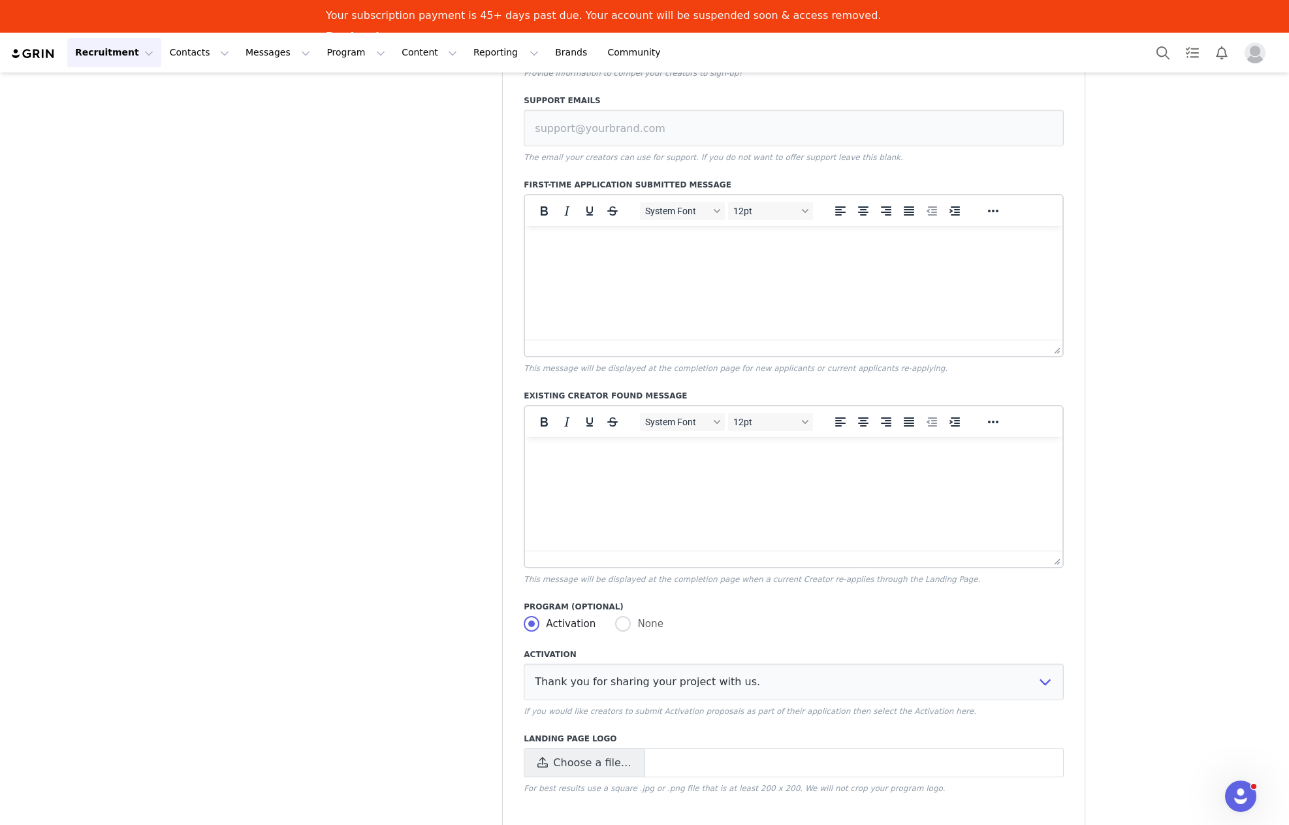
scroll to position [507, 0]
click at [584, 766] on span "Choose a file…" at bounding box center [592, 759] width 78 height 16
click at [584, 766] on input "Choose a file…" at bounding box center [794, 758] width 540 height 29
type input "C:\fakepath\TileBar-Logotype-White-padded-300px.png"
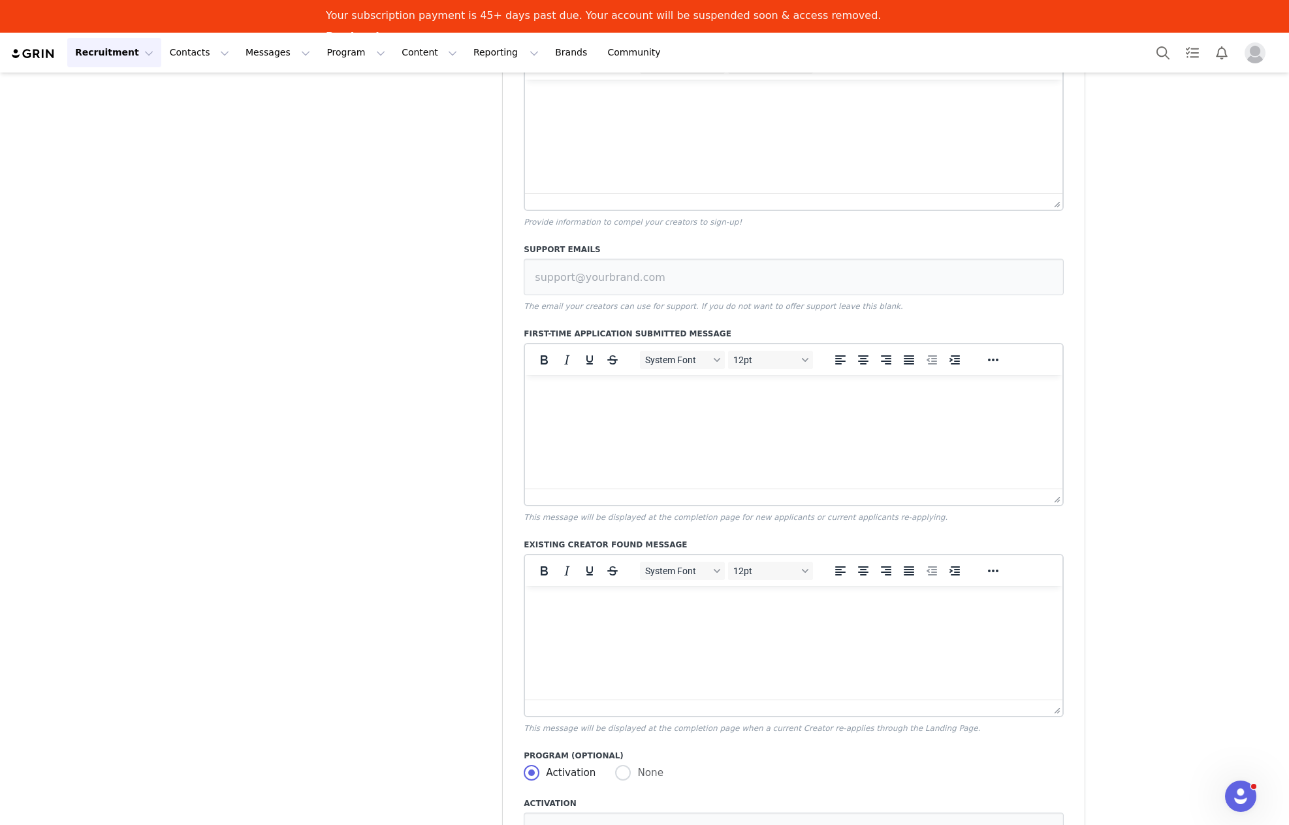
scroll to position [0, 0]
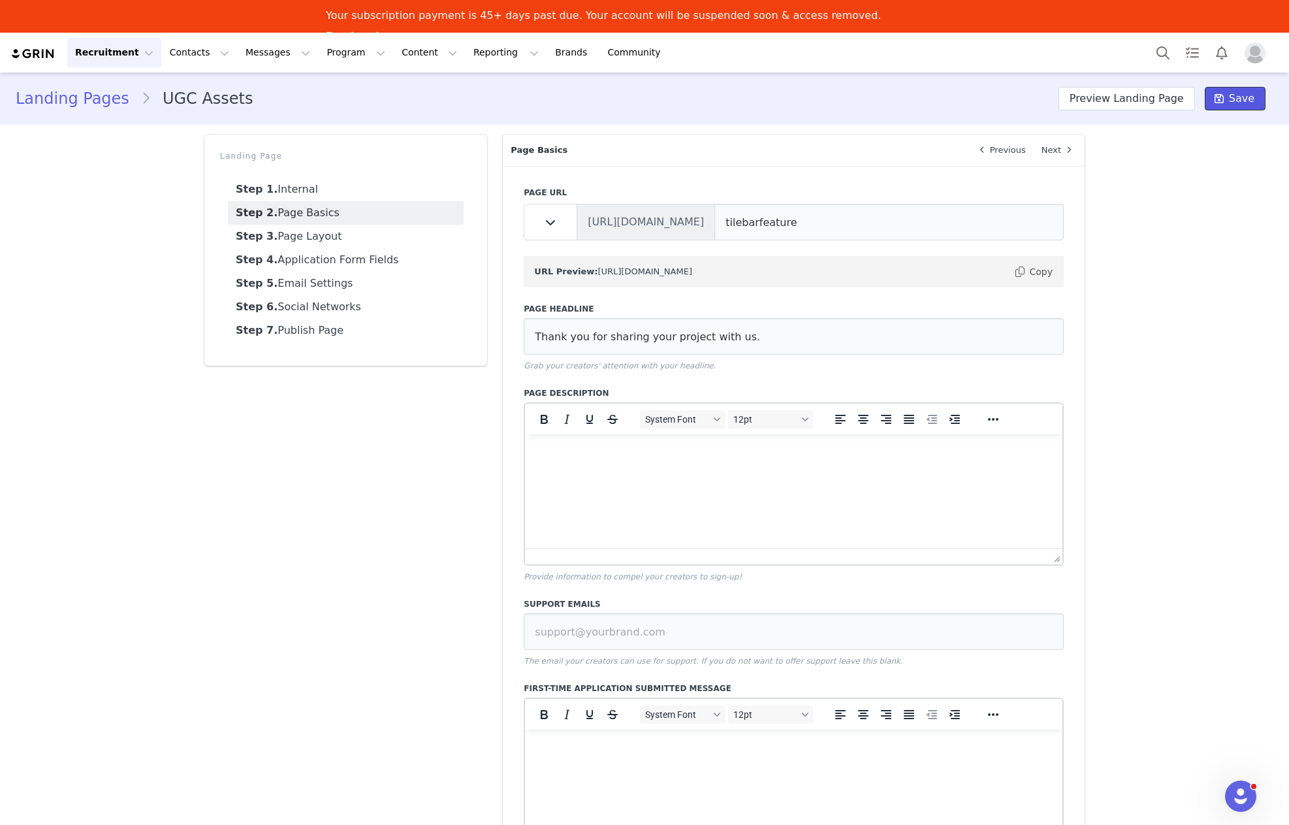
click at [1227, 101] on span at bounding box center [1219, 99] width 16 height 16
click at [1139, 99] on button "Preview Landing Page" at bounding box center [1126, 99] width 136 height 24
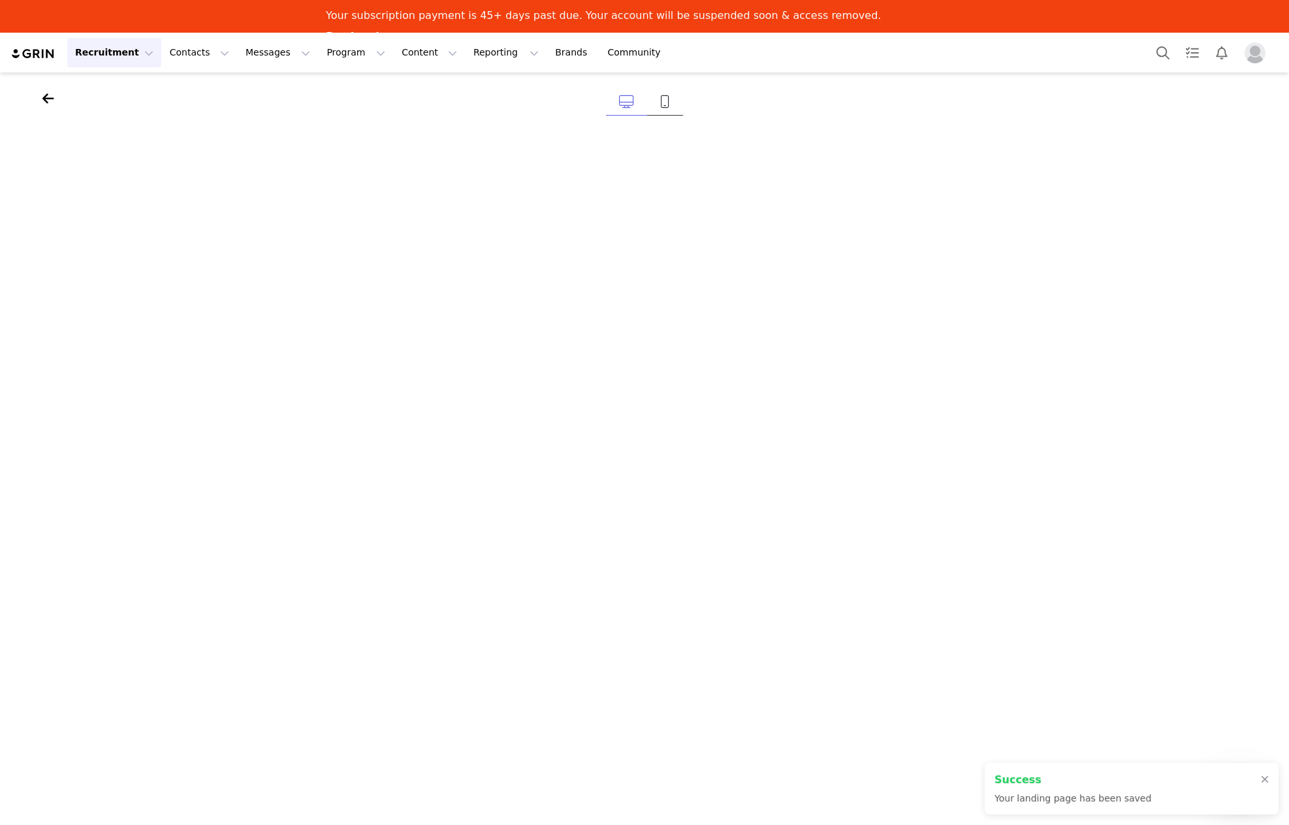
click at [667, 102] on icon at bounding box center [665, 101] width 10 height 13
click at [48, 101] on icon at bounding box center [48, 98] width 12 height 13
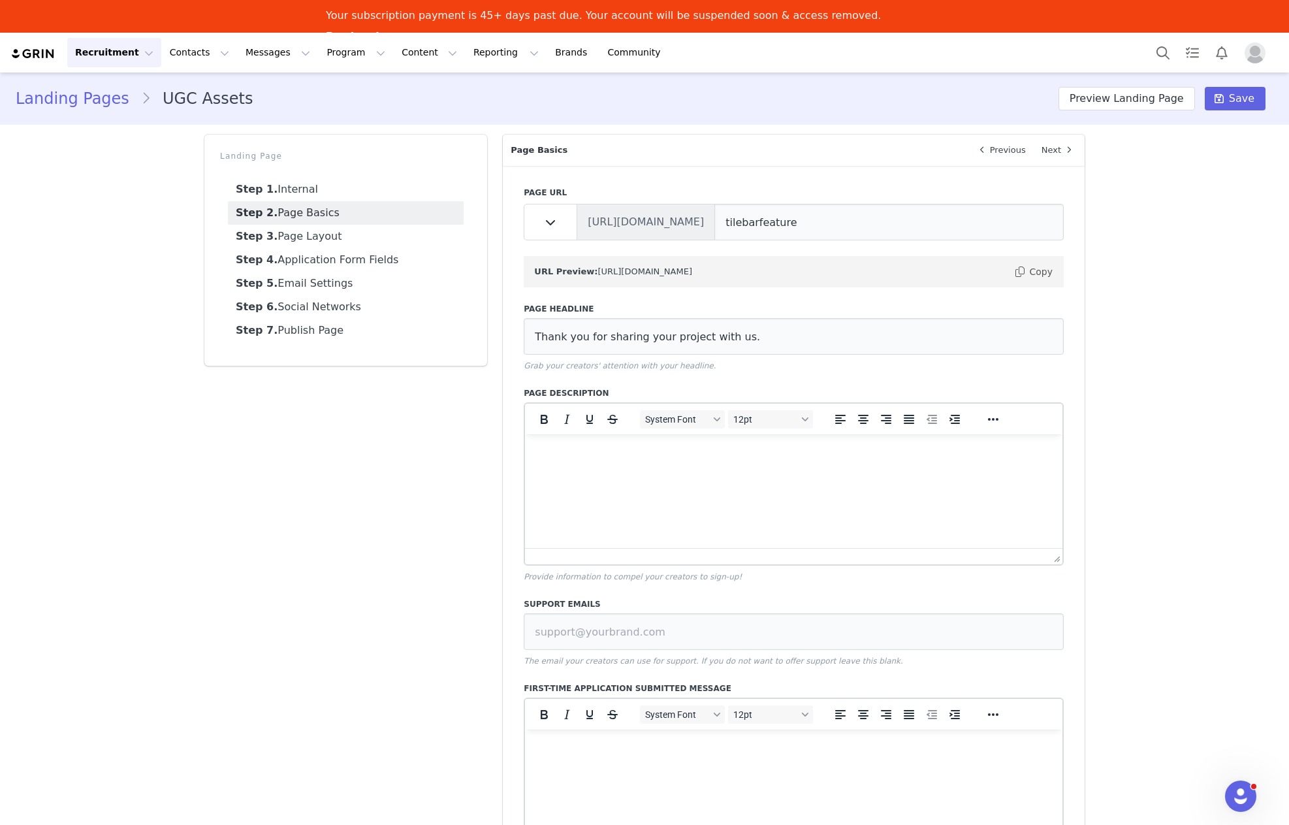
click at [667, 491] on span "Selected projects may be featured in our social media, newsletters, and editori…" at bounding box center [787, 498] width 505 height 25
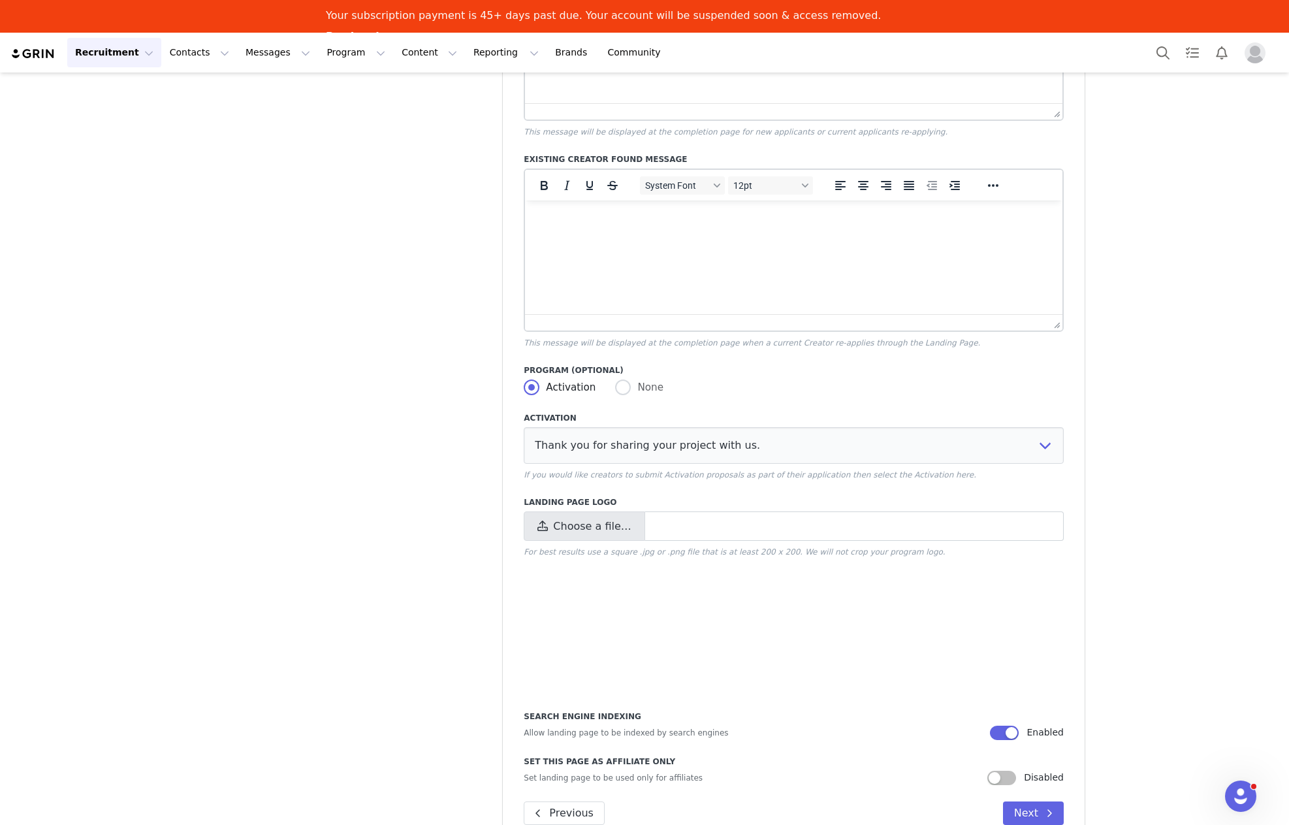
click at [573, 533] on span "Choose a file…" at bounding box center [592, 526] width 78 height 16
click at [573, 533] on input "Choose a file…" at bounding box center [794, 525] width 540 height 29
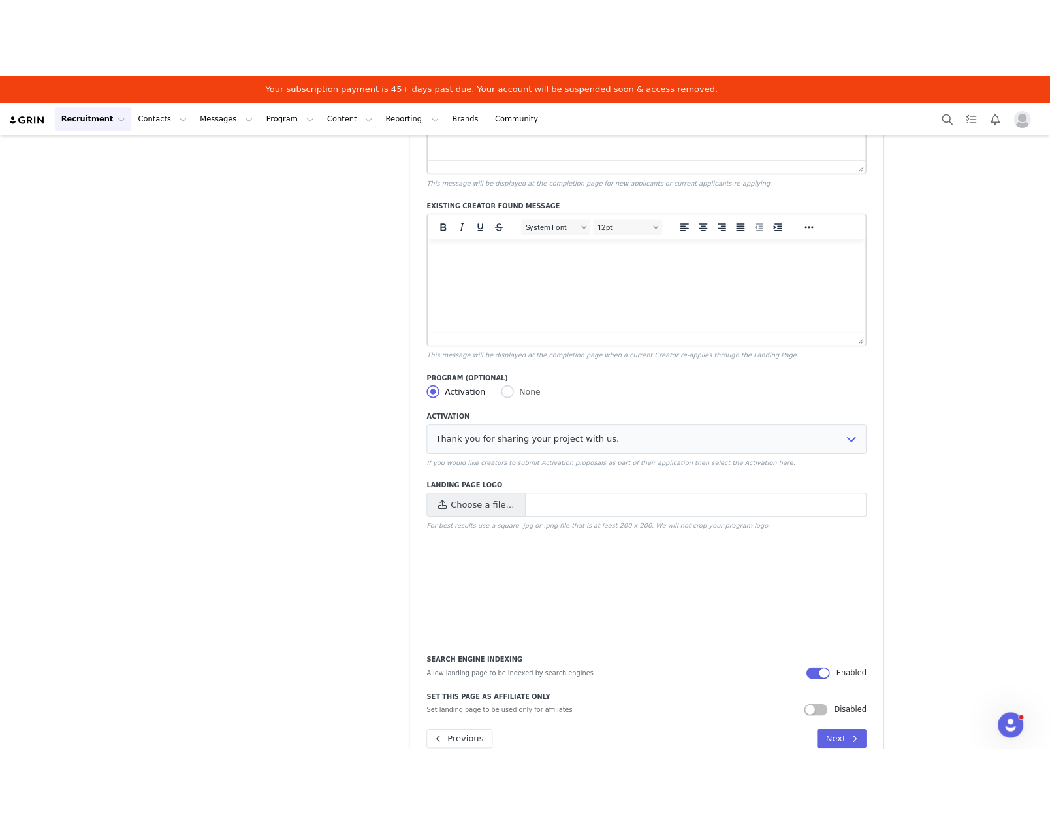
scroll to position [0, 0]
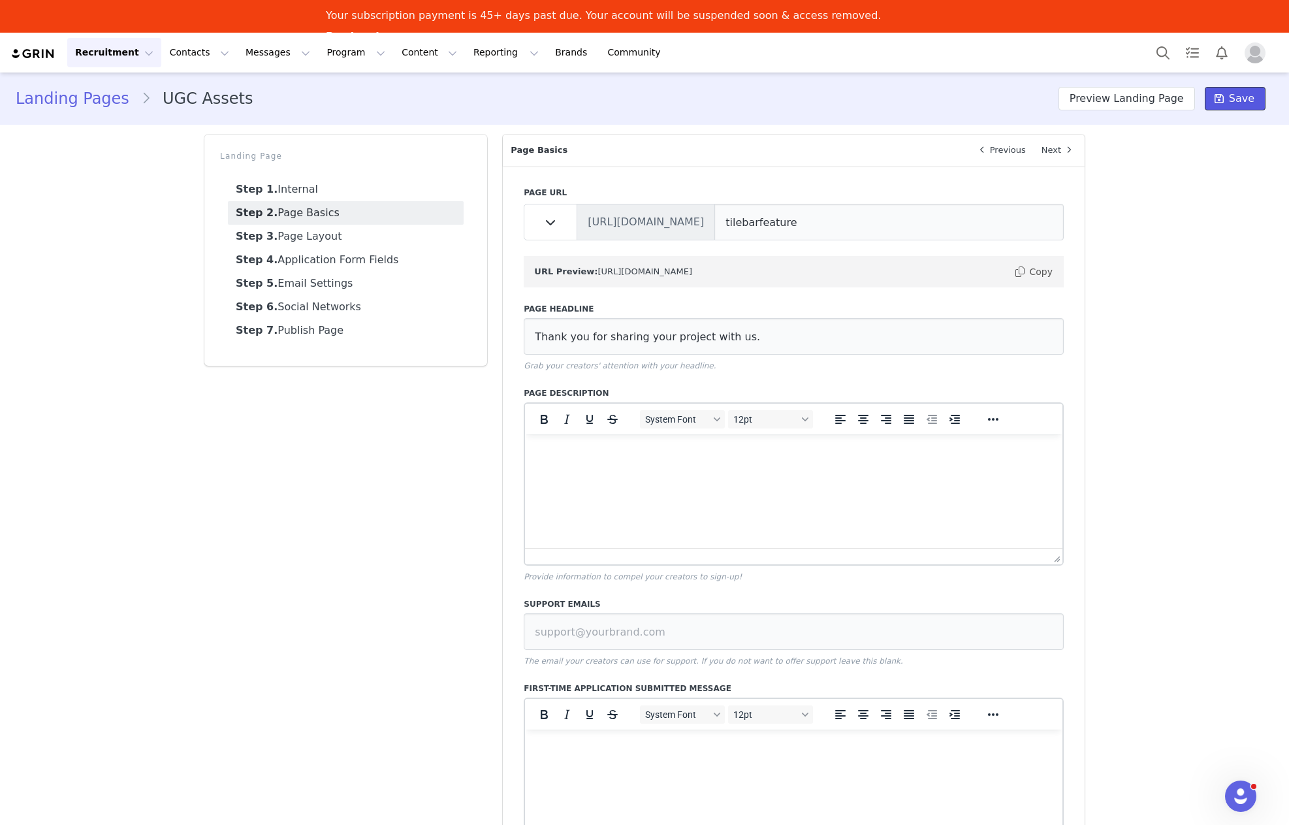
click at [1238, 101] on span "Save" at bounding box center [1241, 99] width 25 height 16
click at [1131, 101] on button "Preview Landing Page" at bounding box center [1126, 99] width 136 height 24
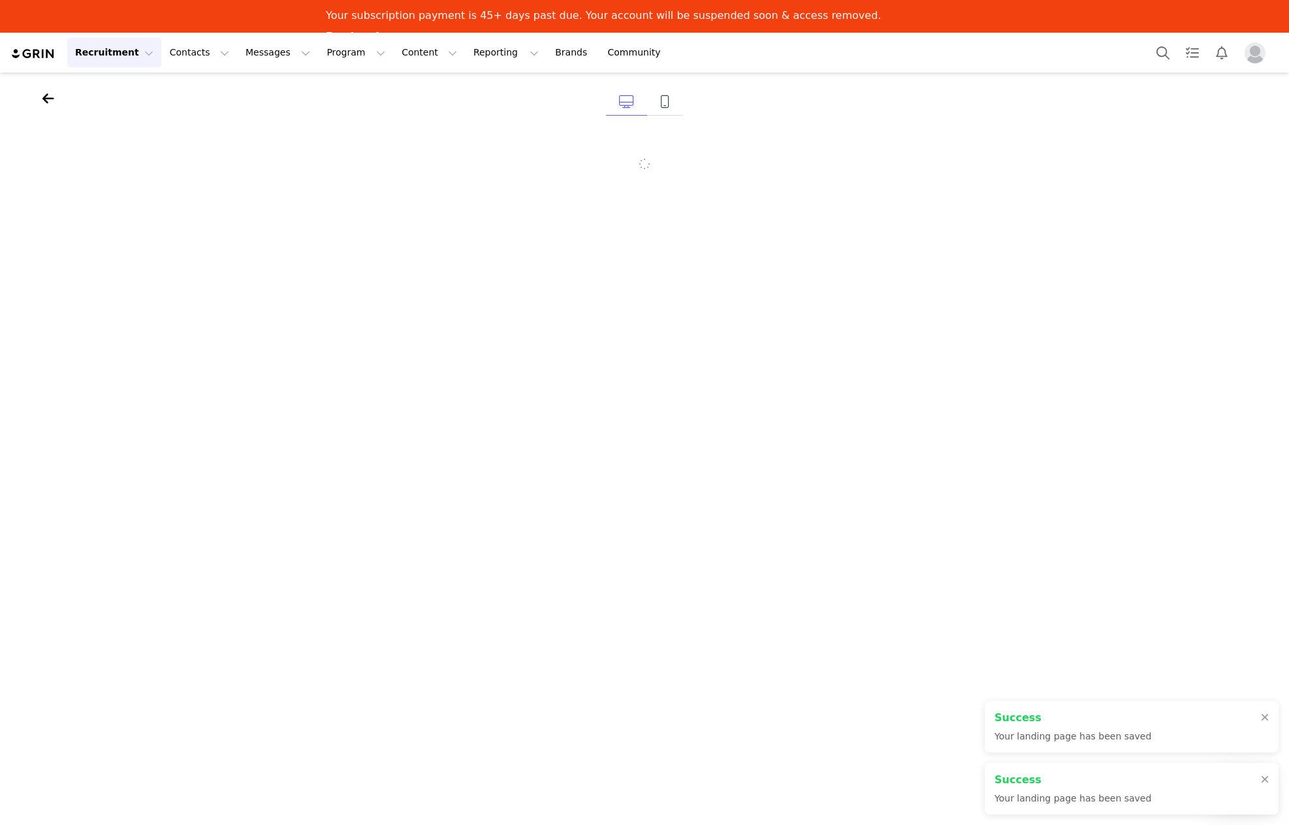
click at [1131, 101] on div at bounding box center [1045, 105] width 401 height 33
click at [650, 105] on link at bounding box center [665, 102] width 36 height 27
